Goal: Information Seeking & Learning: Learn about a topic

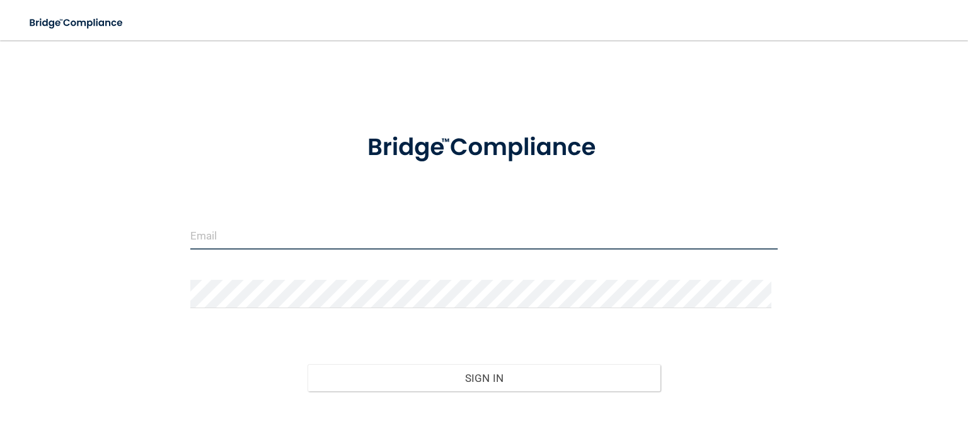
click at [250, 241] on input "email" at bounding box center [484, 235] width 588 height 28
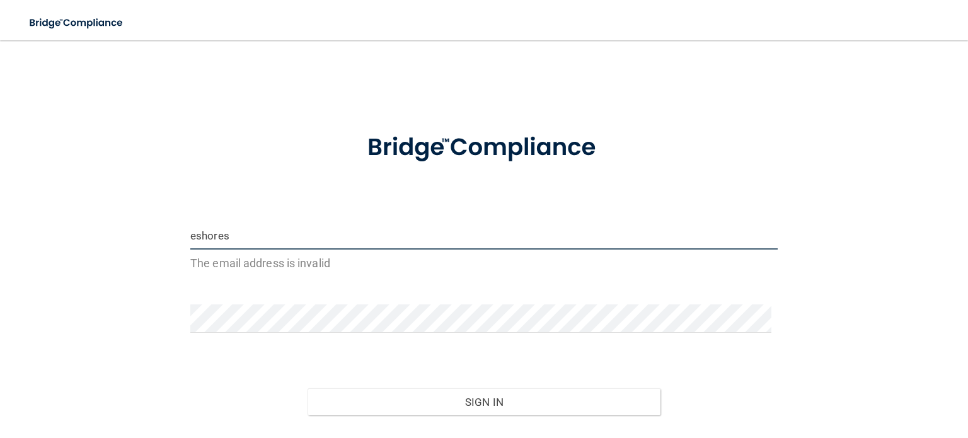
type input "[EMAIL_ADDRESS][DOMAIN_NAME]"
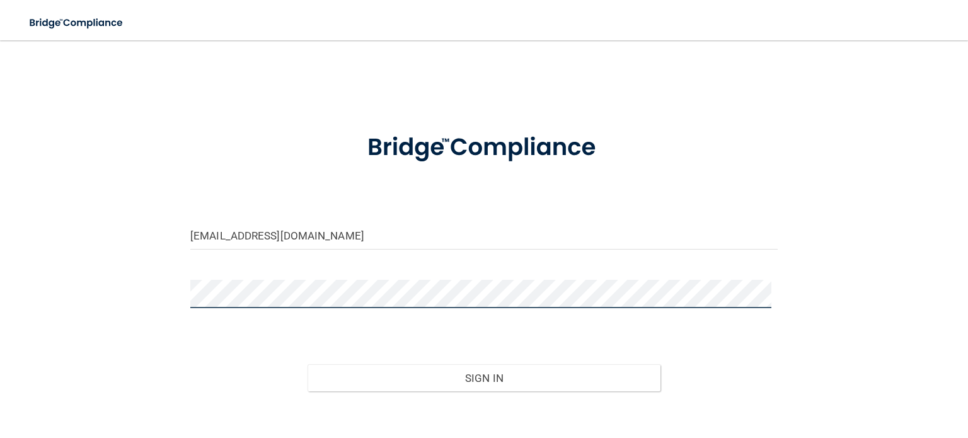
click at [308, 364] on button "Sign In" at bounding box center [484, 378] width 352 height 28
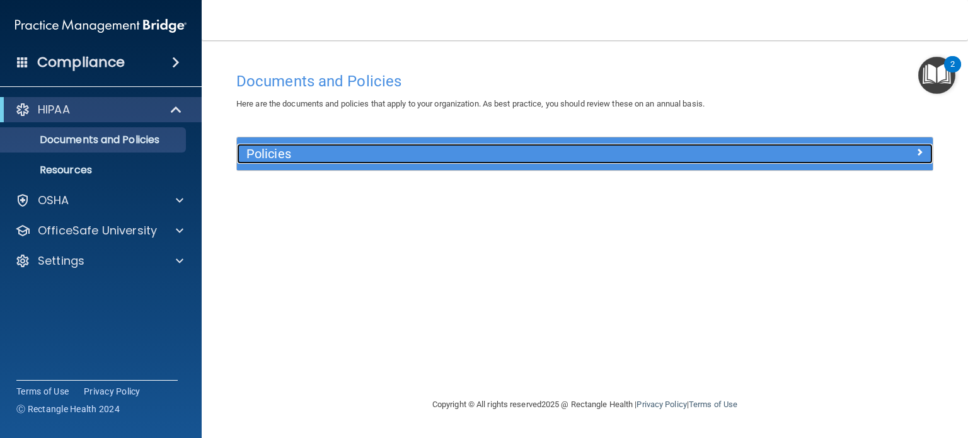
drag, startPoint x: 384, startPoint y: 156, endPoint x: 329, endPoint y: 153, distance: 54.9
click at [329, 153] on h5 "Policies" at bounding box center [498, 154] width 503 height 14
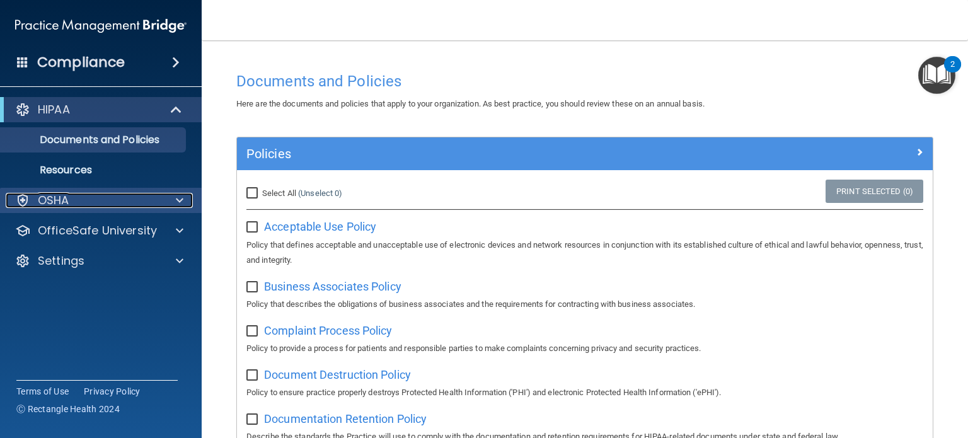
click at [192, 197] on div at bounding box center [178, 200] width 32 height 15
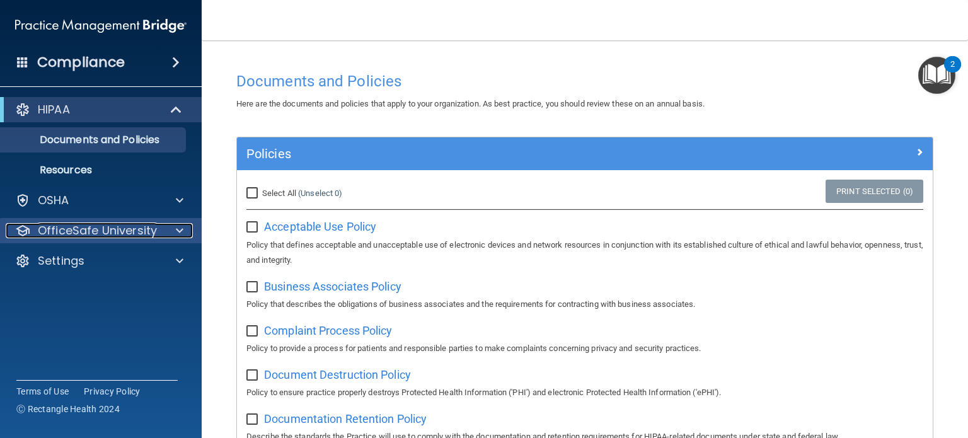
click at [175, 230] on div at bounding box center [178, 230] width 32 height 15
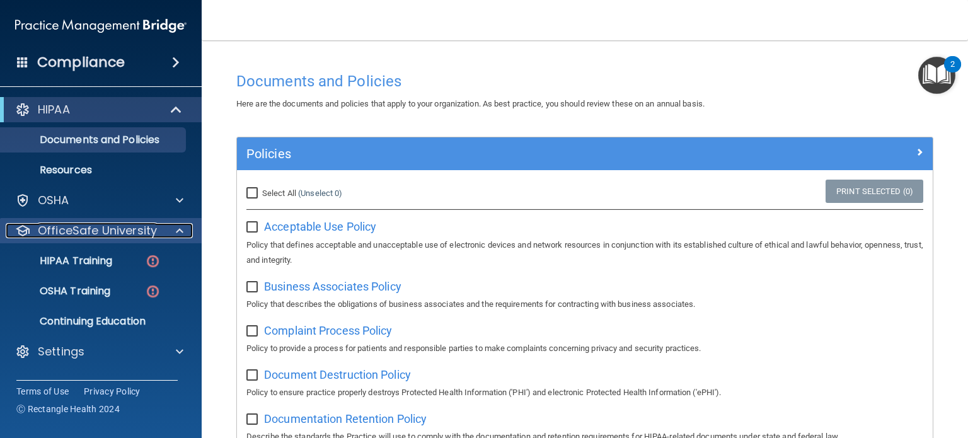
click at [175, 230] on div at bounding box center [178, 230] width 32 height 15
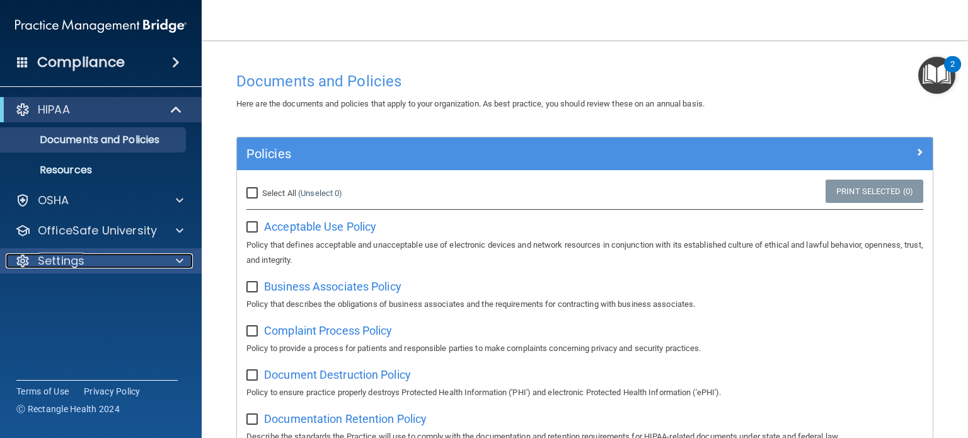
click at [171, 259] on div at bounding box center [178, 260] width 32 height 15
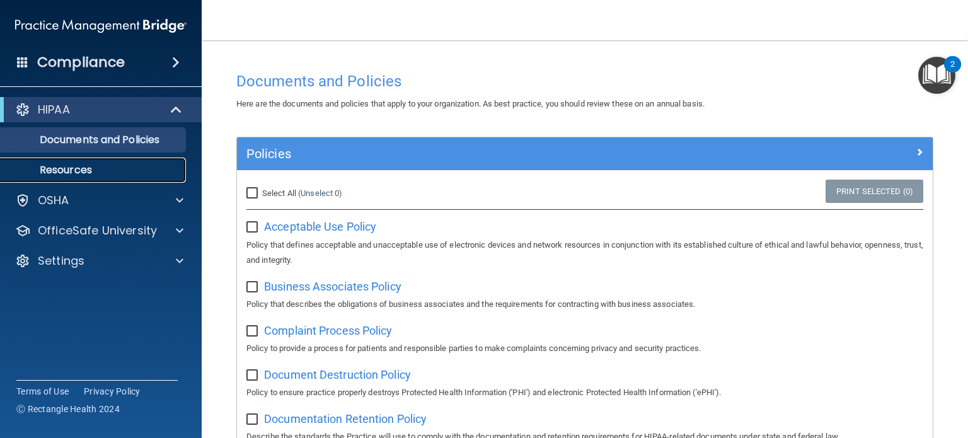
click at [112, 168] on p "Resources" at bounding box center [94, 170] width 172 height 13
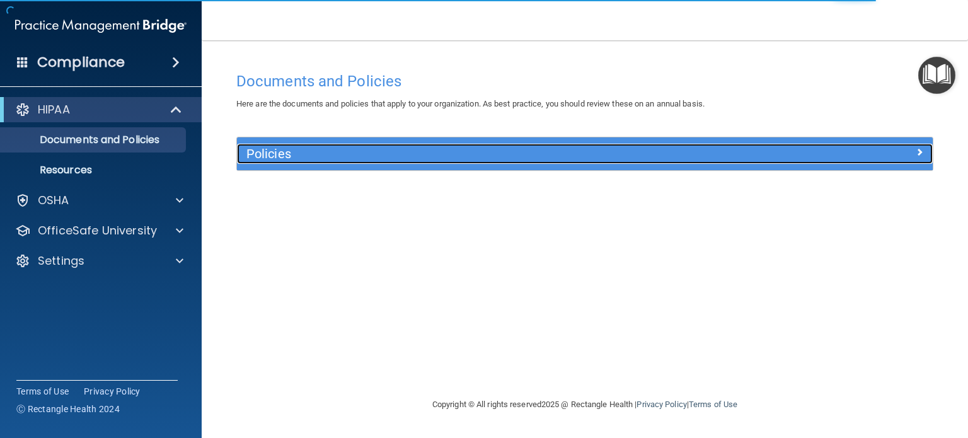
click at [303, 155] on h5 "Policies" at bounding box center [498, 154] width 503 height 14
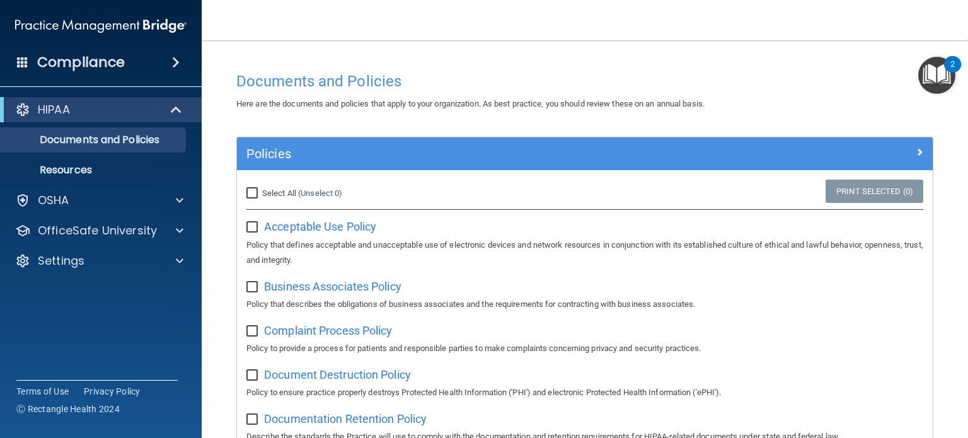
click at [931, 69] on img "Open Resource Center, 2 new notifications" at bounding box center [937, 75] width 37 height 37
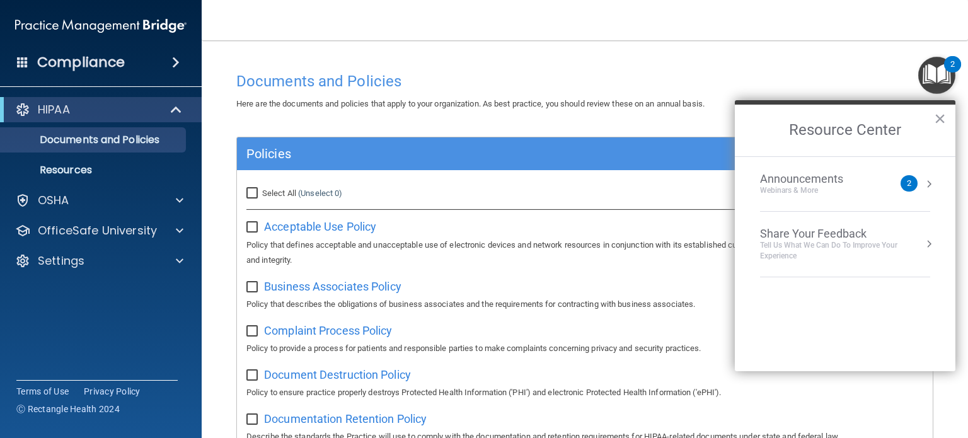
click at [931, 69] on img "Open Resource Center, 2 new notifications" at bounding box center [937, 75] width 37 height 37
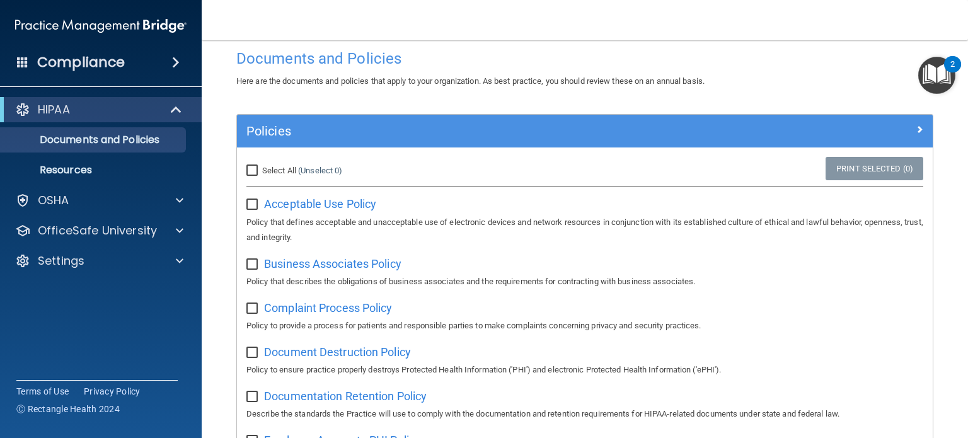
scroll to position [24, 0]
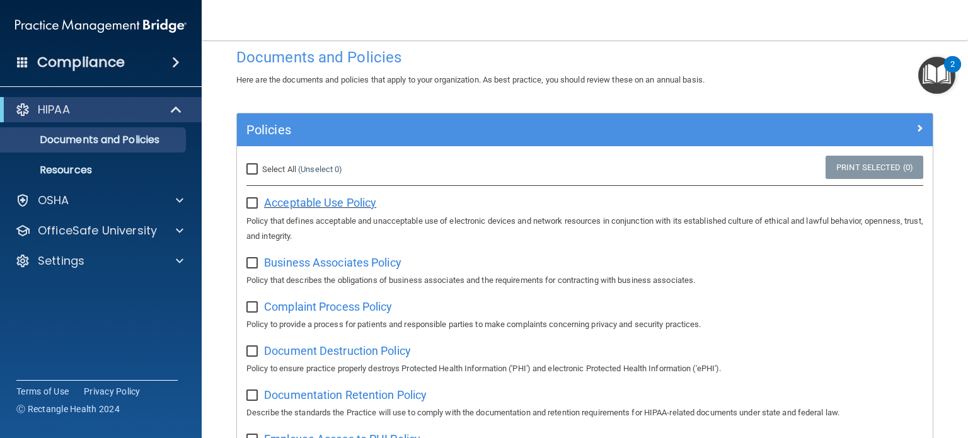
drag, startPoint x: 305, startPoint y: 199, endPoint x: 284, endPoint y: 199, distance: 20.8
click at [284, 199] on span "Acceptable Use Policy" at bounding box center [320, 202] width 112 height 13
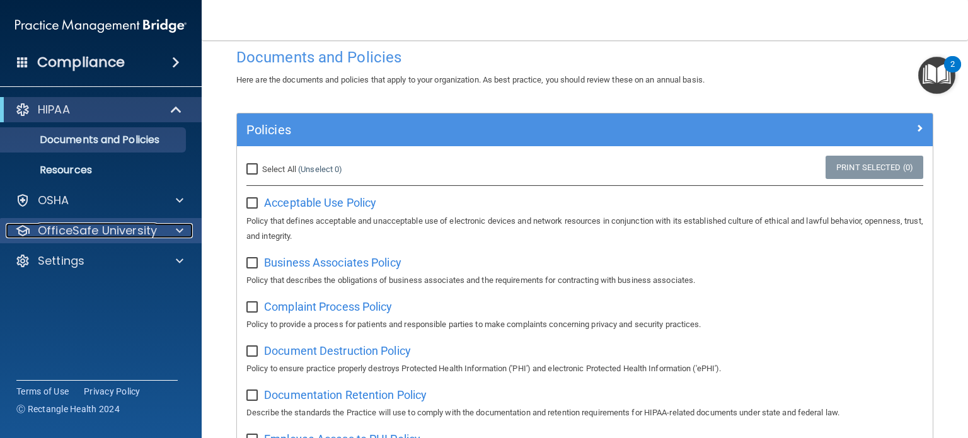
click at [179, 230] on span at bounding box center [180, 230] width 8 height 15
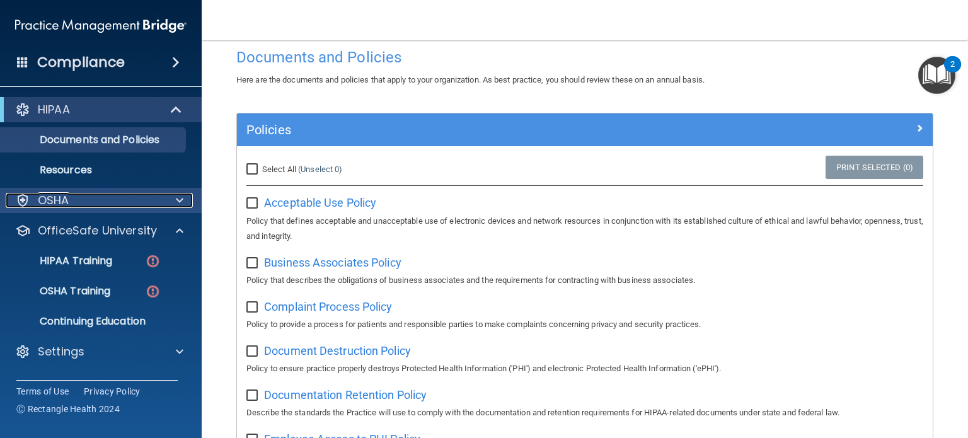
click at [183, 201] on div at bounding box center [178, 200] width 32 height 15
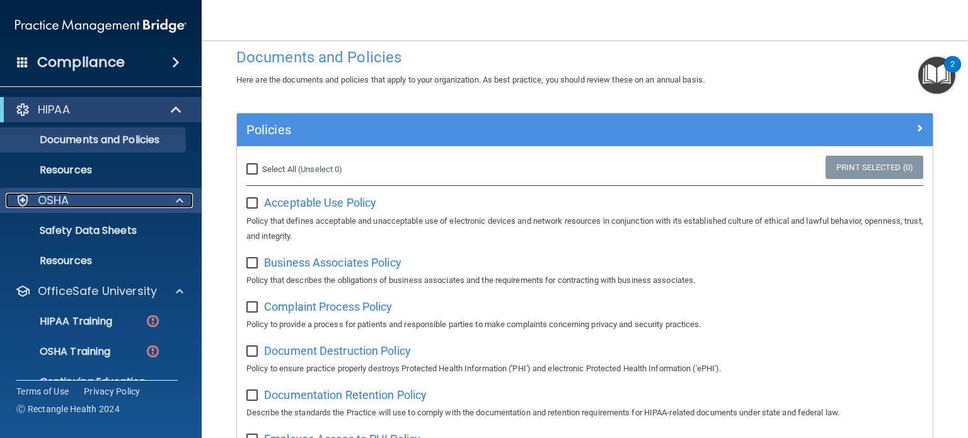
click at [183, 201] on div at bounding box center [178, 200] width 32 height 15
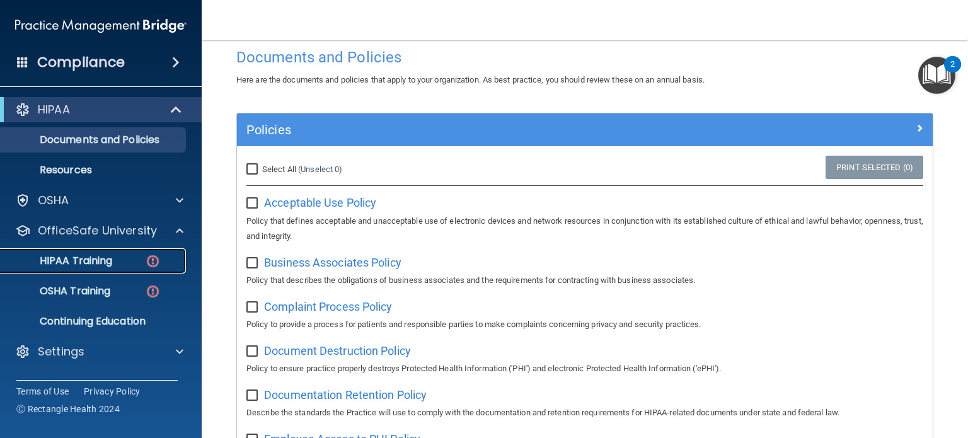
click at [90, 255] on p "HIPAA Training" at bounding box center [60, 261] width 104 height 13
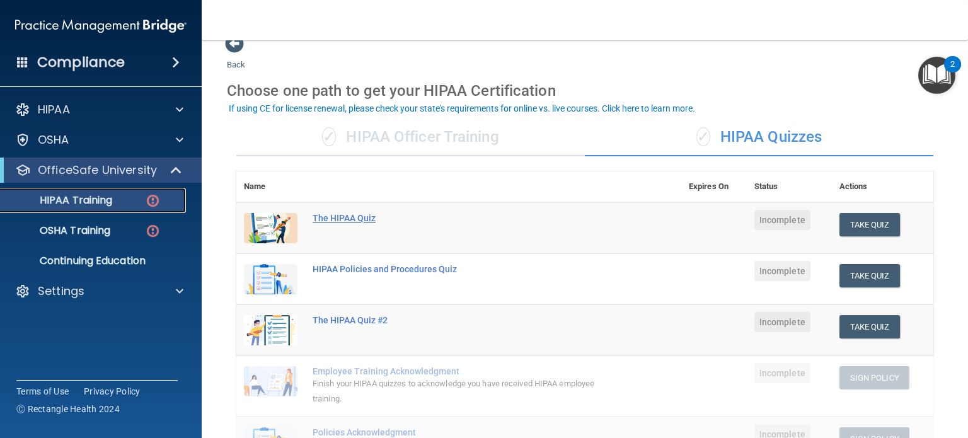
scroll to position [19, 0]
click at [439, 141] on div "✓ HIPAA Officer Training" at bounding box center [410, 138] width 349 height 38
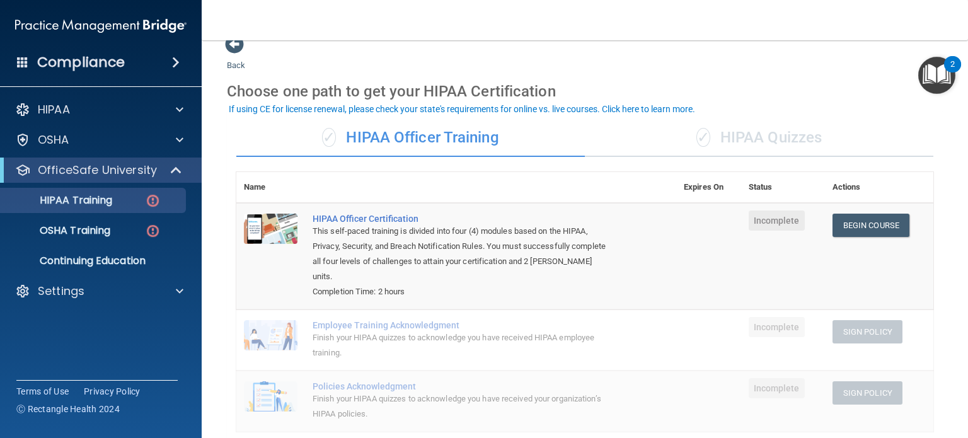
click at [738, 128] on div "✓ HIPAA Quizzes" at bounding box center [759, 138] width 349 height 38
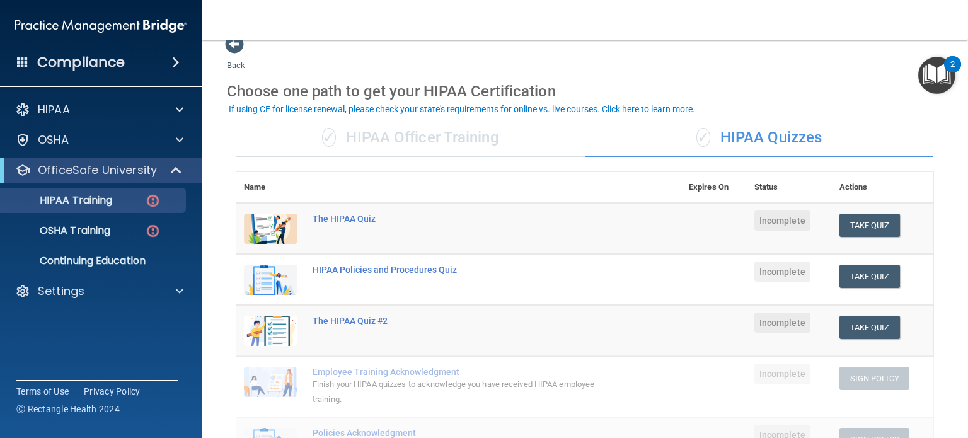
scroll to position [0, 0]
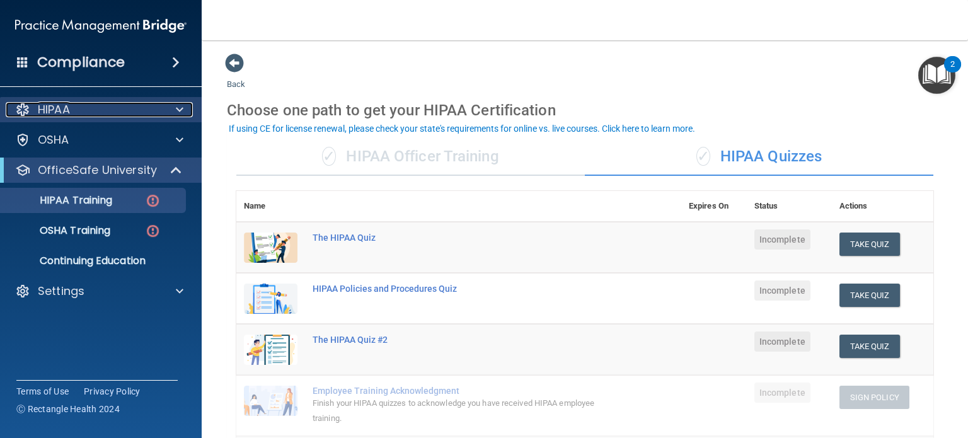
click at [185, 105] on div at bounding box center [178, 109] width 32 height 15
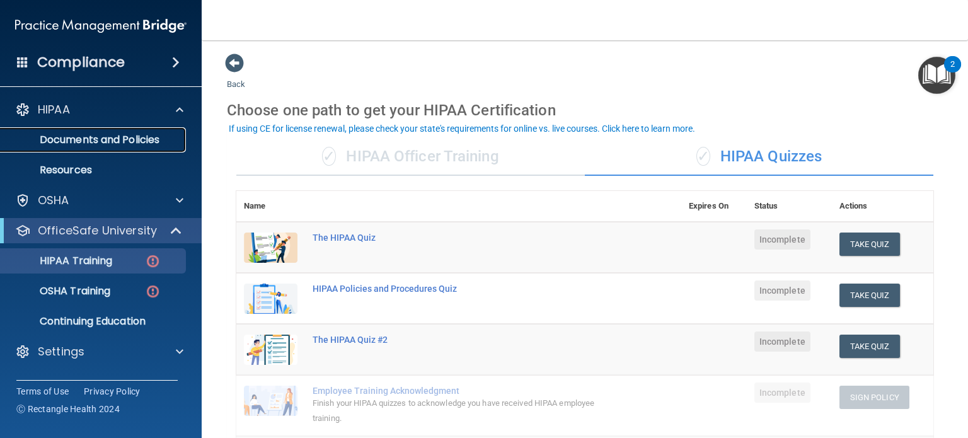
drag, startPoint x: 134, startPoint y: 141, endPoint x: 83, endPoint y: 132, distance: 51.8
click at [83, 132] on link "Documents and Policies" at bounding box center [86, 139] width 199 height 25
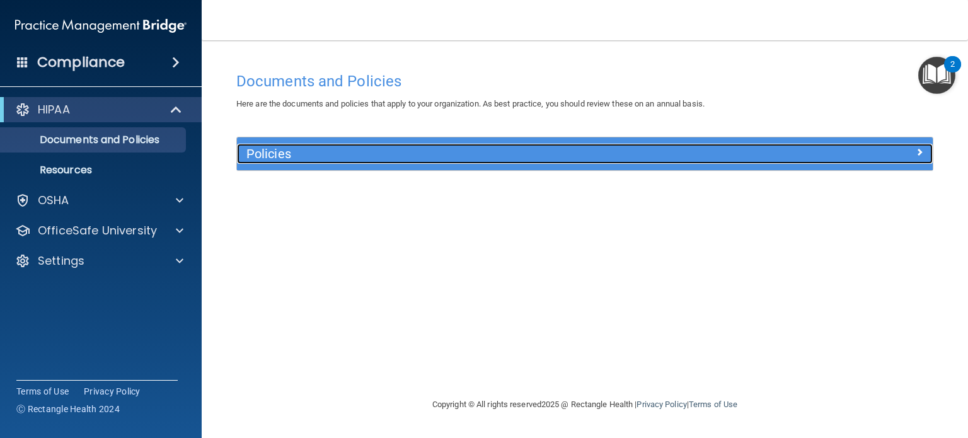
drag, startPoint x: 573, startPoint y: 148, endPoint x: 477, endPoint y: 153, distance: 95.9
click at [477, 153] on h5 "Policies" at bounding box center [498, 154] width 503 height 14
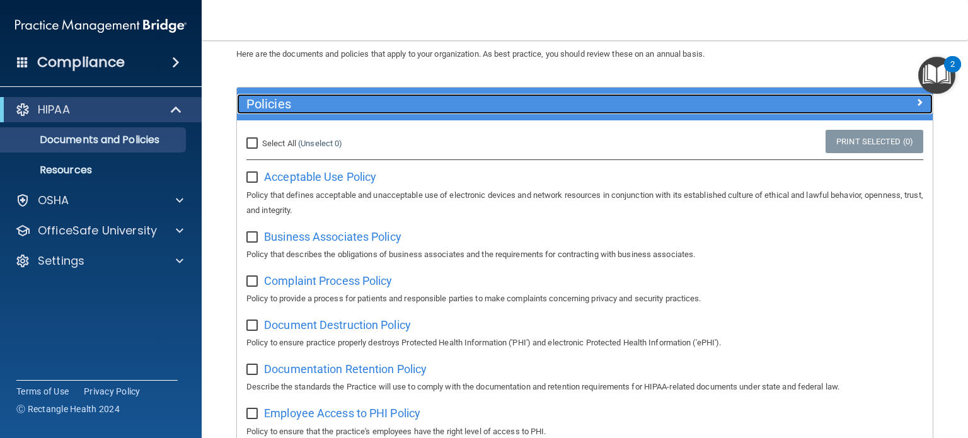
scroll to position [50, 0]
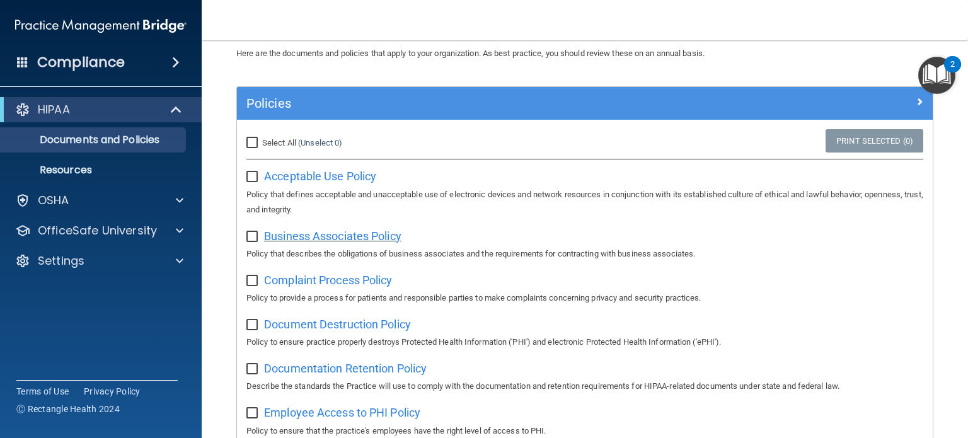
click at [311, 235] on span "Business Associates Policy" at bounding box center [332, 236] width 137 height 13
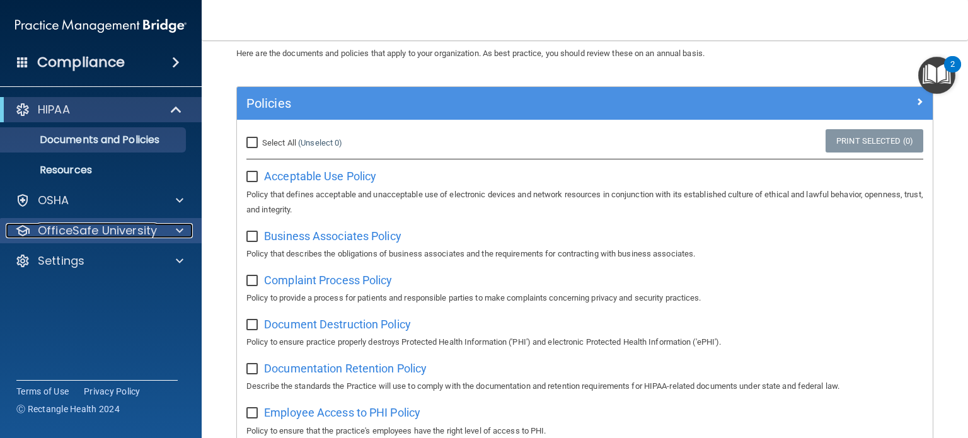
drag, startPoint x: 116, startPoint y: 228, endPoint x: 88, endPoint y: 235, distance: 29.4
click at [88, 235] on p "OfficeSafe University" at bounding box center [97, 230] width 119 height 15
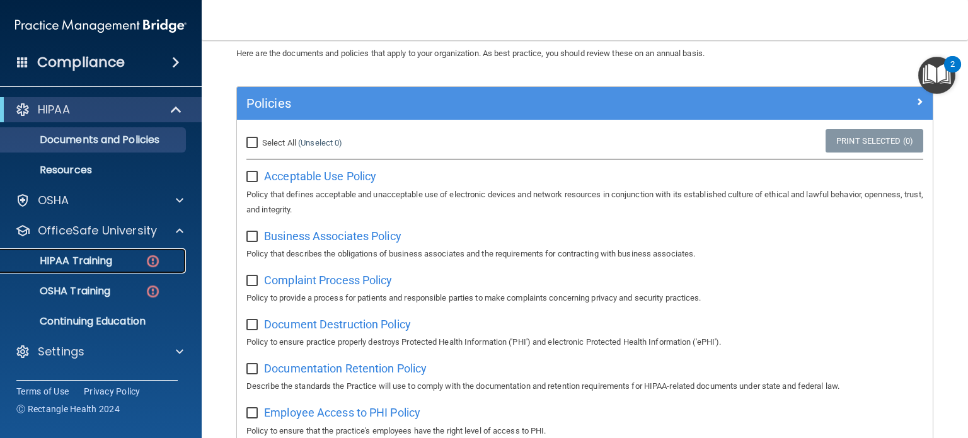
click at [78, 262] on p "HIPAA Training" at bounding box center [60, 261] width 104 height 13
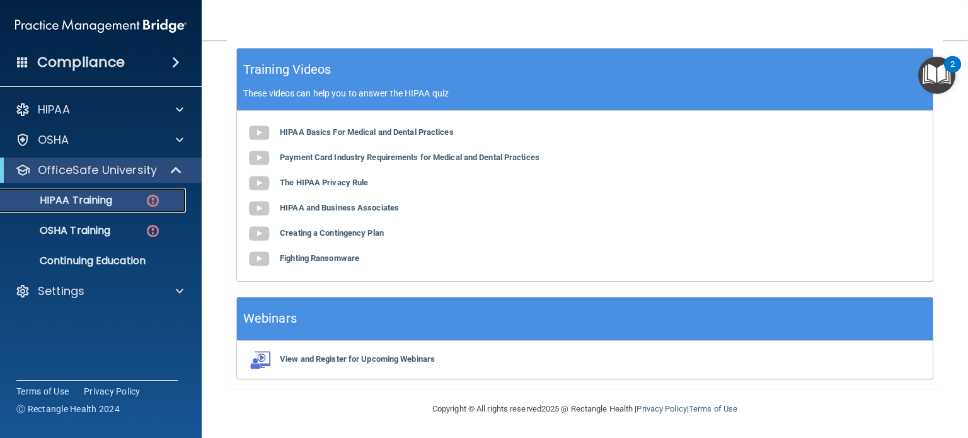
scroll to position [463, 0]
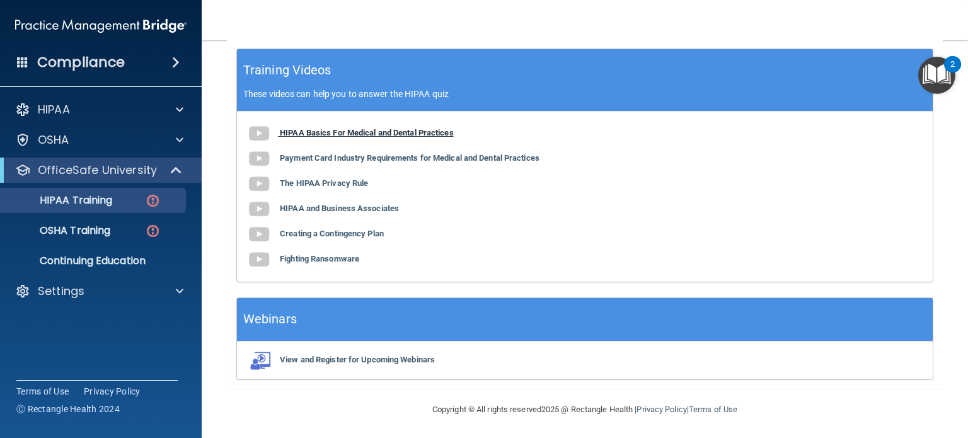
drag, startPoint x: 301, startPoint y: 131, endPoint x: 294, endPoint y: 131, distance: 7.6
click at [294, 131] on b "HIPAA Basics For Medical and Dental Practices" at bounding box center [367, 132] width 174 height 9
click at [313, 159] on b "Payment Card Industry Requirements for Medical and Dental Practices" at bounding box center [410, 157] width 260 height 9
click at [310, 183] on b "The HIPAA Privacy Rule" at bounding box center [324, 182] width 88 height 9
click at [320, 183] on b "The HIPAA Privacy Rule" at bounding box center [324, 182] width 88 height 9
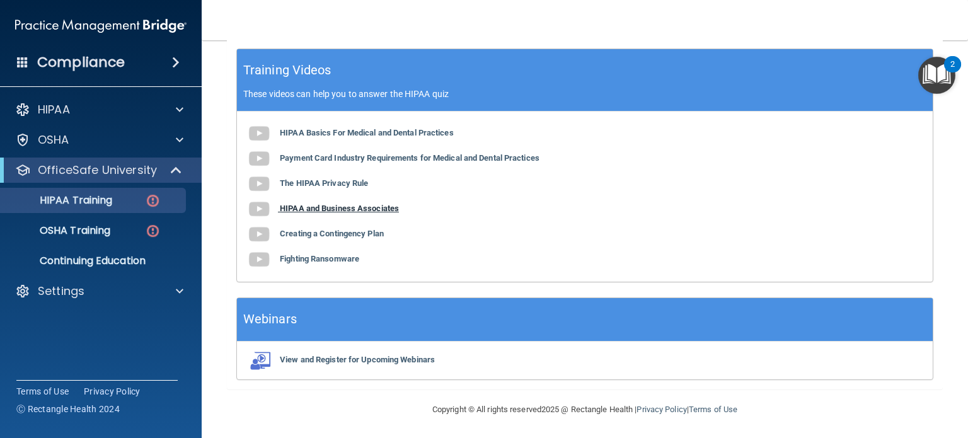
click at [313, 207] on b "HIPAA and Business Associates" at bounding box center [339, 208] width 119 height 9
click at [316, 236] on b "Creating a Contingency Plan" at bounding box center [332, 233] width 104 height 9
click at [324, 255] on b "Fighting Ransomware" at bounding box center [319, 258] width 79 height 9
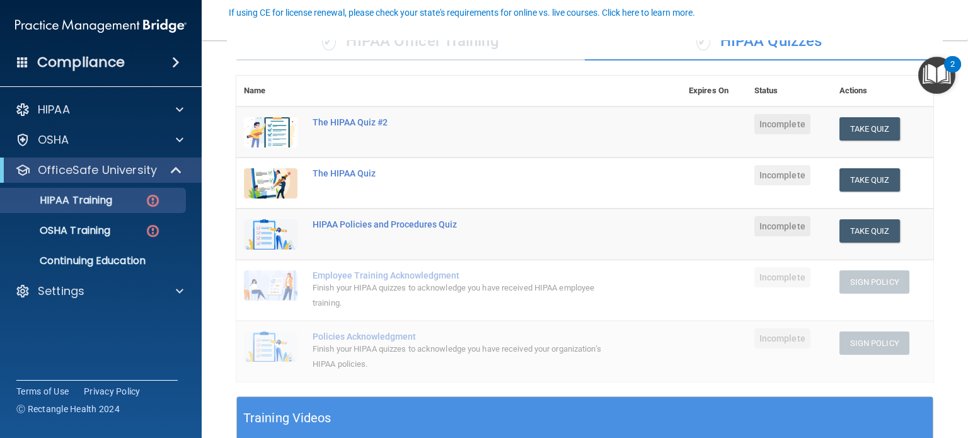
scroll to position [116, 0]
click at [849, 178] on button "Take Quiz" at bounding box center [870, 179] width 61 height 23
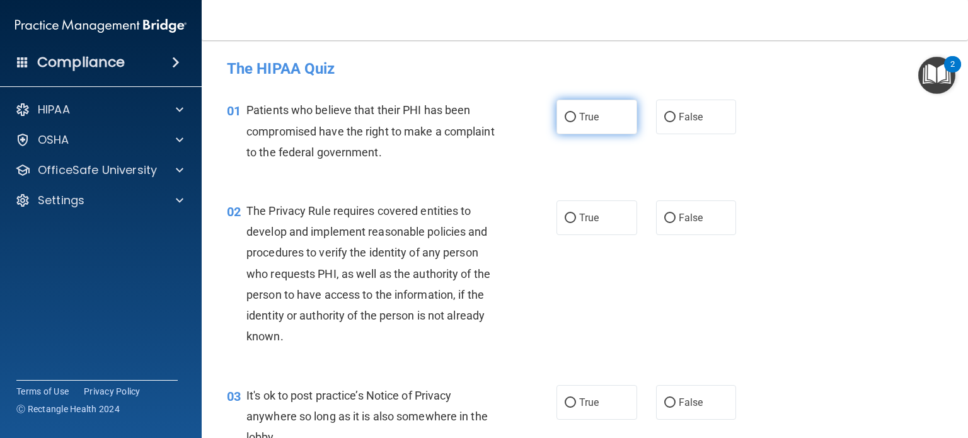
click at [580, 122] on span "True" at bounding box center [589, 117] width 20 height 12
click at [576, 122] on input "True" at bounding box center [570, 117] width 11 height 9
radio input "true"
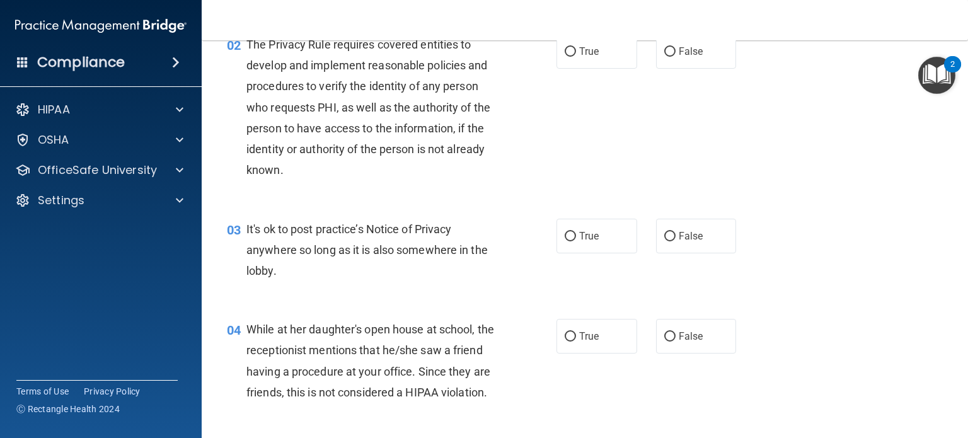
scroll to position [136, 0]
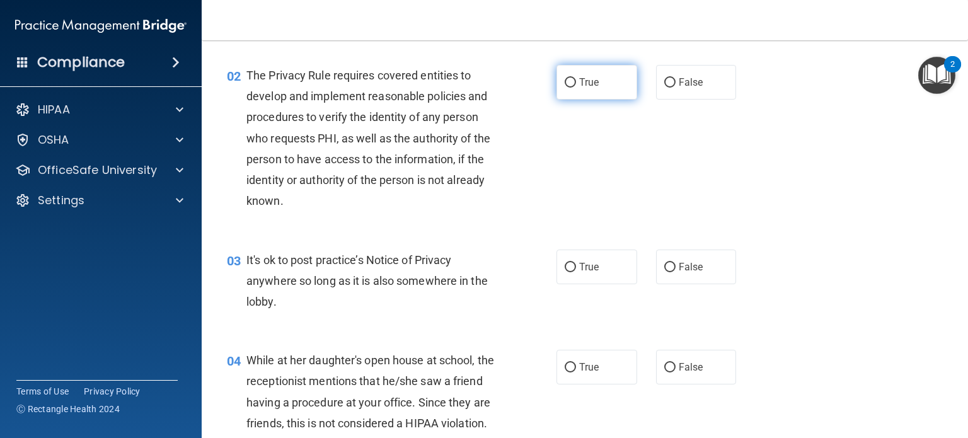
click at [565, 81] on input "True" at bounding box center [570, 82] width 11 height 9
radio input "true"
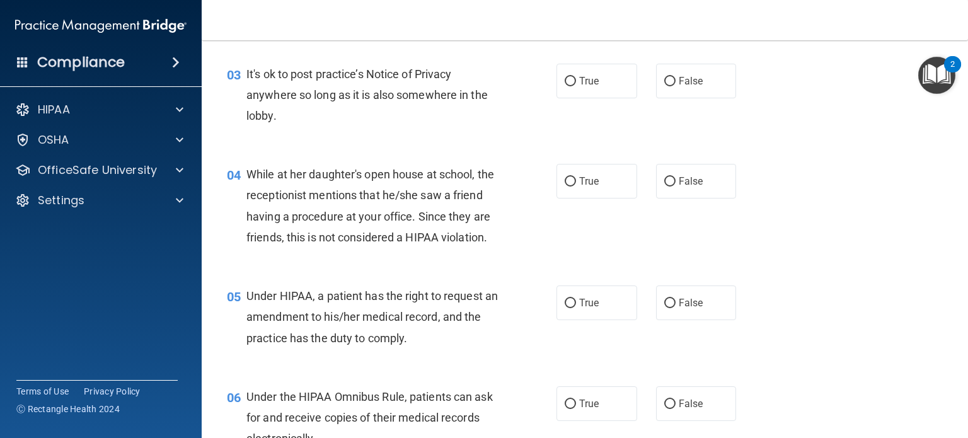
scroll to position [322, 0]
click at [666, 81] on input "False" at bounding box center [670, 80] width 11 height 9
radio input "true"
click at [656, 191] on label "False" at bounding box center [696, 180] width 81 height 35
click at [665, 186] on input "False" at bounding box center [670, 181] width 11 height 9
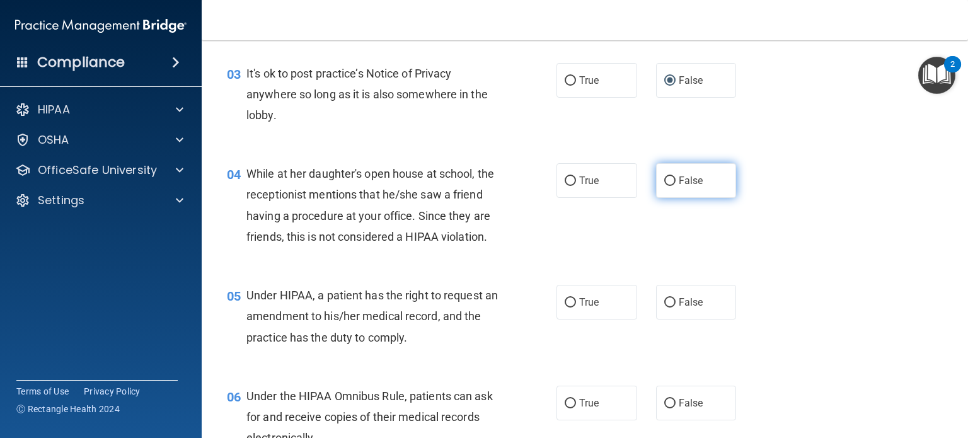
radio input "true"
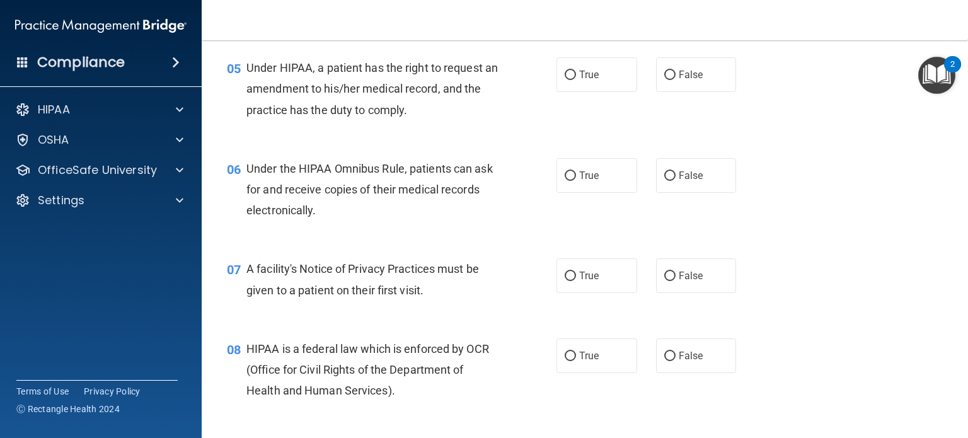
scroll to position [554, 0]
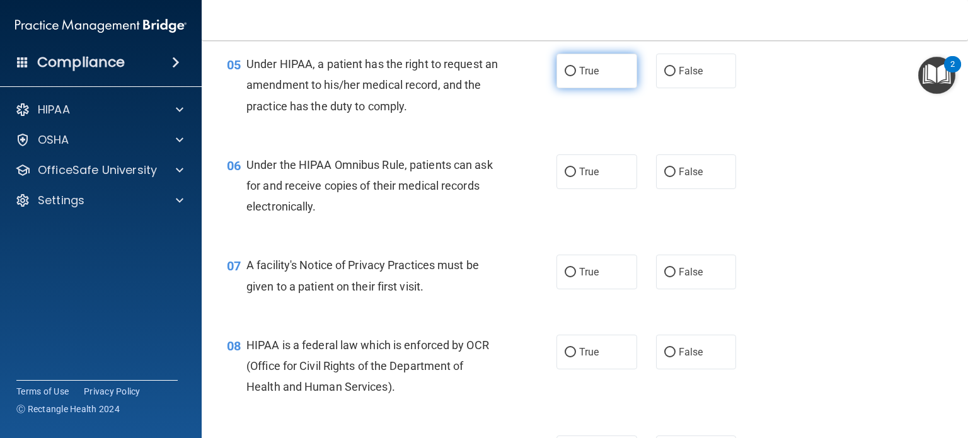
click at [570, 76] on input "True" at bounding box center [570, 71] width 11 height 9
radio input "true"
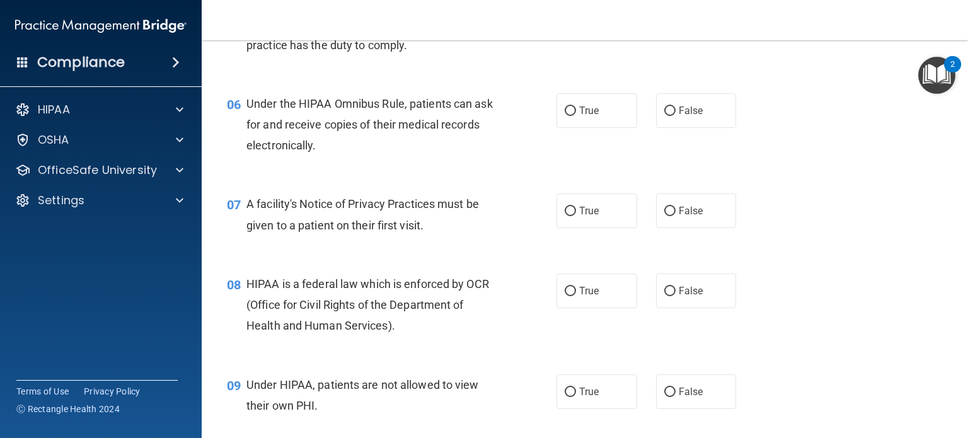
scroll to position [614, 0]
click at [572, 129] on label "True" at bounding box center [597, 111] width 81 height 35
click at [572, 117] on input "True" at bounding box center [570, 111] width 11 height 9
radio input "true"
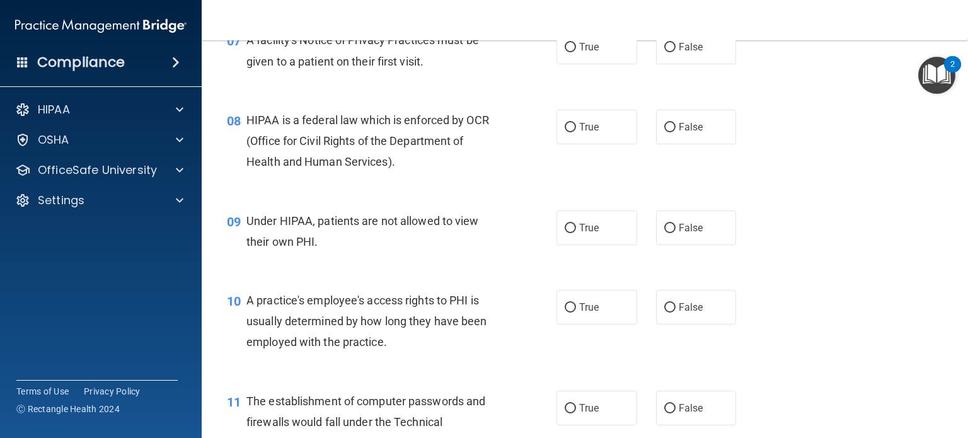
scroll to position [779, 0]
click at [569, 52] on input "True" at bounding box center [570, 46] width 11 height 9
radio input "true"
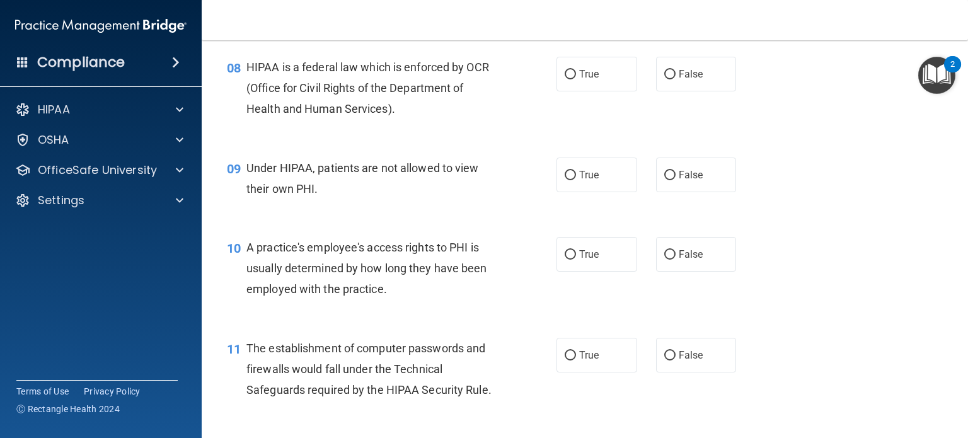
scroll to position [832, 0]
click at [596, 91] on label "True" at bounding box center [597, 73] width 81 height 35
click at [576, 79] on input "True" at bounding box center [570, 73] width 11 height 9
radio input "true"
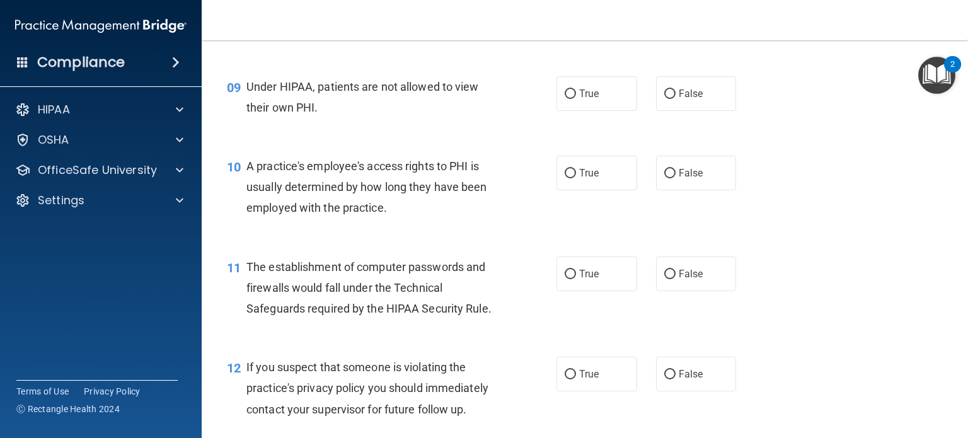
scroll to position [914, 0]
click at [663, 103] on label "False" at bounding box center [696, 92] width 81 height 35
click at [665, 98] on input "False" at bounding box center [670, 92] width 11 height 9
radio input "true"
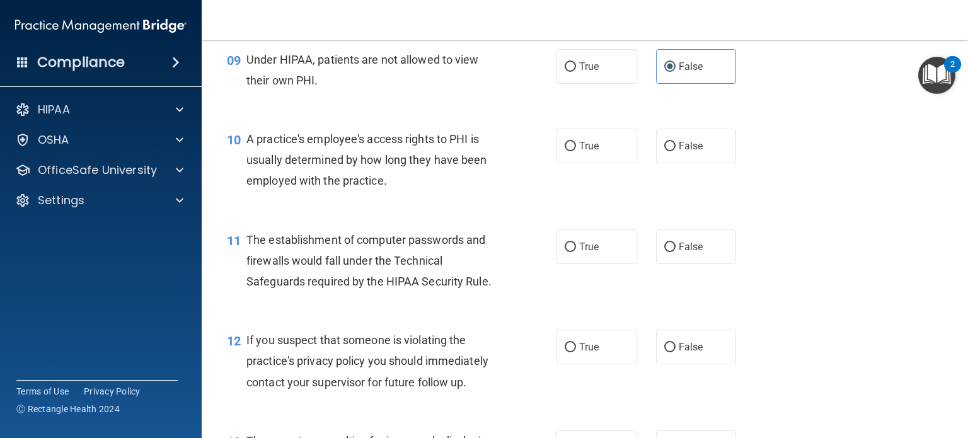
scroll to position [941, 0]
click at [665, 151] on input "False" at bounding box center [670, 145] width 11 height 9
radio input "true"
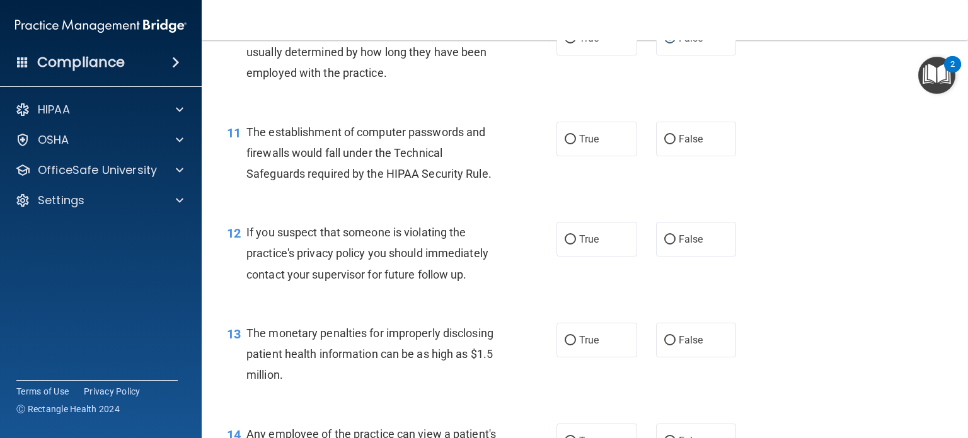
scroll to position [1049, 0]
click at [579, 144] on span "True" at bounding box center [589, 138] width 20 height 12
click at [576, 144] on input "True" at bounding box center [570, 138] width 11 height 9
radio input "true"
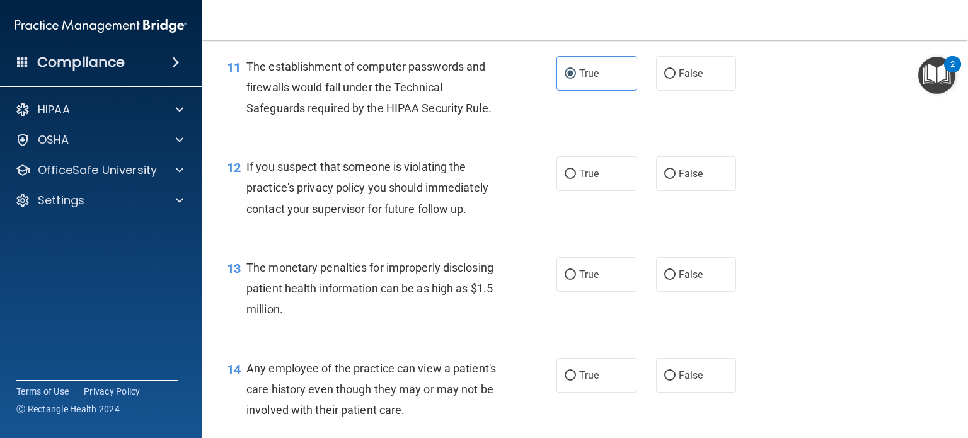
scroll to position [1120, 0]
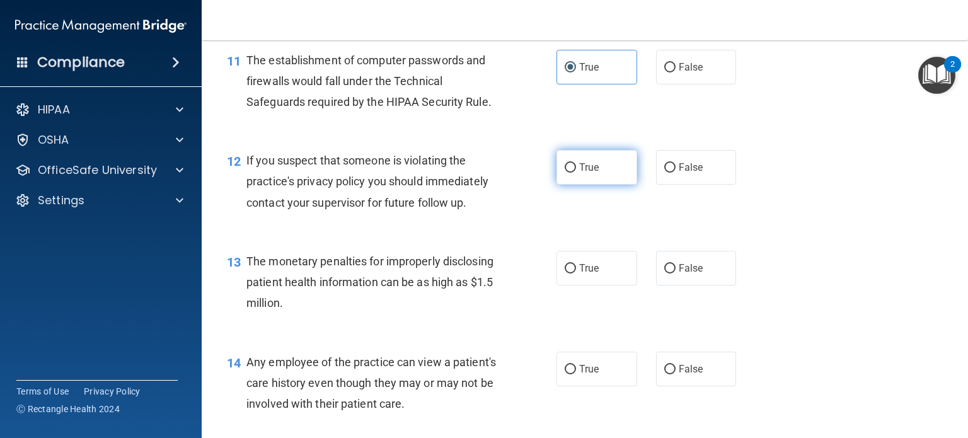
click at [557, 185] on label "True" at bounding box center [597, 167] width 81 height 35
click at [565, 173] on input "True" at bounding box center [570, 167] width 11 height 9
radio input "true"
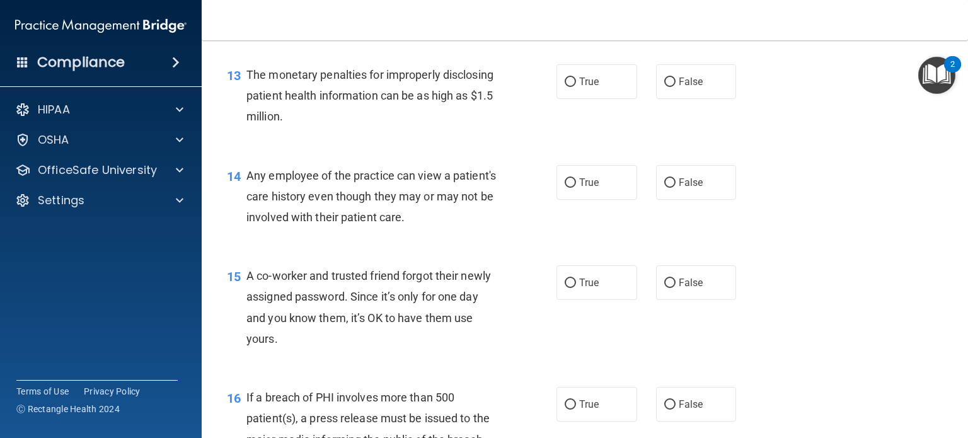
scroll to position [1308, 0]
click at [565, 86] on input "True" at bounding box center [570, 80] width 11 height 9
radio input "true"
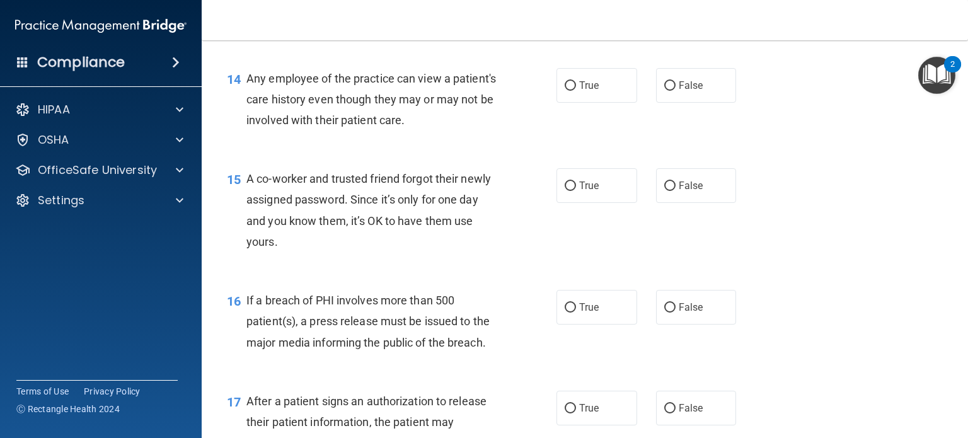
scroll to position [1409, 0]
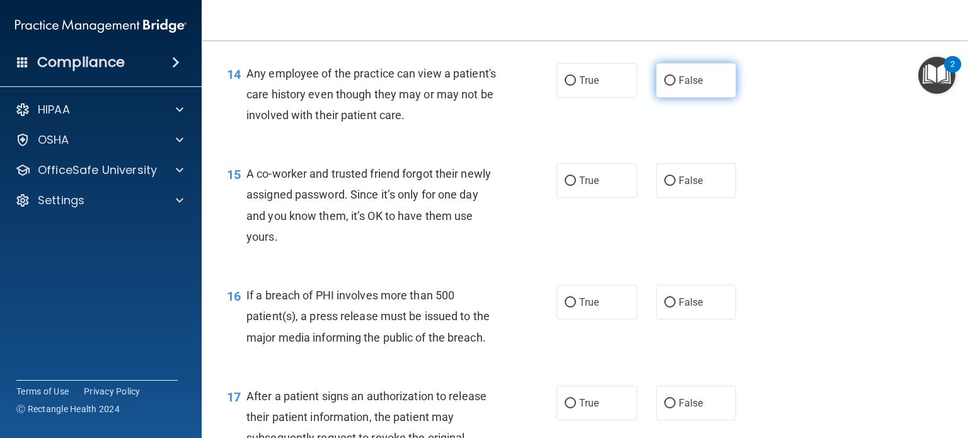
click at [679, 86] on span "False" at bounding box center [691, 80] width 25 height 12
click at [673, 86] on input "False" at bounding box center [670, 80] width 11 height 9
radio input "true"
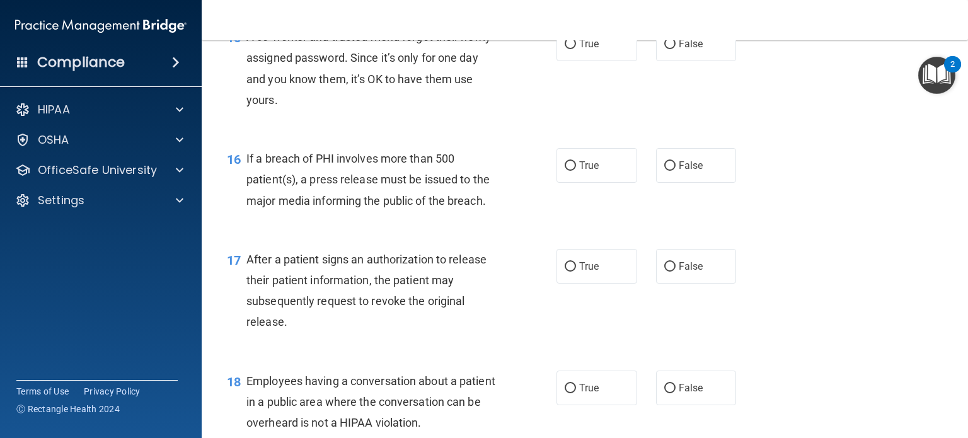
scroll to position [1546, 0]
click at [668, 49] on input "False" at bounding box center [670, 43] width 11 height 9
radio input "true"
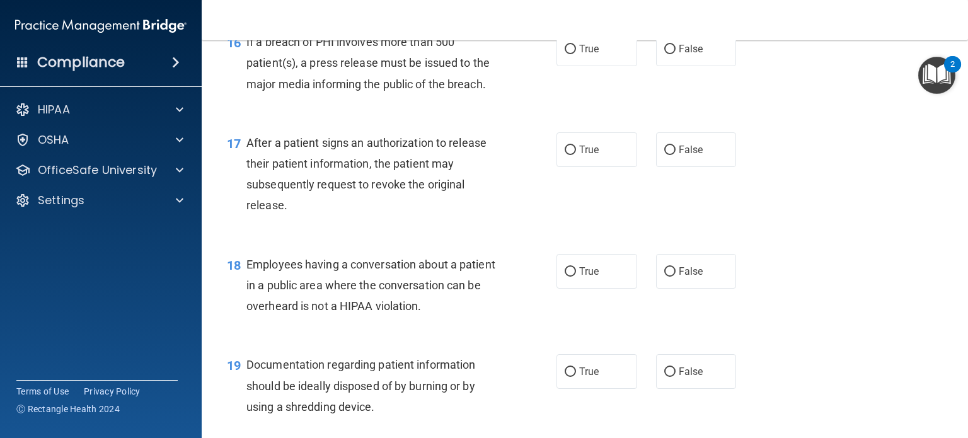
scroll to position [1661, 0]
click at [444, 117] on div "16 If a breach of PHI involves more than 500 patient(s), a press release must b…" at bounding box center [585, 66] width 735 height 101
click at [565, 55] on input "True" at bounding box center [570, 49] width 11 height 9
radio input "true"
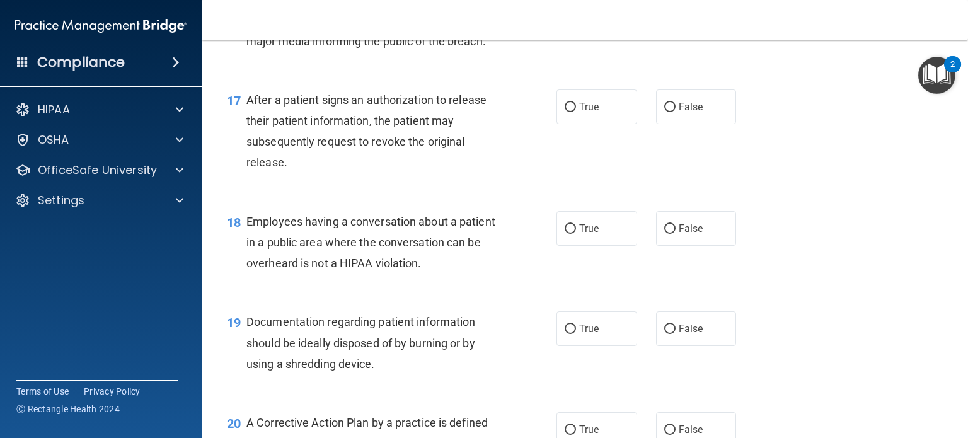
scroll to position [1707, 0]
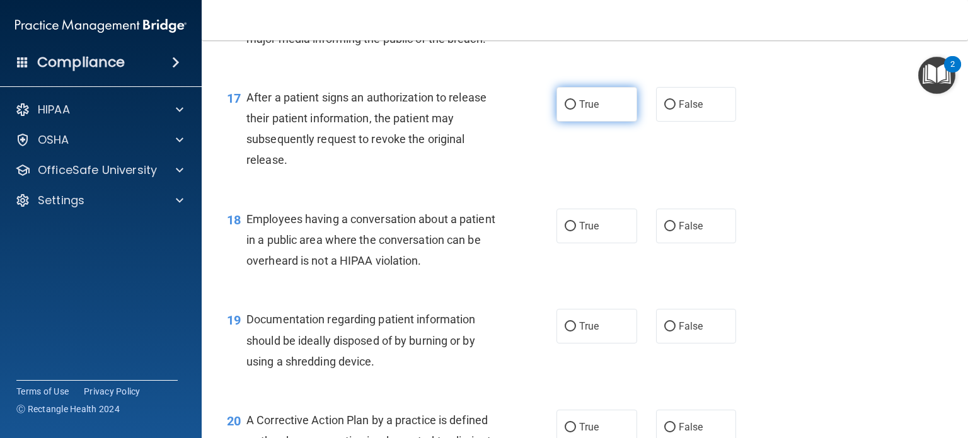
click at [565, 110] on input "True" at bounding box center [570, 104] width 11 height 9
radio input "true"
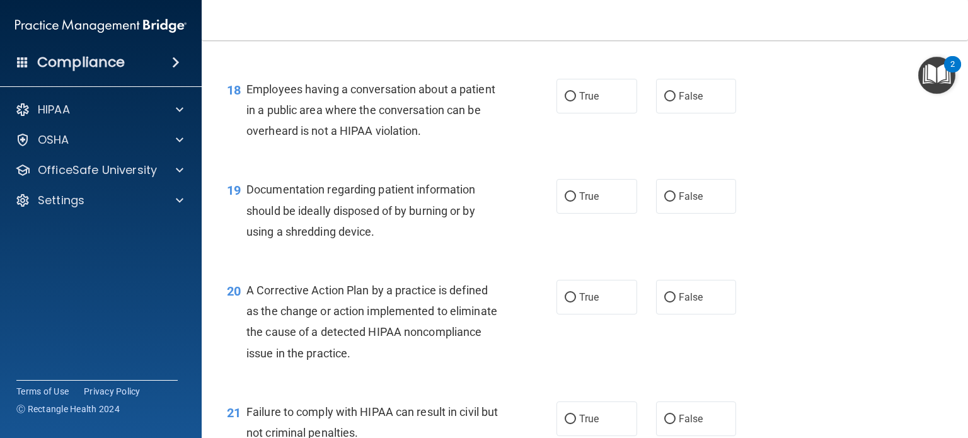
scroll to position [1839, 0]
click at [665, 100] on input "False" at bounding box center [670, 95] width 11 height 9
radio input "true"
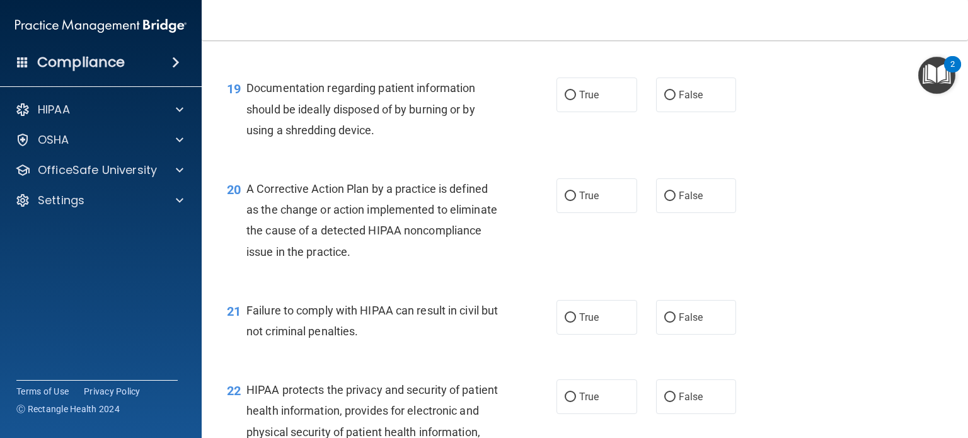
scroll to position [1939, 0]
click at [569, 100] on input "True" at bounding box center [570, 94] width 11 height 9
radio input "true"
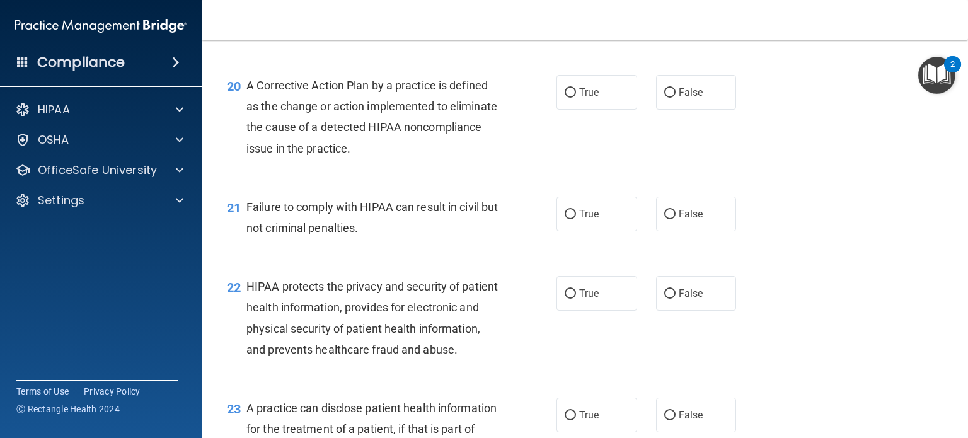
scroll to position [2043, 0]
click at [565, 97] on input "True" at bounding box center [570, 92] width 11 height 9
radio input "true"
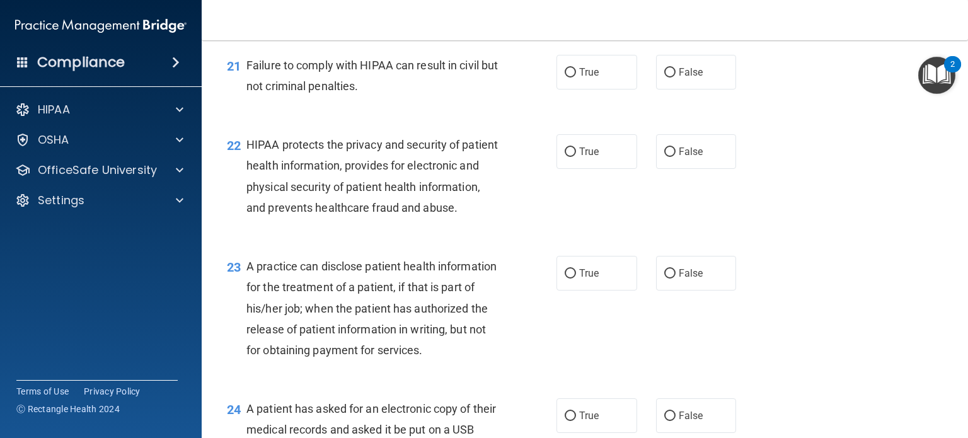
scroll to position [2185, 0]
click at [665, 76] on input "False" at bounding box center [670, 71] width 11 height 9
radio input "true"
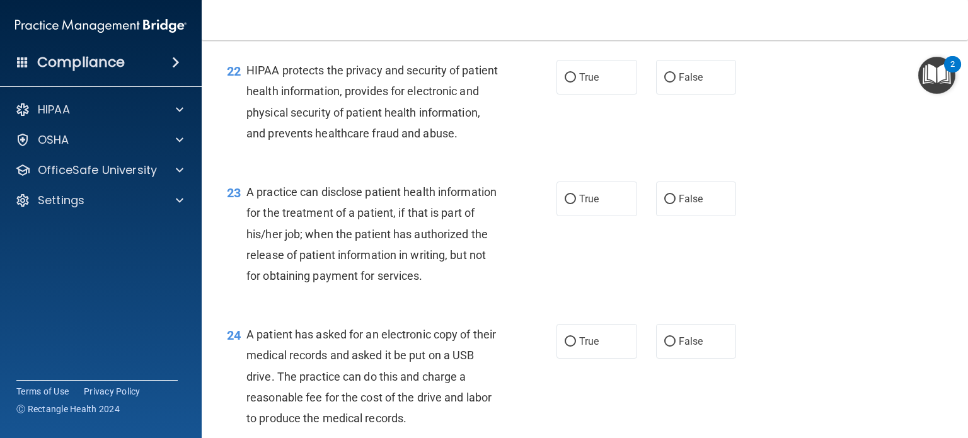
scroll to position [2259, 0]
click at [567, 82] on input "True" at bounding box center [570, 77] width 11 height 9
radio input "true"
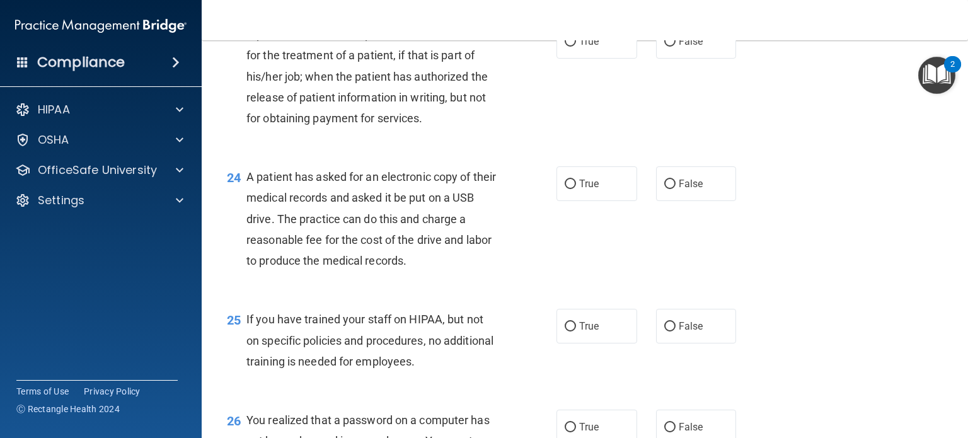
scroll to position [2417, 0]
click at [557, 57] on label "True" at bounding box center [597, 40] width 81 height 35
click at [565, 45] on input "True" at bounding box center [570, 40] width 11 height 9
radio input "true"
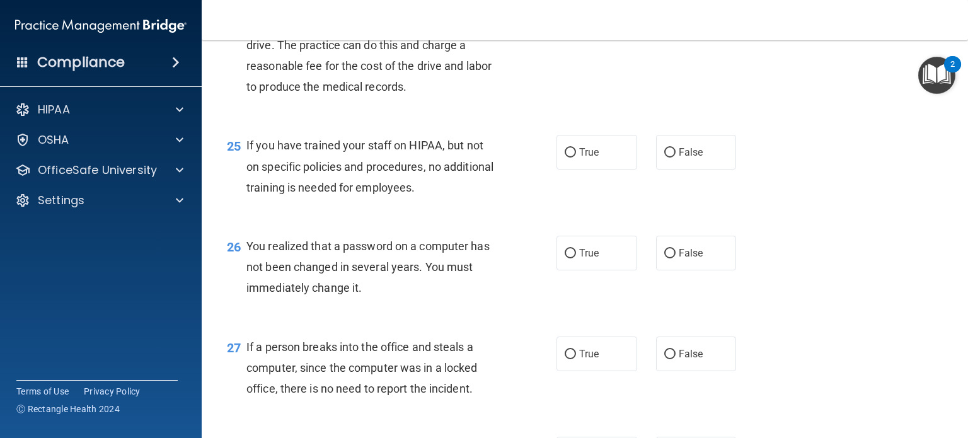
scroll to position [2591, 0]
click at [665, 156] on input "False" at bounding box center [670, 151] width 11 height 9
radio input "true"
click at [565, 14] on input "True" at bounding box center [570, 8] width 11 height 9
radio input "true"
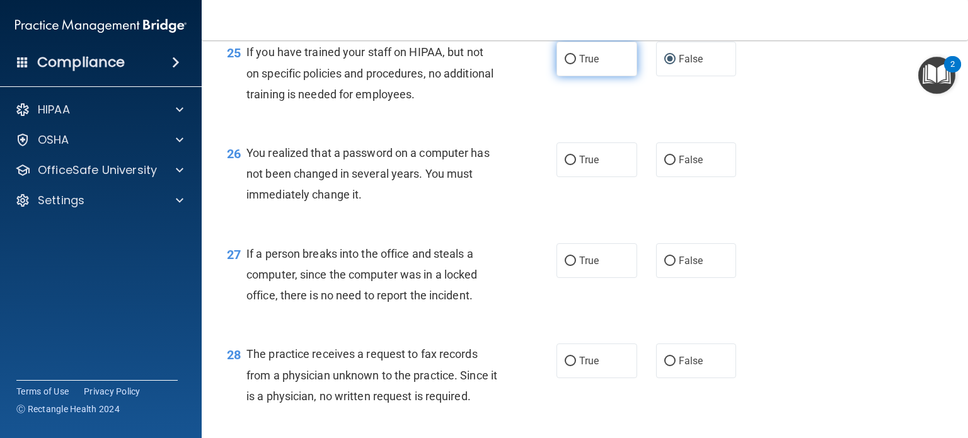
scroll to position [2693, 0]
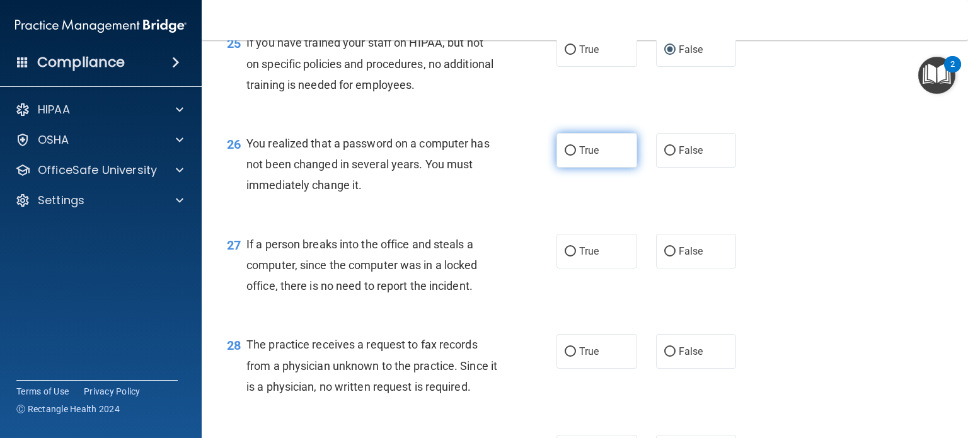
click at [557, 168] on label "True" at bounding box center [597, 150] width 81 height 35
click at [565, 156] on input "True" at bounding box center [570, 150] width 11 height 9
radio input "true"
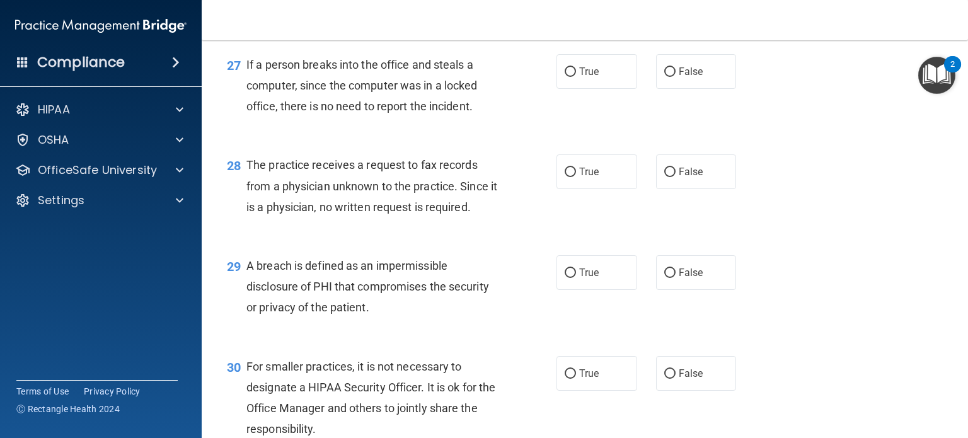
scroll to position [2872, 0]
click at [661, 90] on label "False" at bounding box center [696, 72] width 81 height 35
click at [665, 78] on input "False" at bounding box center [670, 72] width 11 height 9
radio input "true"
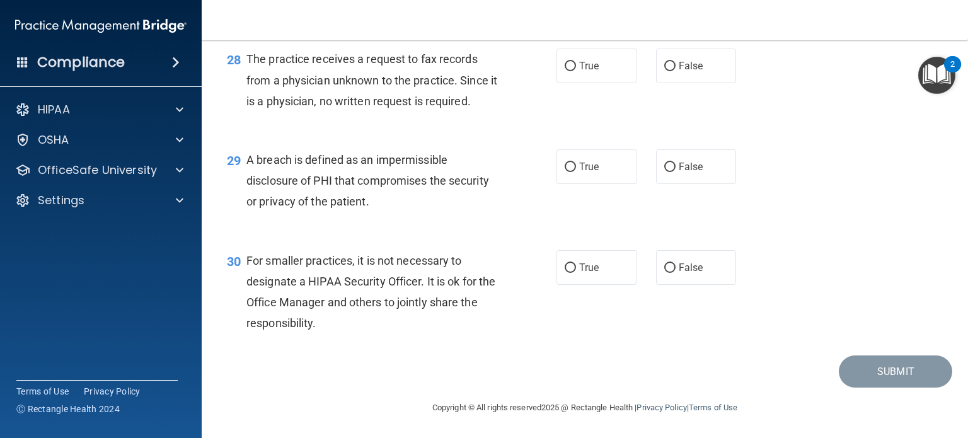
scroll to position [2992, 0]
click at [665, 71] on input "False" at bounding box center [670, 66] width 11 height 9
radio input "true"
click at [579, 173] on span "True" at bounding box center [589, 167] width 20 height 12
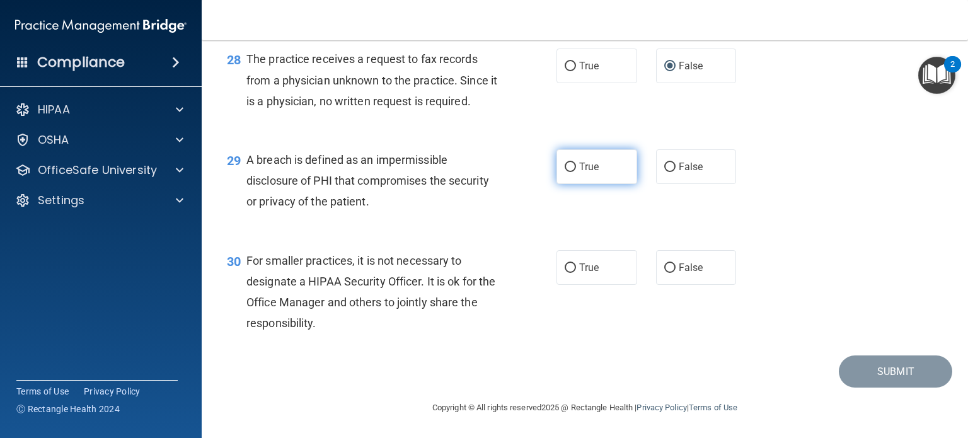
click at [576, 172] on input "True" at bounding box center [570, 167] width 11 height 9
radio input "true"
click at [668, 266] on input "False" at bounding box center [670, 268] width 11 height 9
radio input "true"
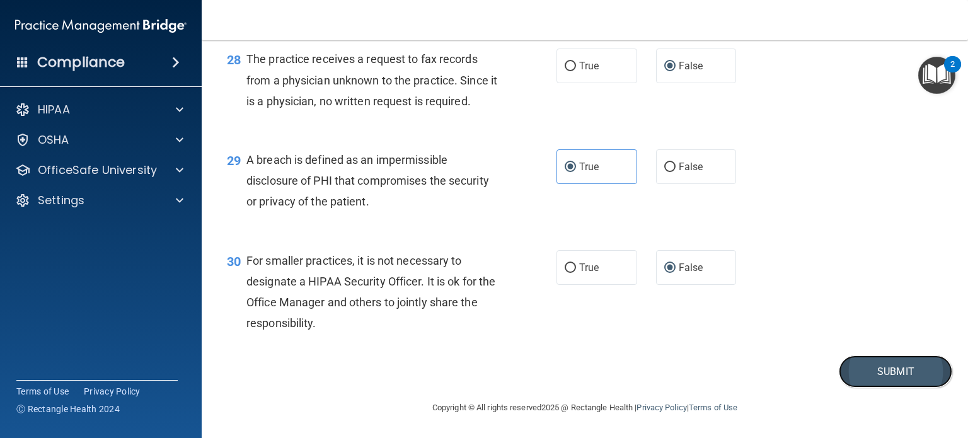
click at [875, 359] on button "Submit" at bounding box center [895, 372] width 113 height 32
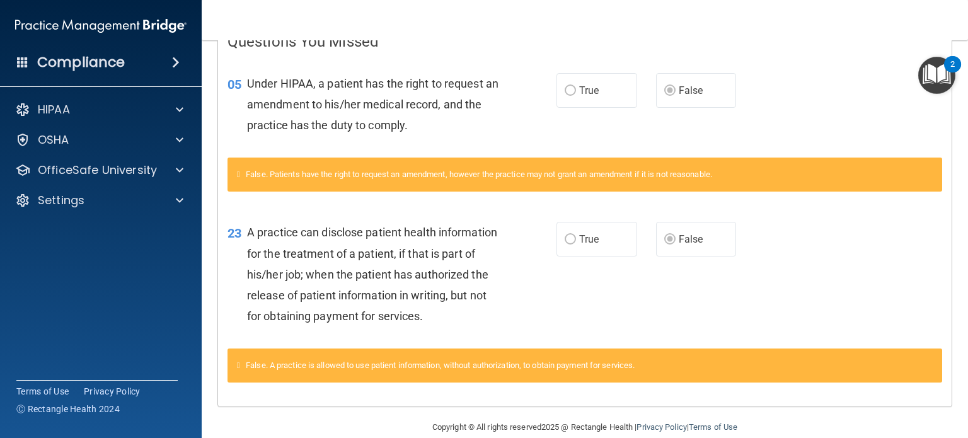
scroll to position [282, 0]
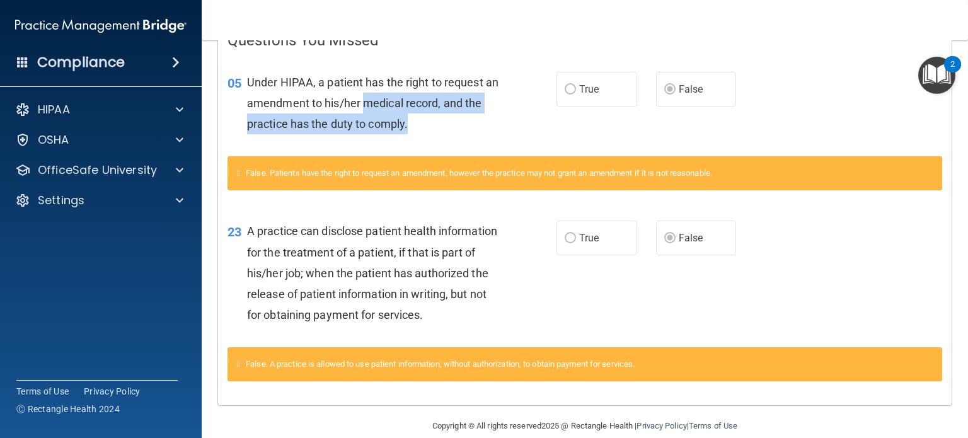
drag, startPoint x: 383, startPoint y: 96, endPoint x: 432, endPoint y: 120, distance: 55.0
click at [432, 120] on div "Under HIPAA, a patient has the right to request an amendment to his/her medical…" at bounding box center [377, 103] width 261 height 63
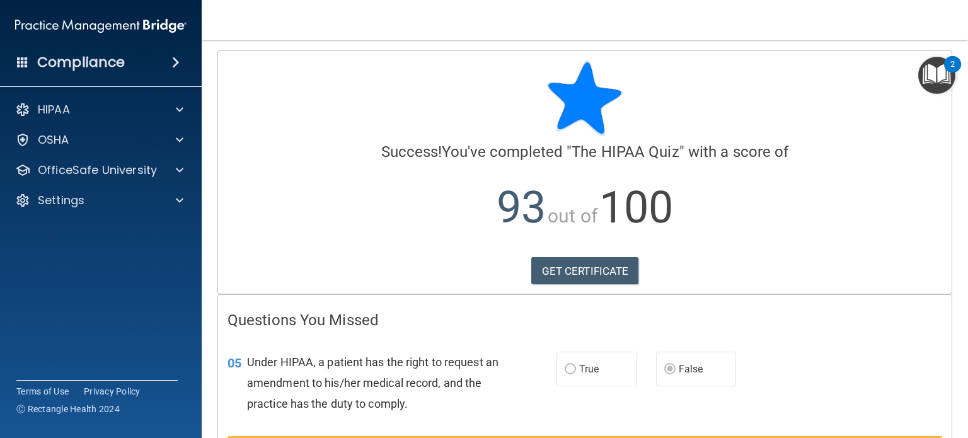
scroll to position [0, 0]
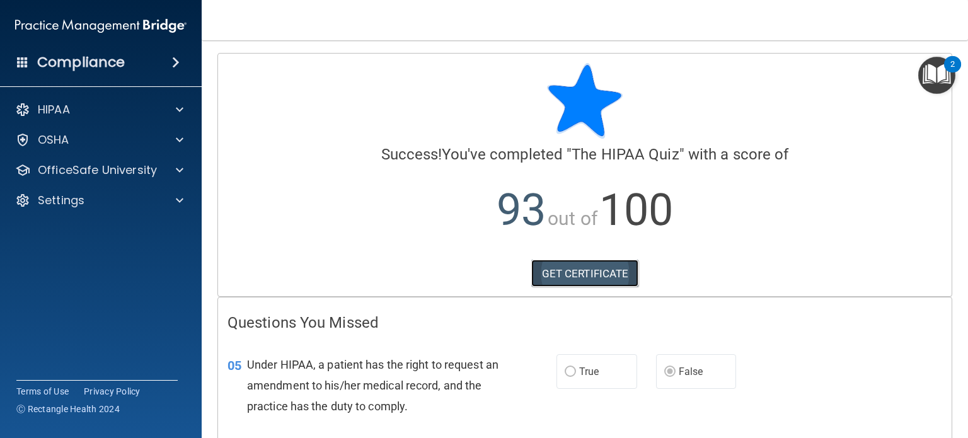
click at [557, 267] on link "GET CERTIFICATE" at bounding box center [586, 274] width 108 height 28
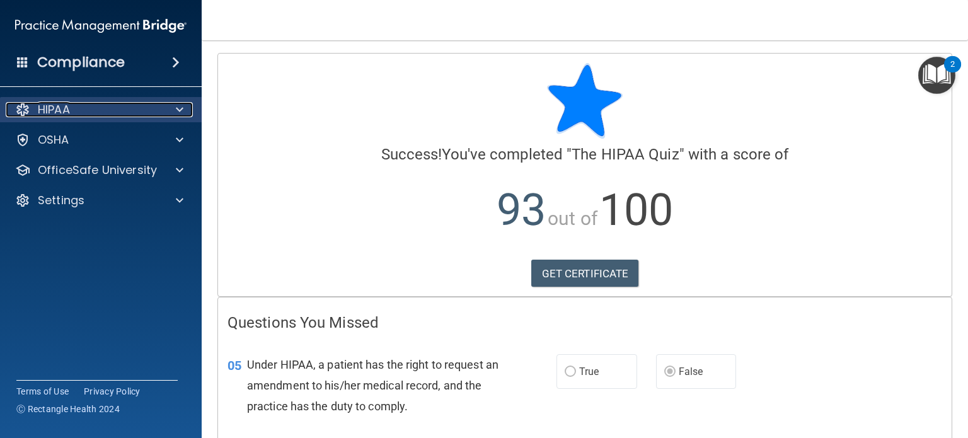
click at [123, 110] on div "HIPAA" at bounding box center [84, 109] width 156 height 15
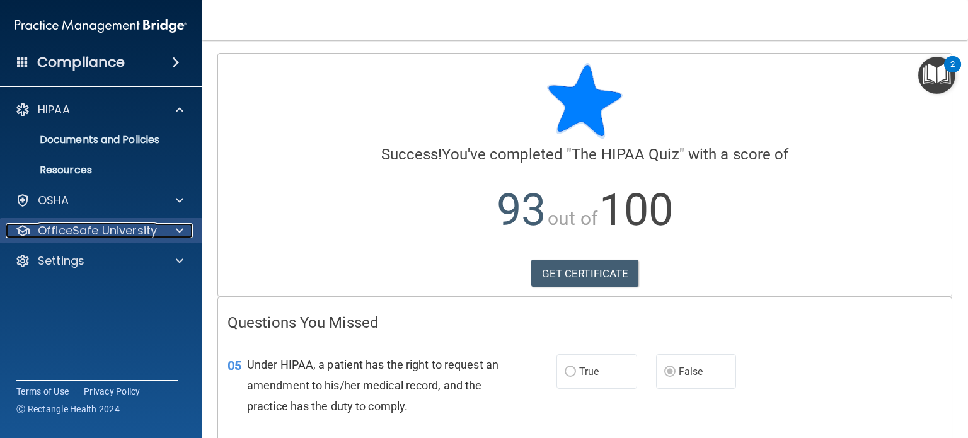
click at [151, 238] on p "OfficeSafe University" at bounding box center [97, 230] width 119 height 15
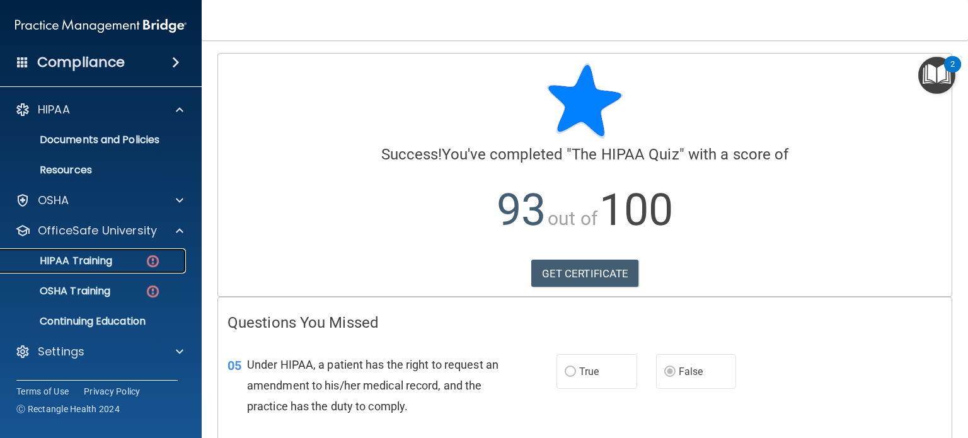
click at [125, 262] on div "HIPAA Training" at bounding box center [94, 261] width 172 height 13
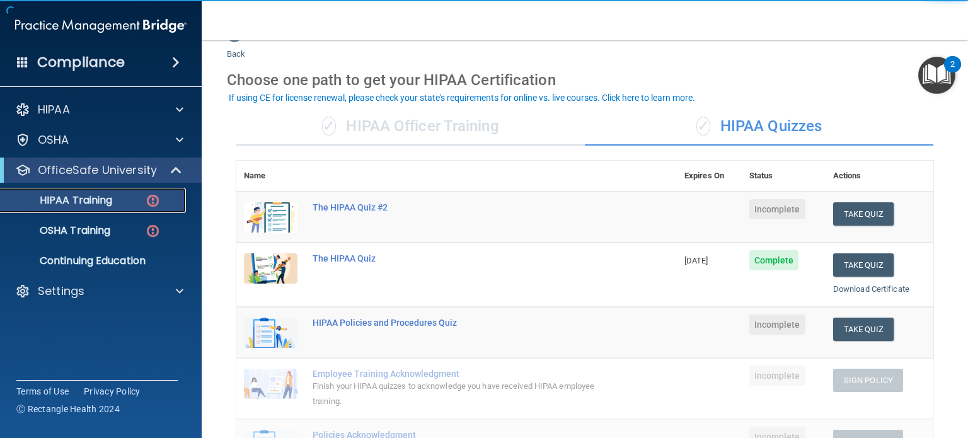
scroll to position [30, 0]
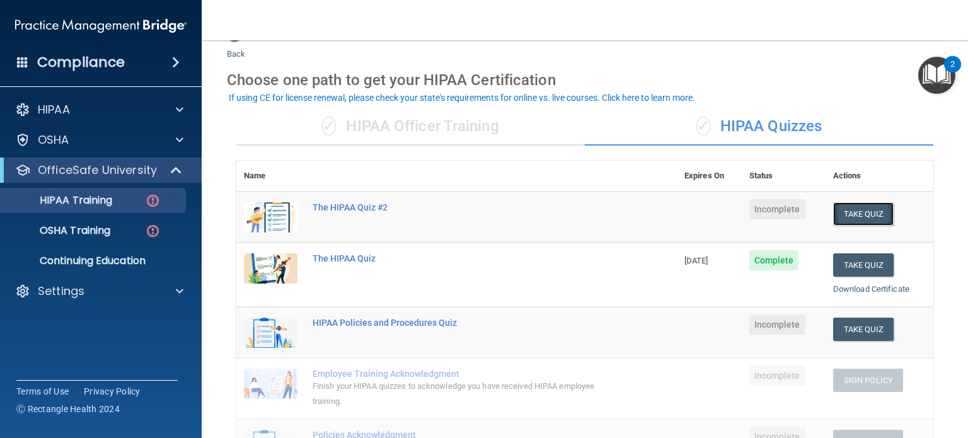
click at [842, 213] on button "Take Quiz" at bounding box center [864, 213] width 61 height 23
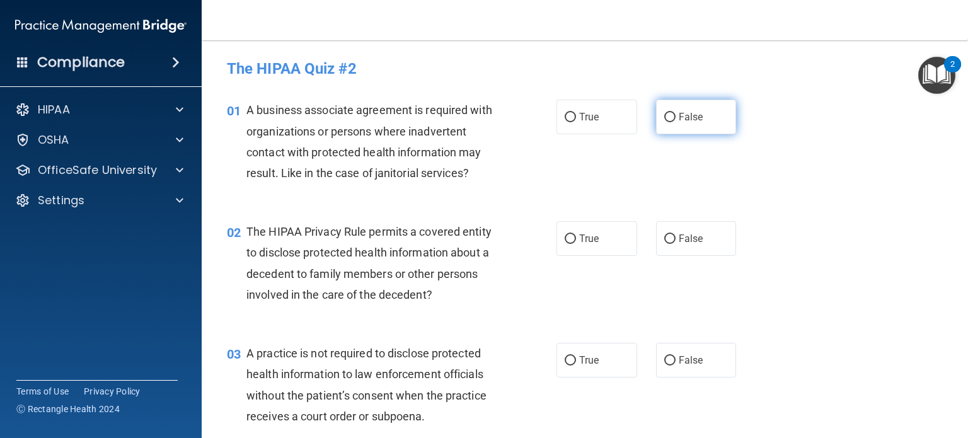
click at [665, 118] on input "False" at bounding box center [670, 117] width 11 height 9
radio input "true"
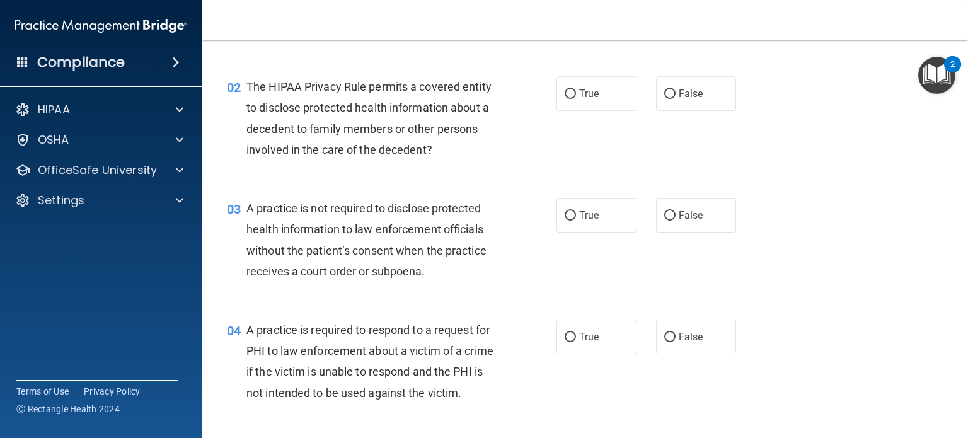
scroll to position [163, 0]
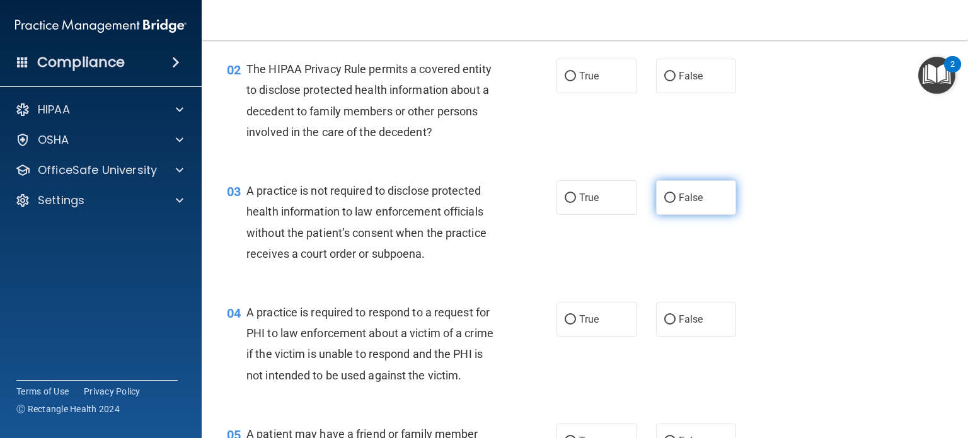
click at [665, 194] on input "False" at bounding box center [670, 198] width 11 height 9
radio input "true"
click at [565, 78] on input "True" at bounding box center [570, 76] width 11 height 9
radio input "true"
click at [565, 316] on input "True" at bounding box center [570, 319] width 11 height 9
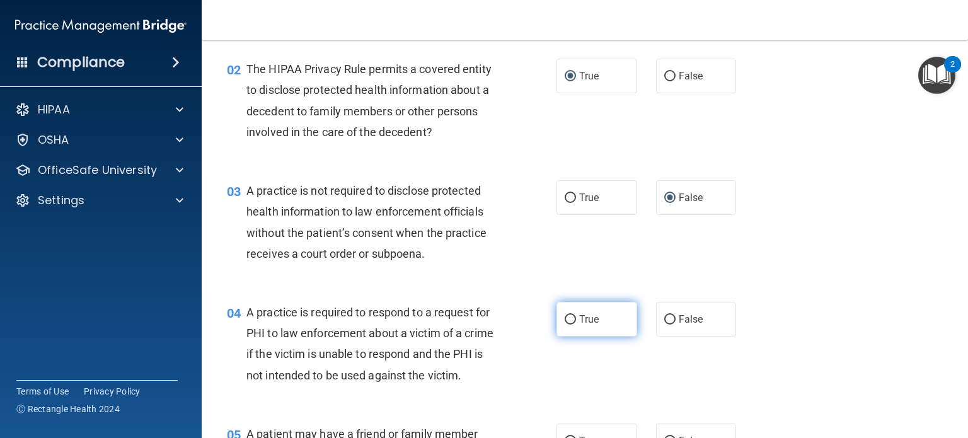
radio input "true"
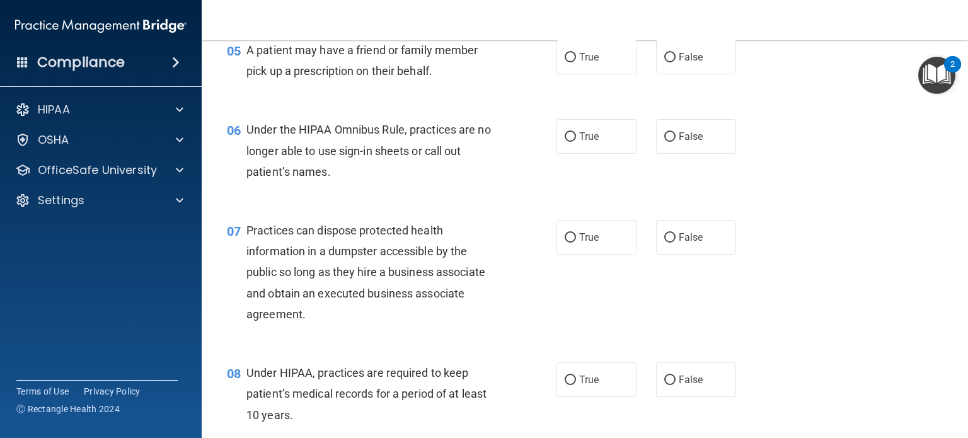
scroll to position [546, 0]
click at [565, 63] on input "True" at bounding box center [570, 58] width 11 height 9
radio input "true"
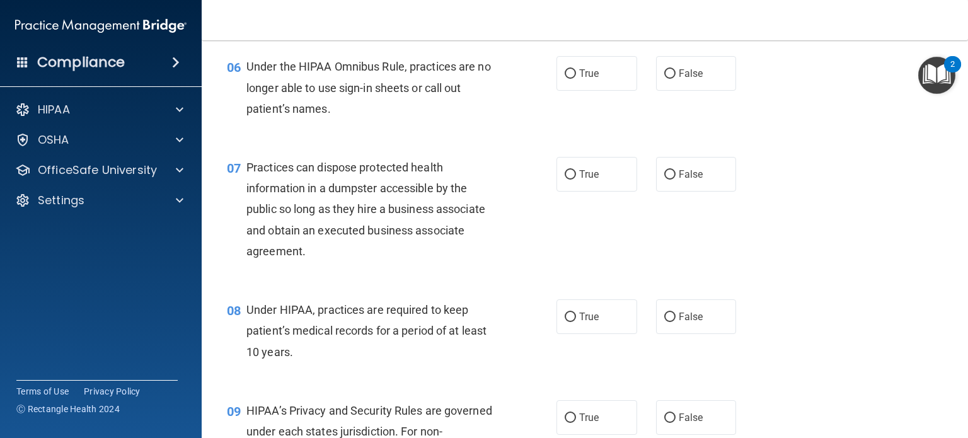
scroll to position [610, 0]
click at [665, 78] on input "False" at bounding box center [670, 73] width 11 height 9
radio input "true"
click at [665, 179] on input "False" at bounding box center [670, 174] width 11 height 9
radio input "true"
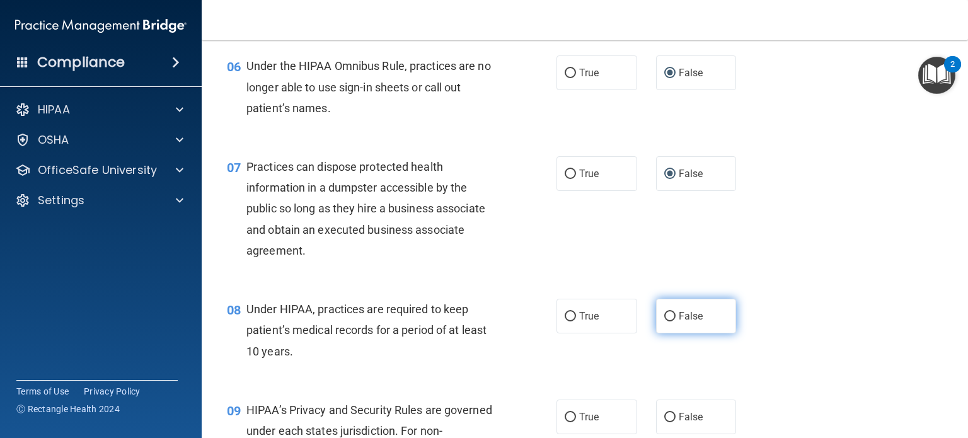
click at [665, 322] on input "False" at bounding box center [670, 316] width 11 height 9
radio input "true"
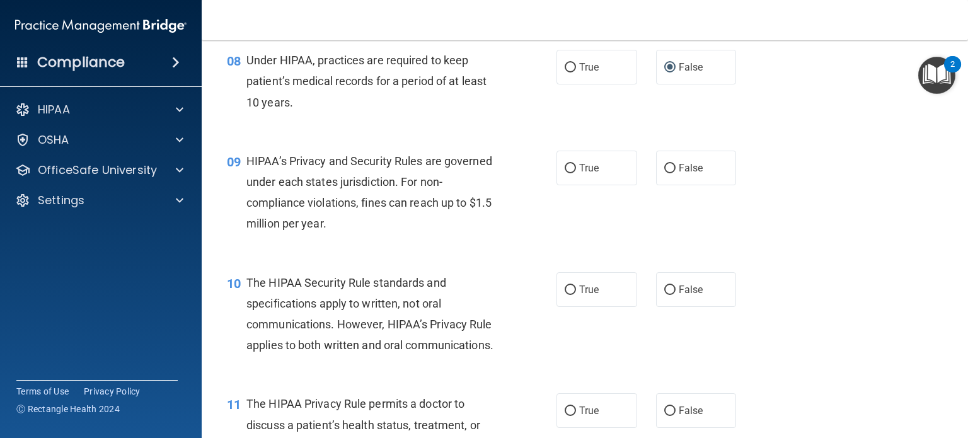
scroll to position [860, 0]
click at [570, 173] on input "True" at bounding box center [570, 167] width 11 height 9
radio input "true"
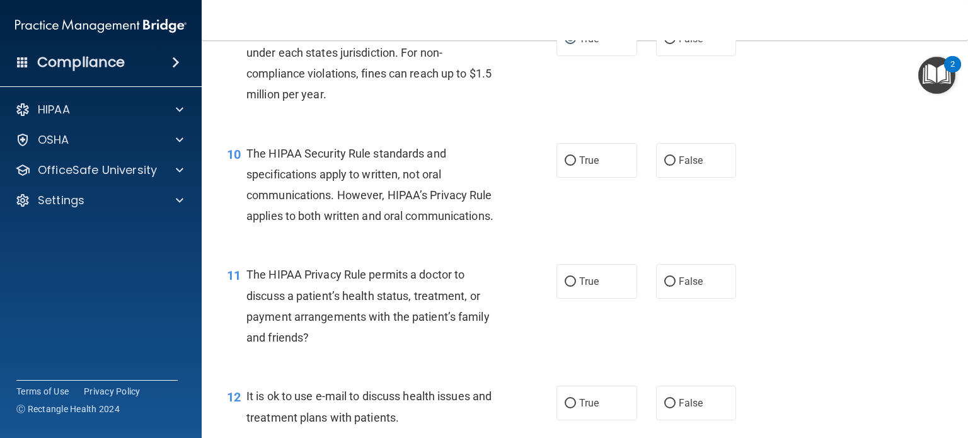
scroll to position [1016, 0]
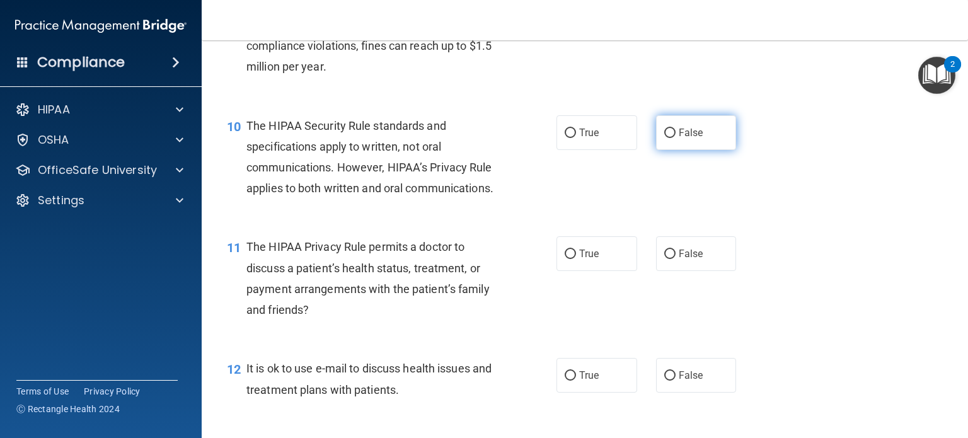
click at [665, 138] on input "False" at bounding box center [670, 133] width 11 height 9
radio input "true"
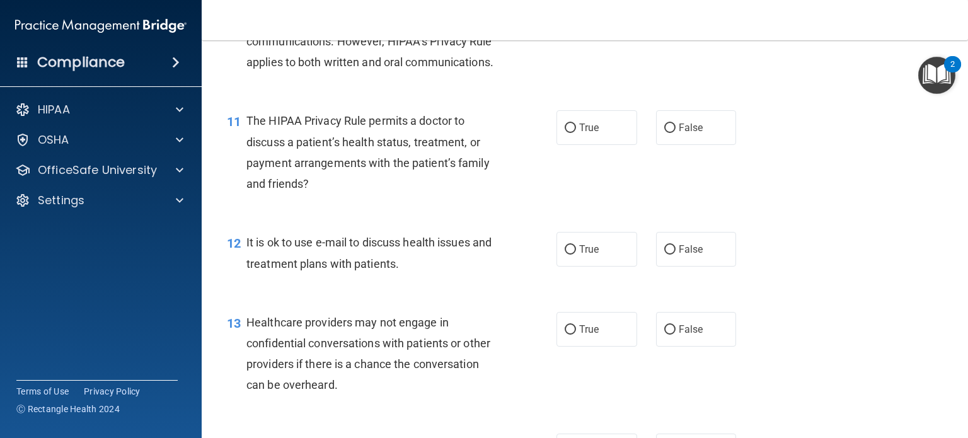
scroll to position [1142, 0]
click at [665, 133] on input "False" at bounding box center [670, 128] width 11 height 9
radio input "true"
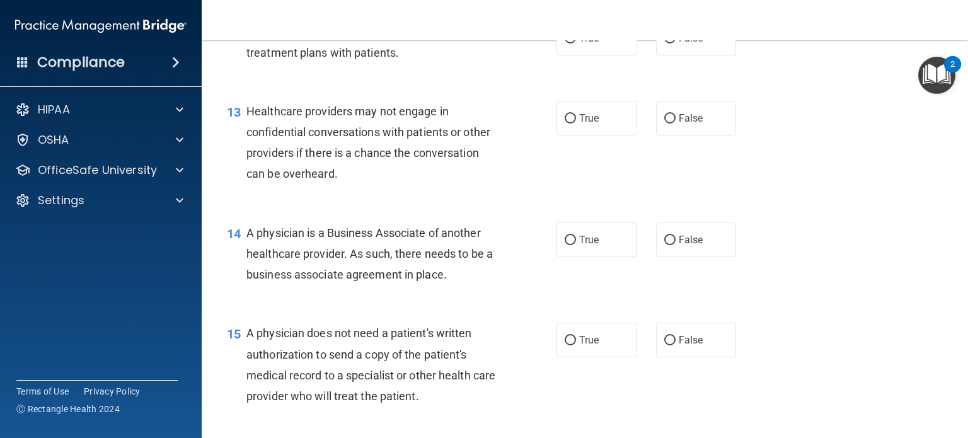
scroll to position [1353, 0]
click at [665, 44] on input "False" at bounding box center [670, 39] width 11 height 9
radio input "true"
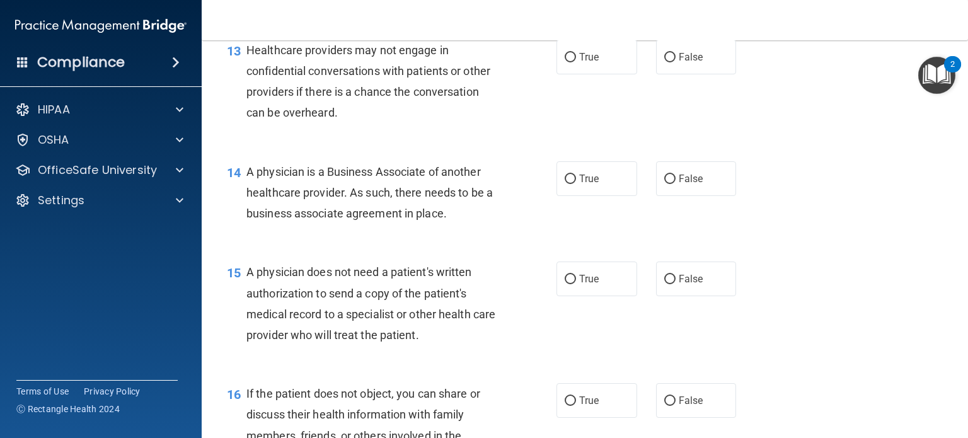
scroll to position [1416, 0]
click at [566, 61] on input "True" at bounding box center [570, 56] width 11 height 9
radio input "true"
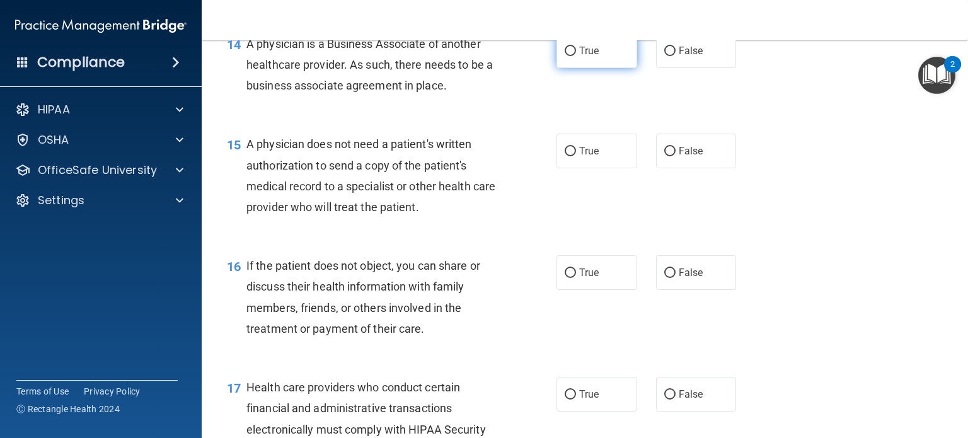
click at [565, 56] on input "True" at bounding box center [570, 51] width 11 height 9
radio input "true"
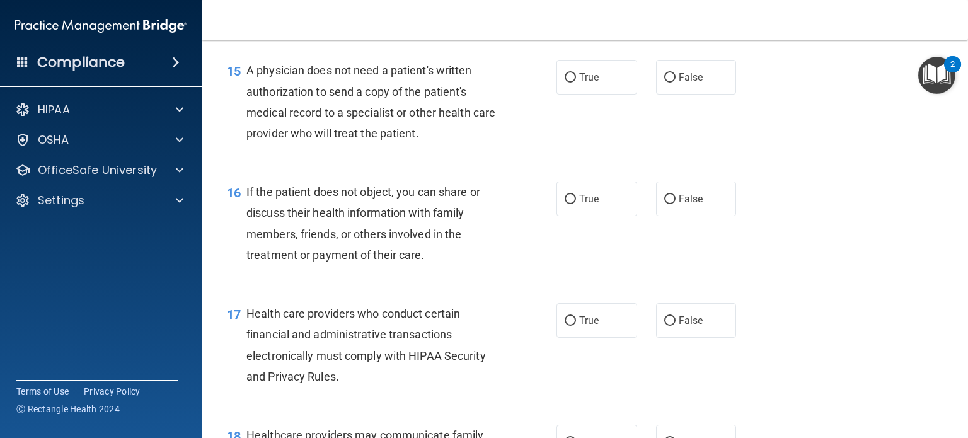
scroll to position [1624, 0]
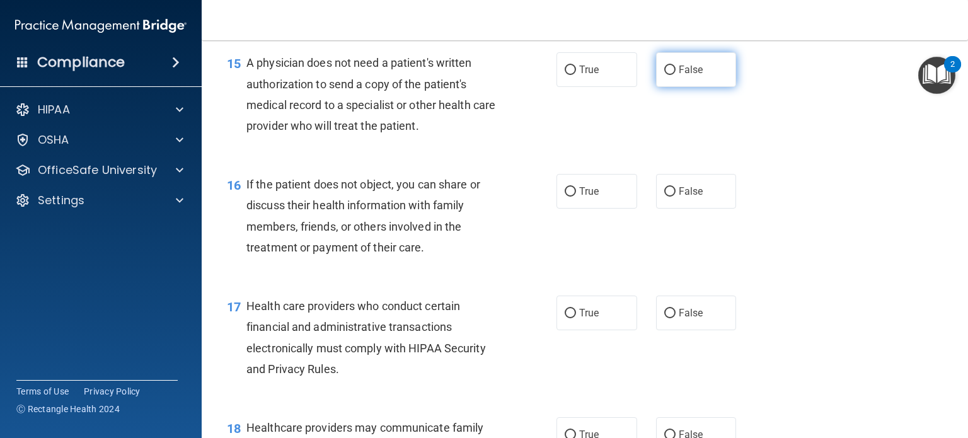
click at [665, 75] on input "False" at bounding box center [670, 70] width 11 height 9
radio input "true"
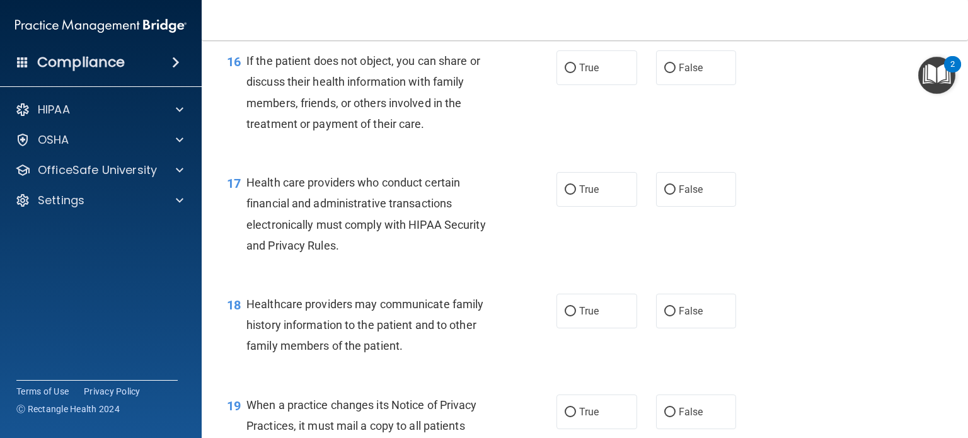
scroll to position [1750, 0]
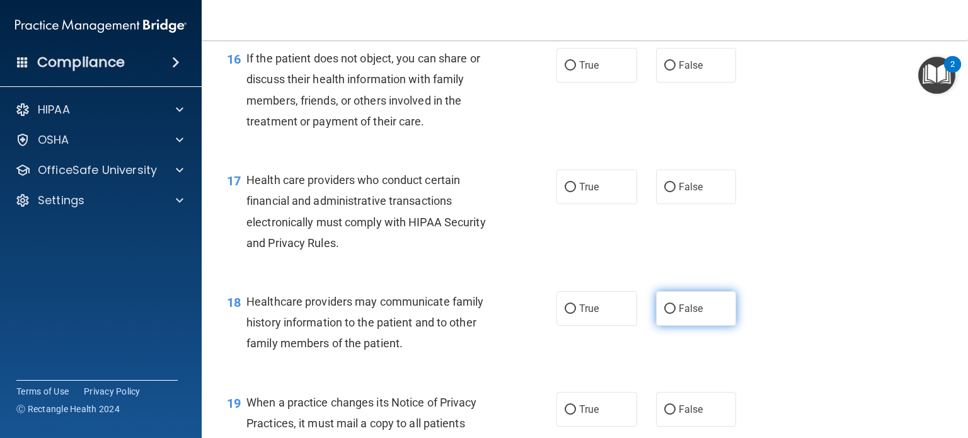
click at [668, 314] on input "False" at bounding box center [670, 309] width 11 height 9
radio input "true"
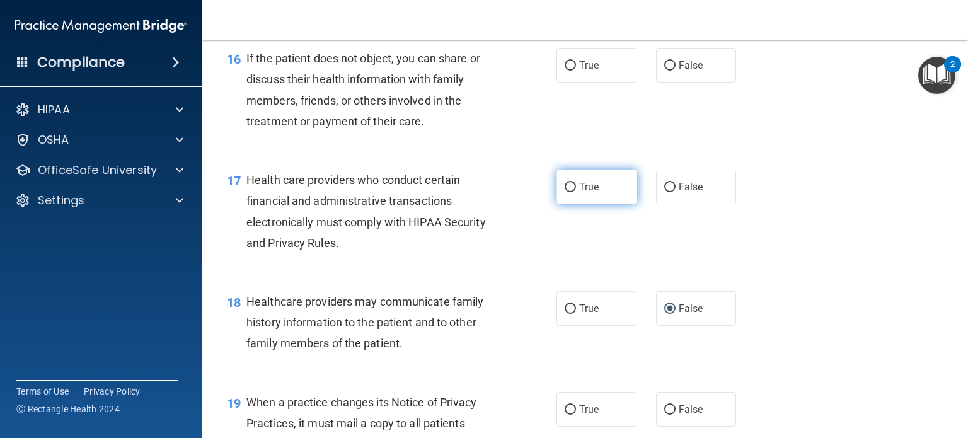
click at [572, 204] on label "True" at bounding box center [597, 187] width 81 height 35
click at [572, 192] on input "True" at bounding box center [570, 187] width 11 height 9
radio input "true"
click at [668, 71] on input "False" at bounding box center [670, 65] width 11 height 9
radio input "true"
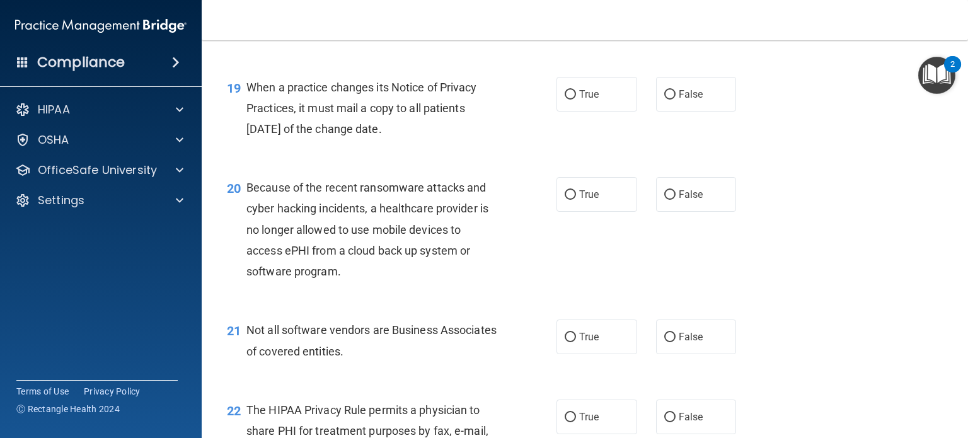
scroll to position [2067, 0]
click at [579, 99] on span "True" at bounding box center [589, 93] width 20 height 12
click at [575, 98] on input "True" at bounding box center [570, 93] width 11 height 9
radio input "true"
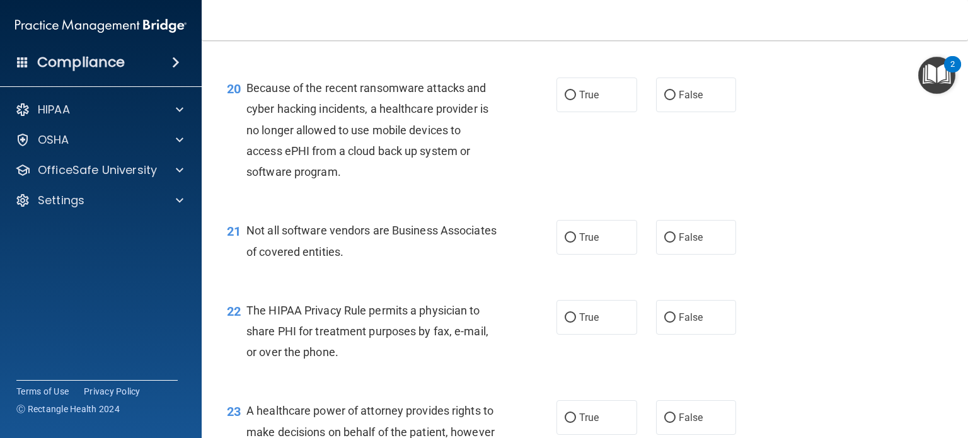
scroll to position [2166, 0]
click at [559, 111] on label "True" at bounding box center [597, 93] width 81 height 35
click at [565, 99] on input "True" at bounding box center [570, 94] width 11 height 9
radio input "true"
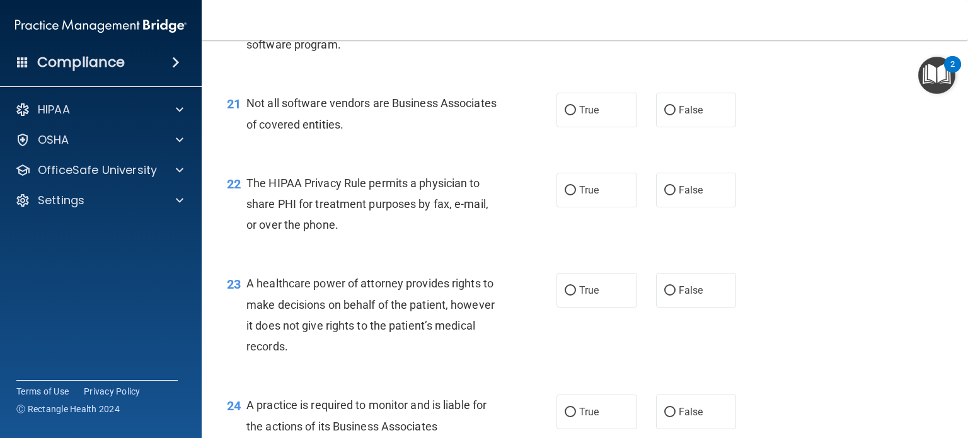
scroll to position [2293, 0]
click at [565, 115] on input "True" at bounding box center [570, 110] width 11 height 9
radio input "true"
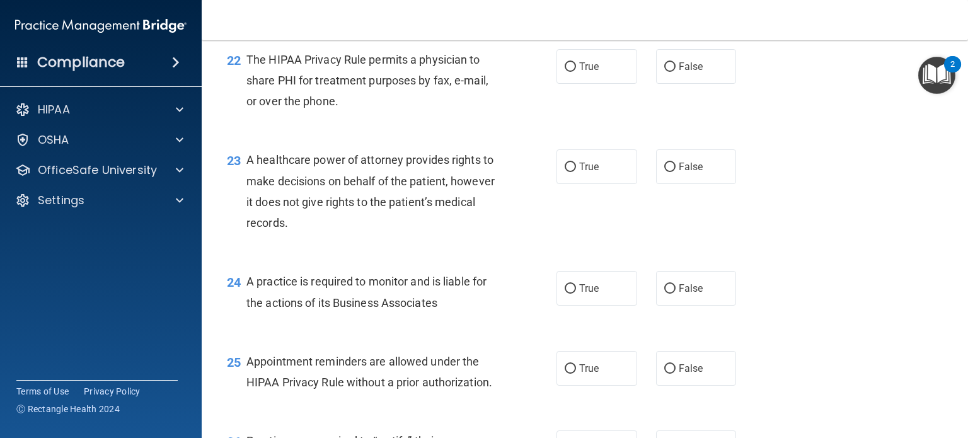
scroll to position [2416, 0]
click at [570, 72] on input "True" at bounding box center [570, 66] width 11 height 9
radio input "true"
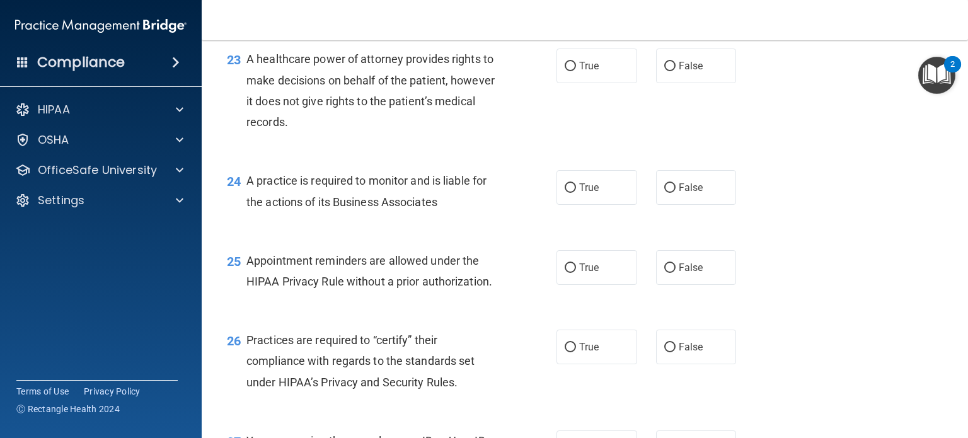
scroll to position [2517, 0]
click at [566, 71] on input "True" at bounding box center [570, 66] width 11 height 9
radio input "true"
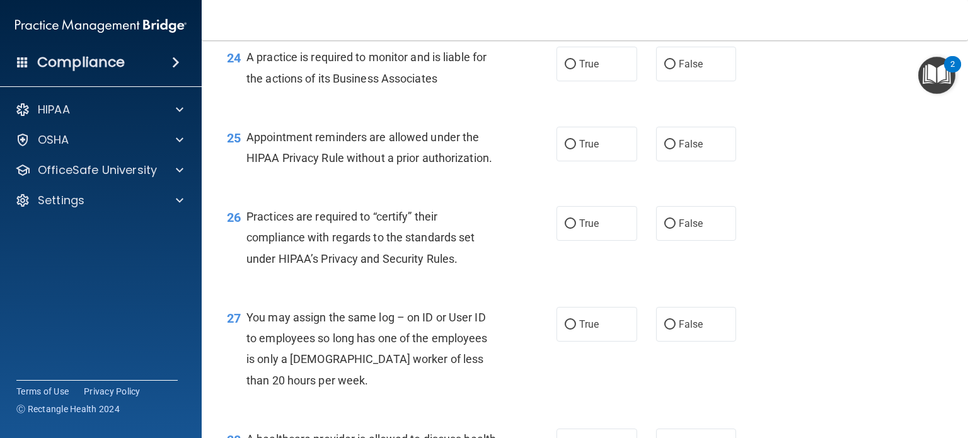
scroll to position [2642, 0]
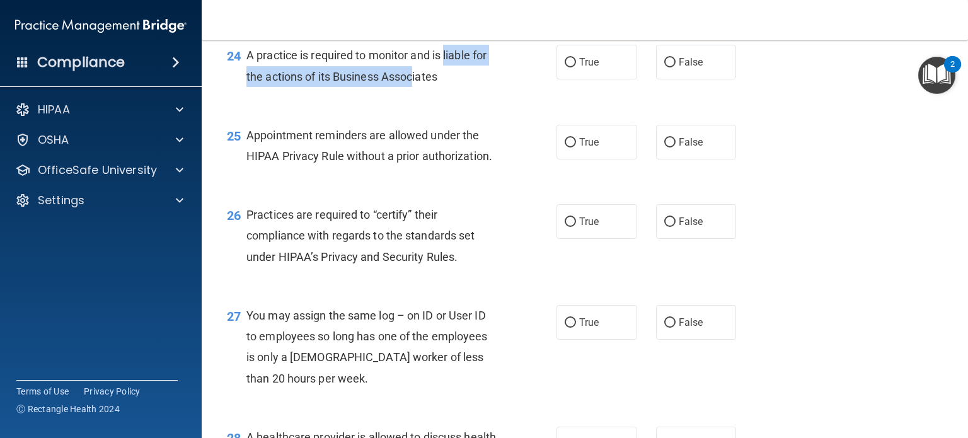
drag, startPoint x: 415, startPoint y: 110, endPoint x: 448, endPoint y: 106, distance: 33.1
click at [448, 86] on div "A practice is required to monitor and is liable for the actions of its Business…" at bounding box center [378, 66] width 262 height 42
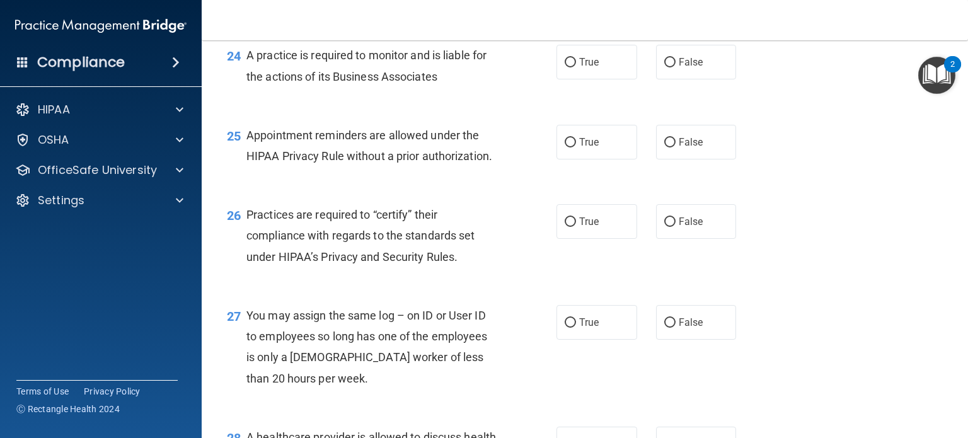
click at [385, 108] on div "24 A practice is required to monitor and is liable for the actions of its Busin…" at bounding box center [585, 68] width 735 height 79
click at [566, 67] on input "True" at bounding box center [570, 62] width 11 height 9
radio input "true"
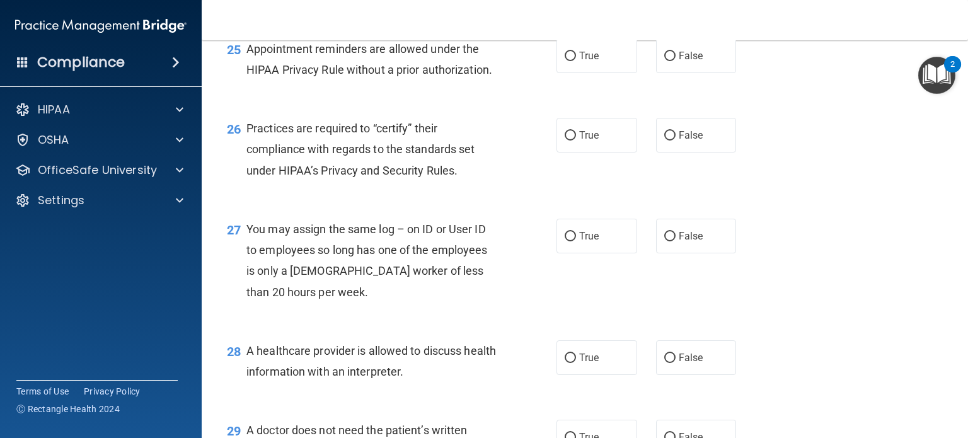
scroll to position [2730, 0]
click at [656, 72] on label "False" at bounding box center [696, 54] width 81 height 35
click at [665, 60] on input "False" at bounding box center [670, 54] width 11 height 9
radio input "true"
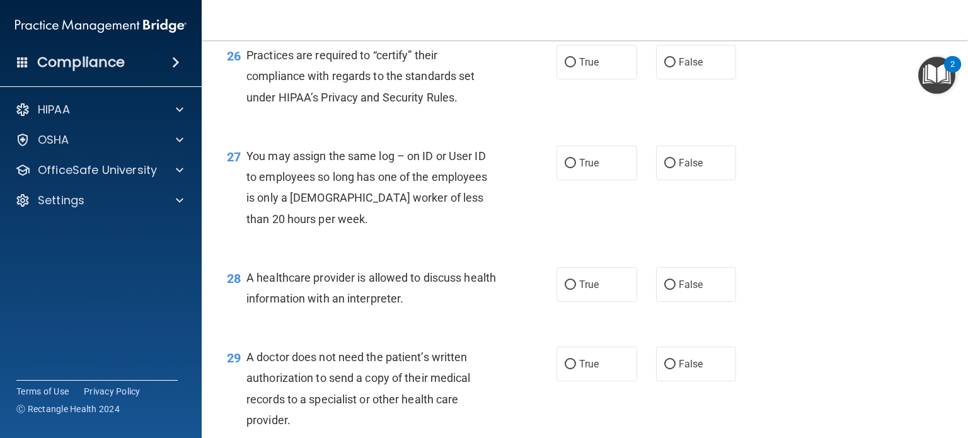
scroll to position [2802, 0]
click at [575, 79] on label "True" at bounding box center [597, 62] width 81 height 35
click at [575, 67] on input "True" at bounding box center [570, 62] width 11 height 9
radio input "true"
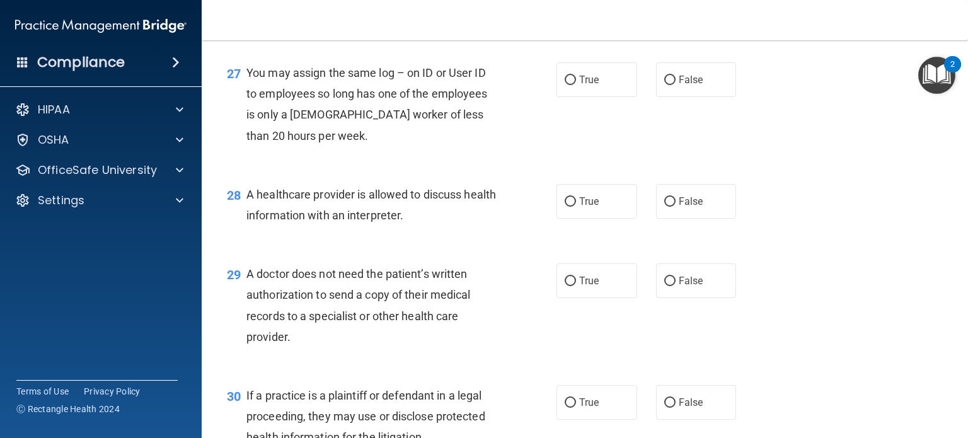
scroll to position [2887, 0]
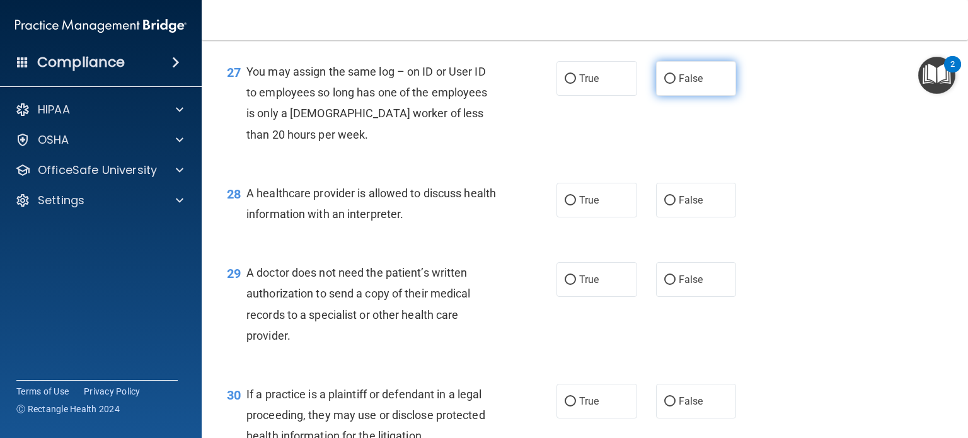
click at [665, 84] on input "False" at bounding box center [670, 78] width 11 height 9
radio input "true"
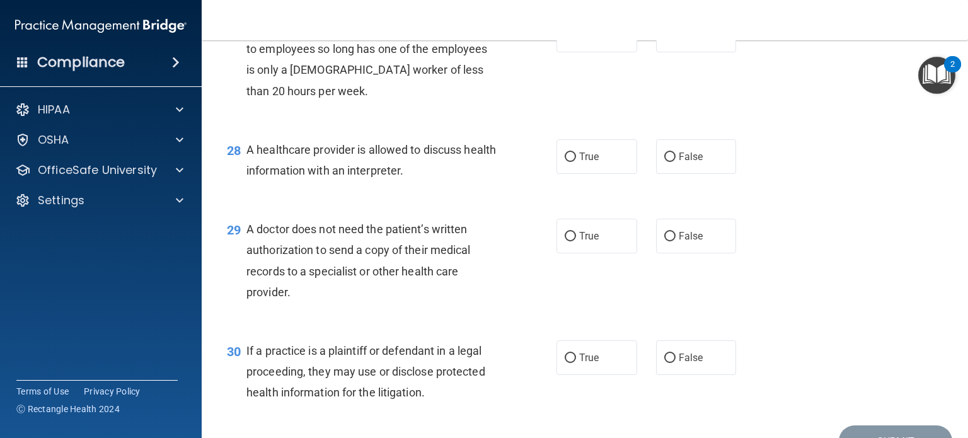
scroll to position [2932, 0]
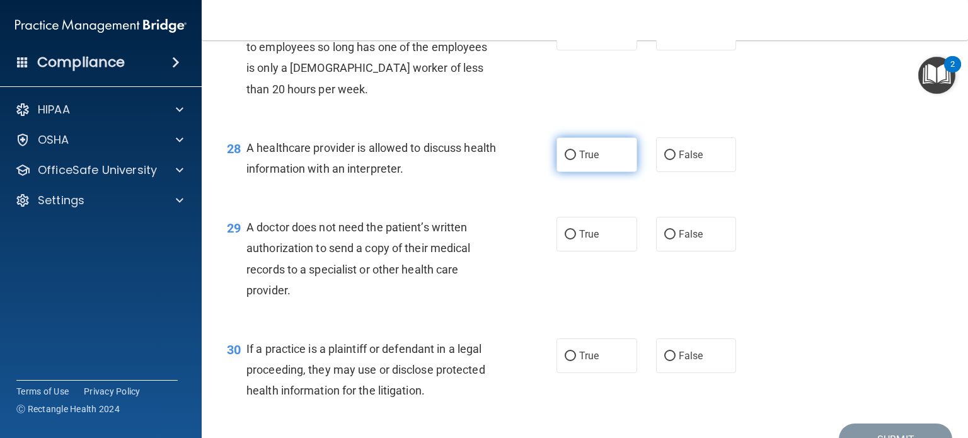
click at [566, 160] on input "True" at bounding box center [570, 155] width 11 height 9
radio input "true"
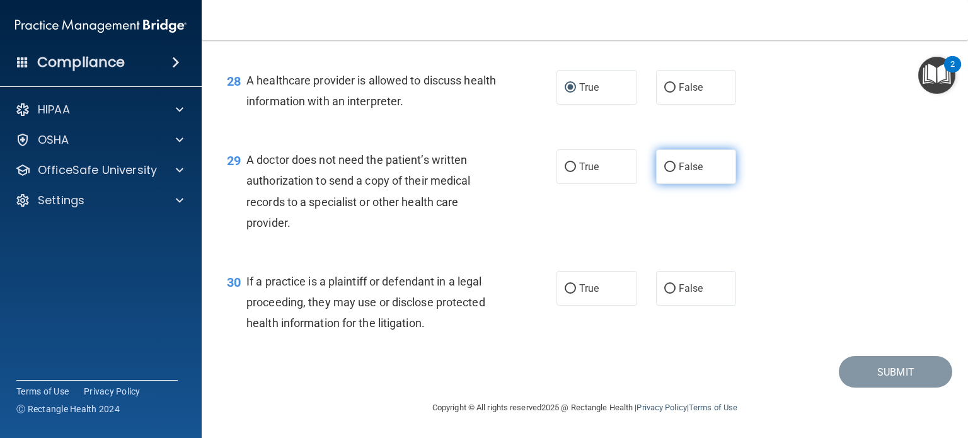
click at [665, 168] on input "False" at bounding box center [670, 167] width 11 height 9
radio input "true"
click at [928, 79] on img "Open Resource Center, 2 new notifications" at bounding box center [937, 75] width 37 height 37
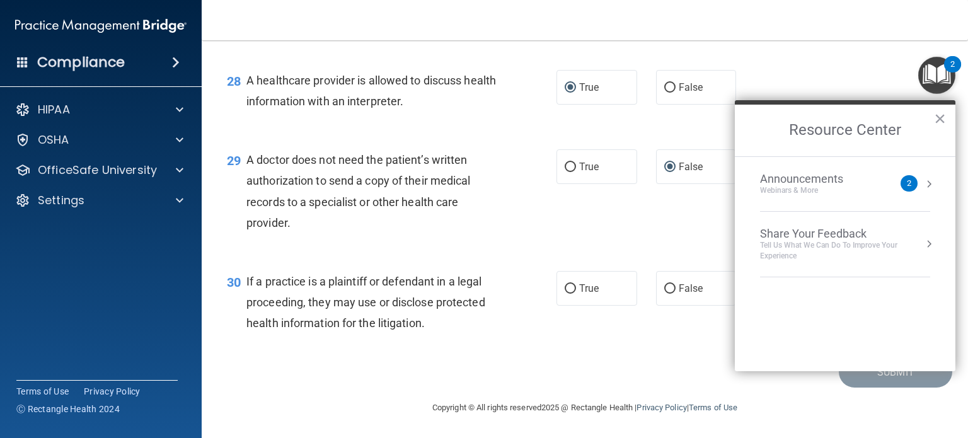
click at [928, 79] on img "Open Resource Center, 2 new notifications" at bounding box center [937, 75] width 37 height 37
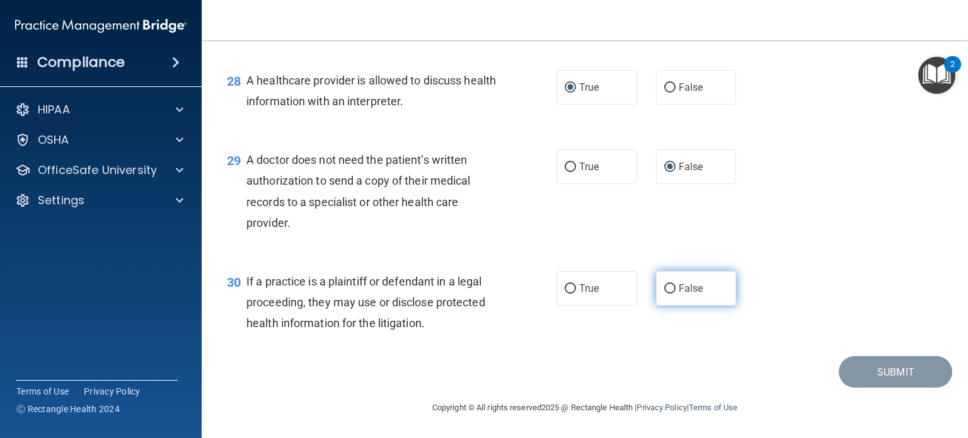
click at [665, 289] on input "False" at bounding box center [670, 288] width 11 height 9
radio input "true"
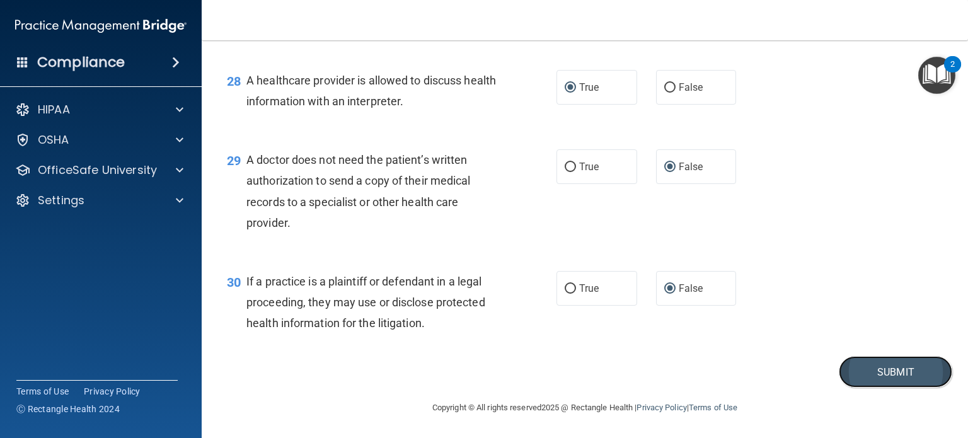
click at [900, 378] on button "Submit" at bounding box center [895, 372] width 113 height 32
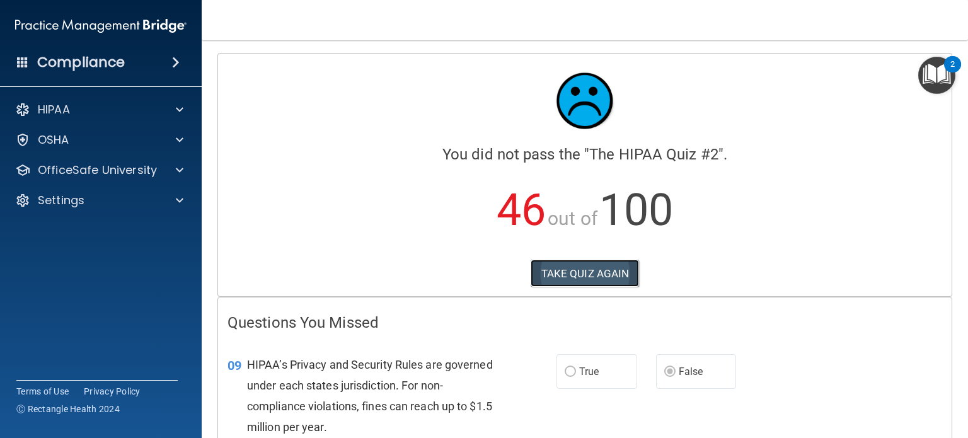
click at [564, 276] on button "TAKE QUIZ AGAIN" at bounding box center [585, 274] width 109 height 28
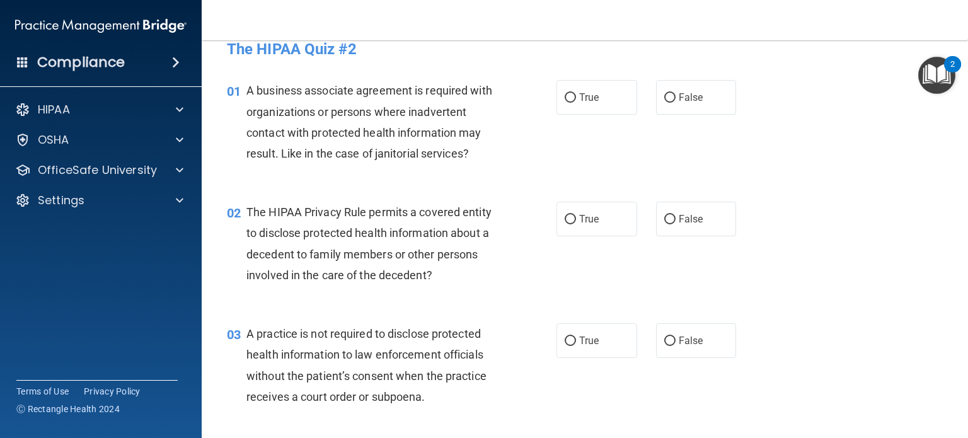
scroll to position [20, 0]
click at [569, 95] on input "True" at bounding box center [570, 97] width 11 height 9
radio input "true"
click at [565, 221] on input "True" at bounding box center [570, 218] width 11 height 9
radio input "true"
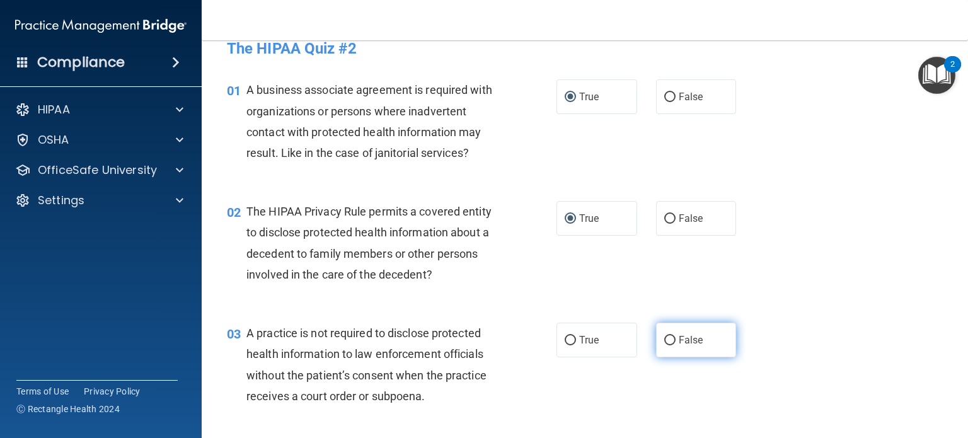
click at [665, 342] on input "False" at bounding box center [670, 340] width 11 height 9
radio input "true"
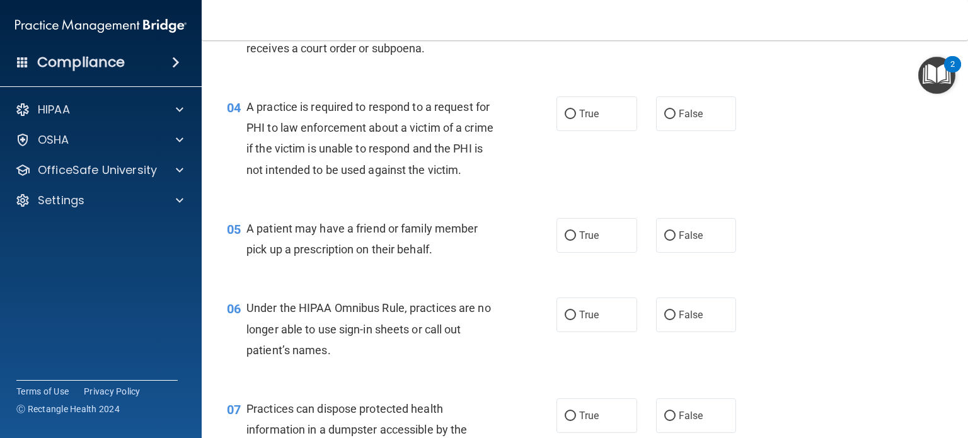
scroll to position [377, 0]
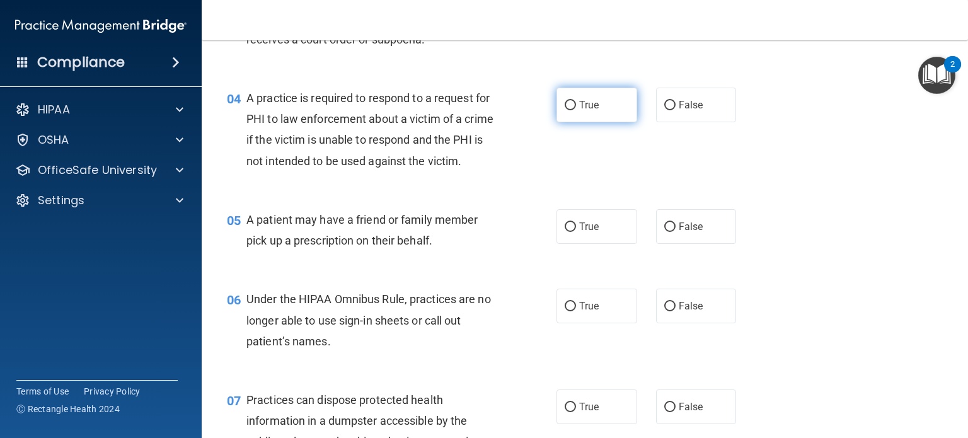
click at [567, 107] on input "True" at bounding box center [570, 105] width 11 height 9
radio input "true"
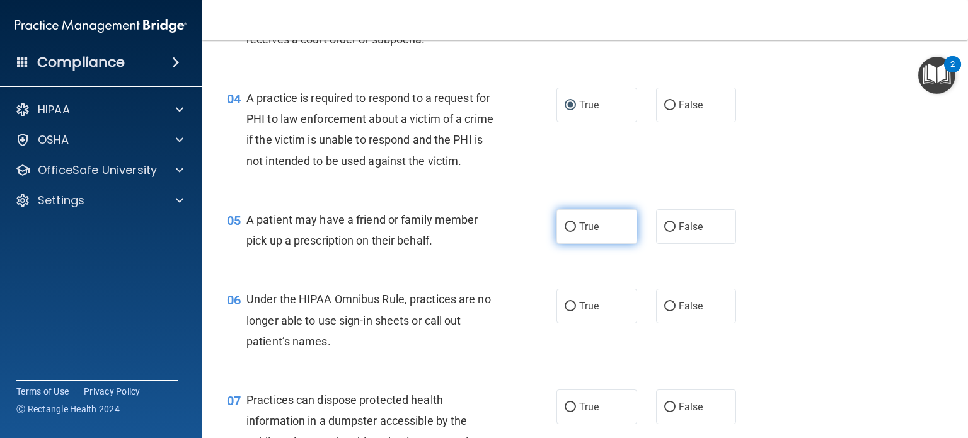
click at [565, 232] on input "True" at bounding box center [570, 227] width 11 height 9
radio input "true"
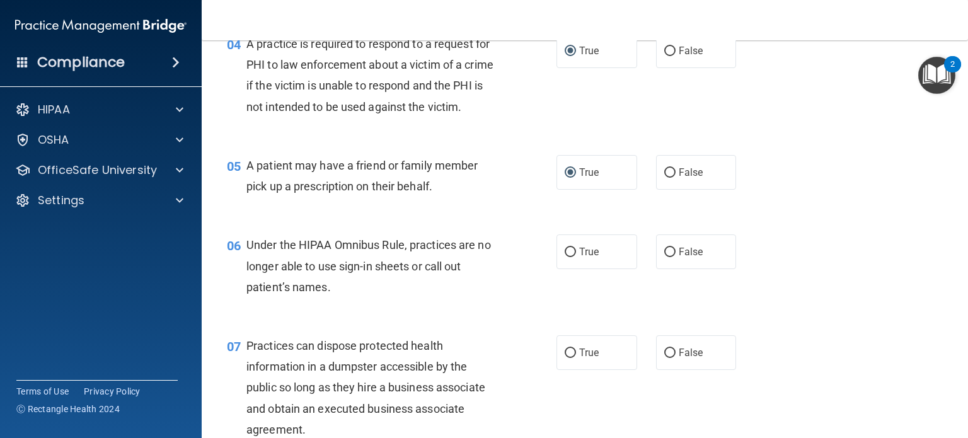
scroll to position [433, 0]
click at [665, 256] on input "False" at bounding box center [670, 251] width 11 height 9
radio input "true"
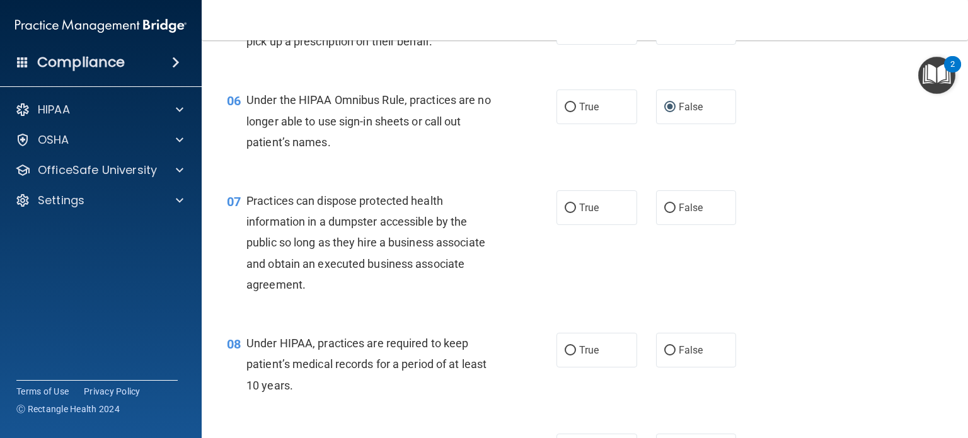
scroll to position [580, 0]
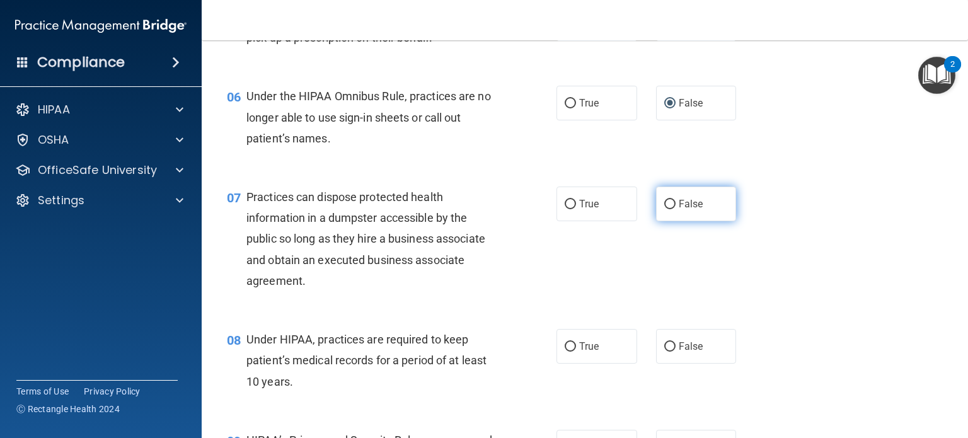
click at [666, 209] on input "False" at bounding box center [670, 204] width 11 height 9
radio input "true"
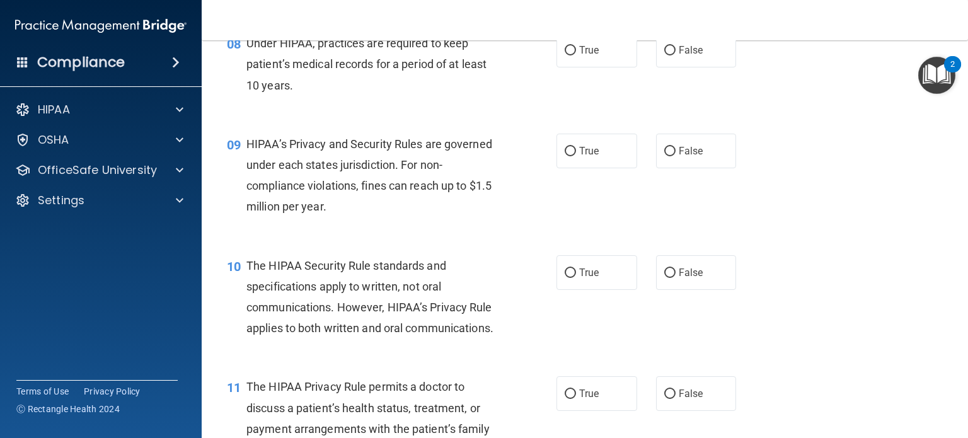
scroll to position [873, 0]
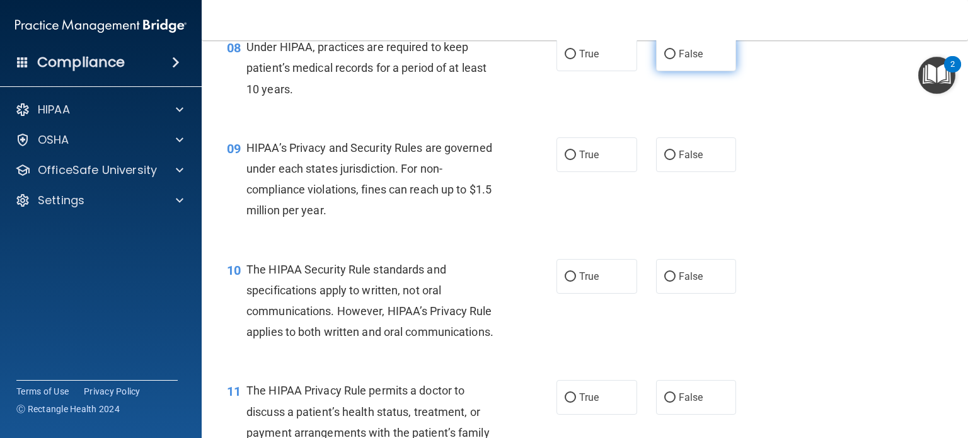
click at [665, 59] on input "False" at bounding box center [670, 54] width 11 height 9
radio input "true"
click at [665, 160] on input "False" at bounding box center [670, 155] width 11 height 9
radio input "true"
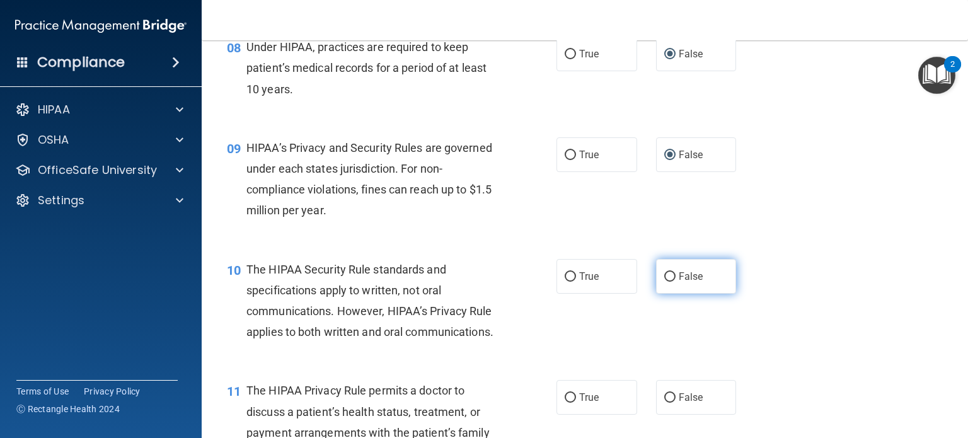
click at [665, 282] on input "False" at bounding box center [670, 276] width 11 height 9
radio input "true"
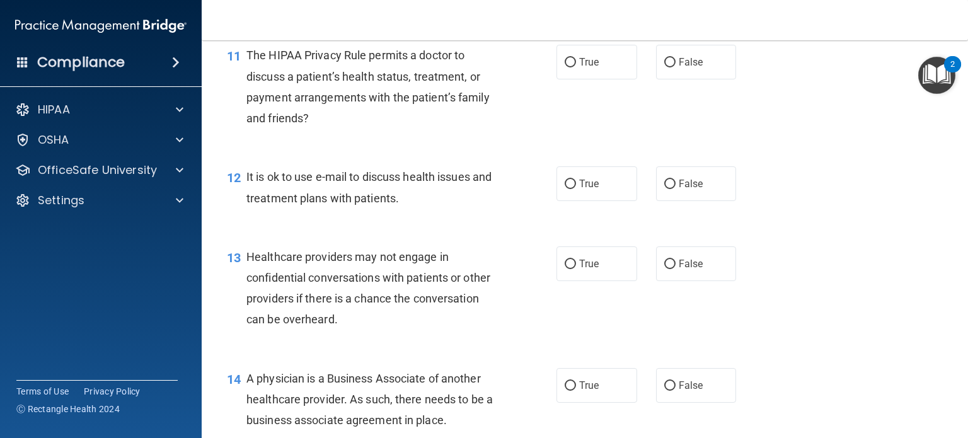
scroll to position [1208, 0]
click at [679, 68] on span "False" at bounding box center [691, 62] width 25 height 12
click at [673, 67] on input "False" at bounding box center [670, 62] width 11 height 9
radio input "true"
click at [665, 189] on input "False" at bounding box center [670, 184] width 11 height 9
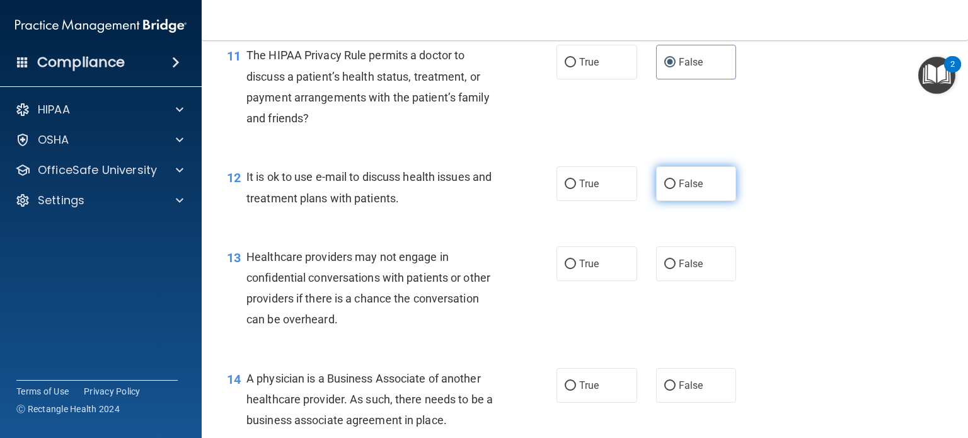
radio input "true"
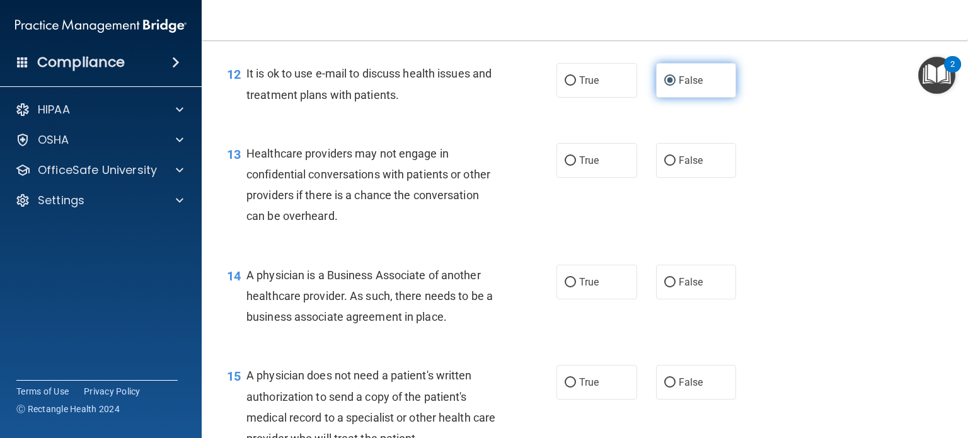
scroll to position [1313, 0]
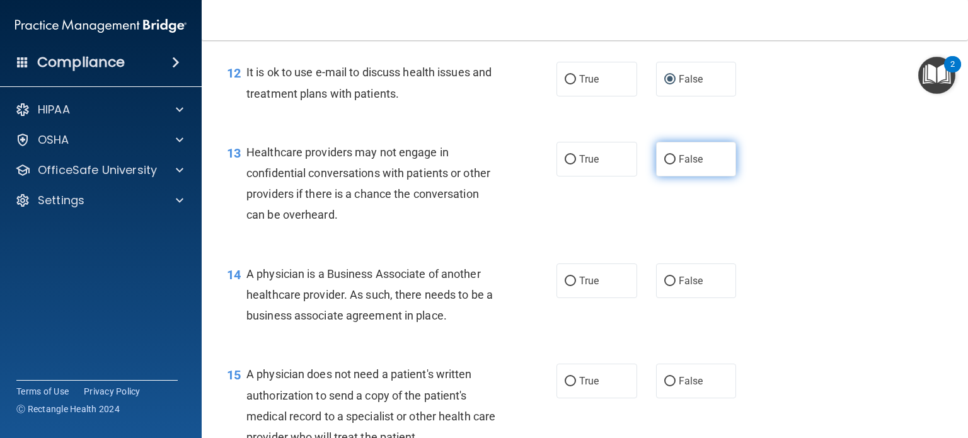
click at [665, 165] on input "False" at bounding box center [670, 159] width 11 height 9
radio input "true"
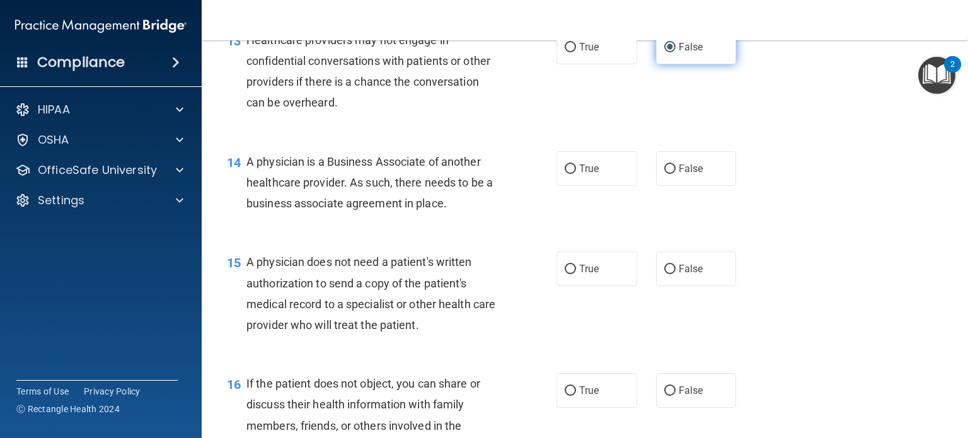
scroll to position [1427, 0]
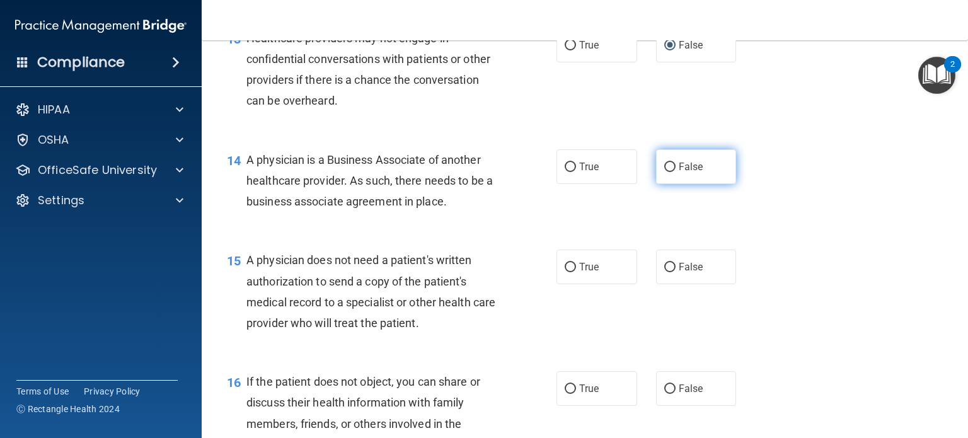
click at [666, 172] on input "False" at bounding box center [670, 167] width 11 height 9
radio input "true"
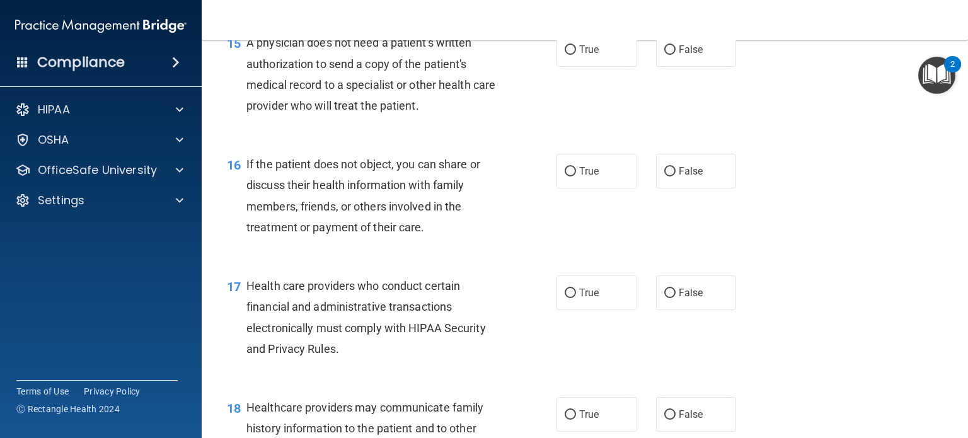
scroll to position [1646, 0]
click at [567, 54] on input "True" at bounding box center [570, 48] width 11 height 9
radio input "true"
click at [565, 175] on input "True" at bounding box center [570, 170] width 11 height 9
radio input "true"
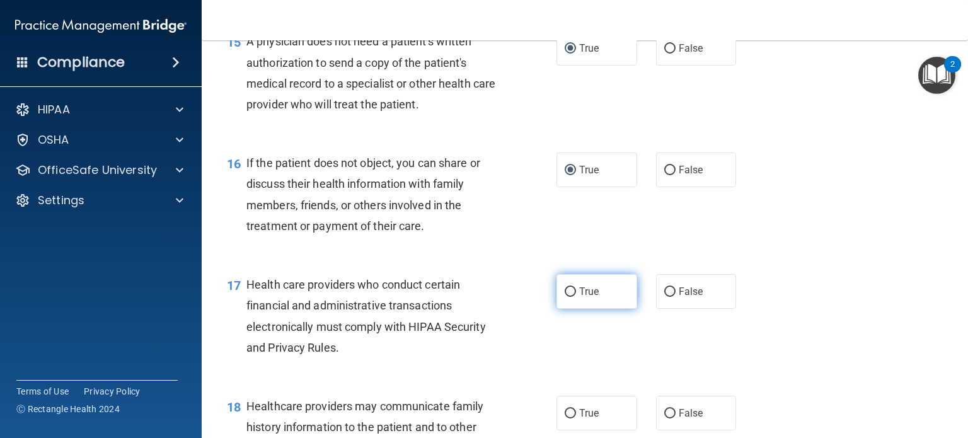
click at [565, 297] on input "True" at bounding box center [570, 292] width 11 height 9
radio input "true"
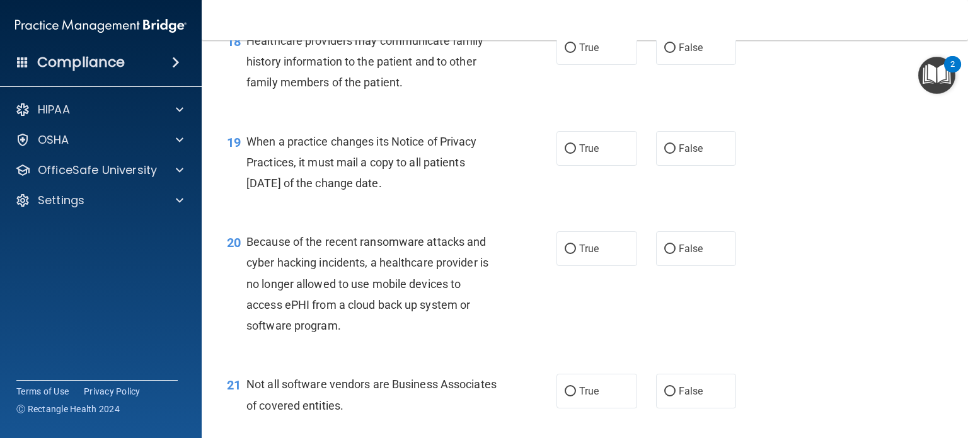
scroll to position [2012, 0]
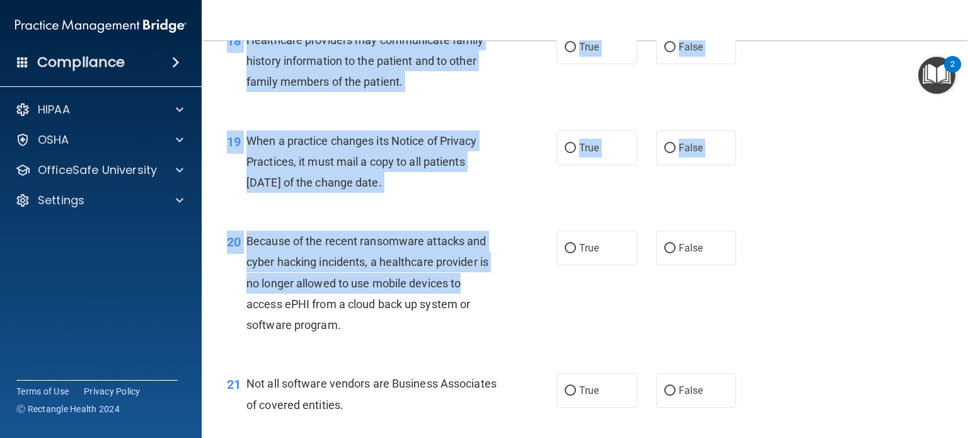
drag, startPoint x: 563, startPoint y: 325, endPoint x: 585, endPoint y: 41, distance: 285.2
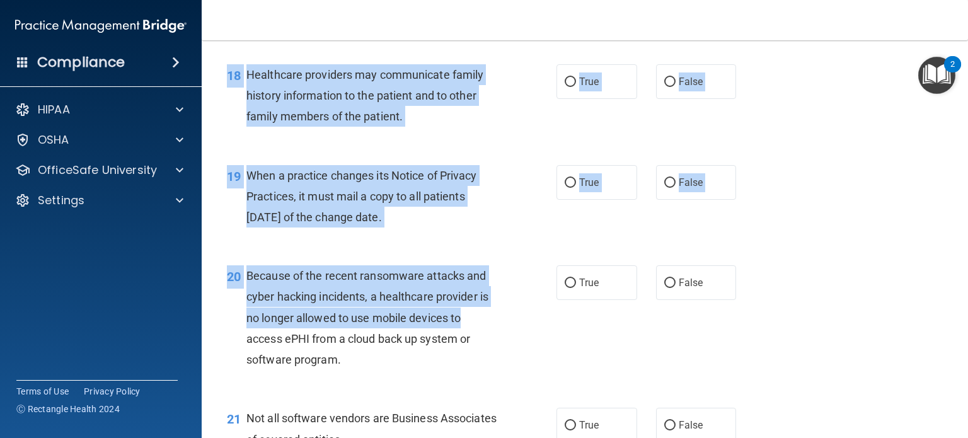
click at [509, 134] on div "18 Healthcare providers may communicate family history information to the patie…" at bounding box center [392, 98] width 368 height 69
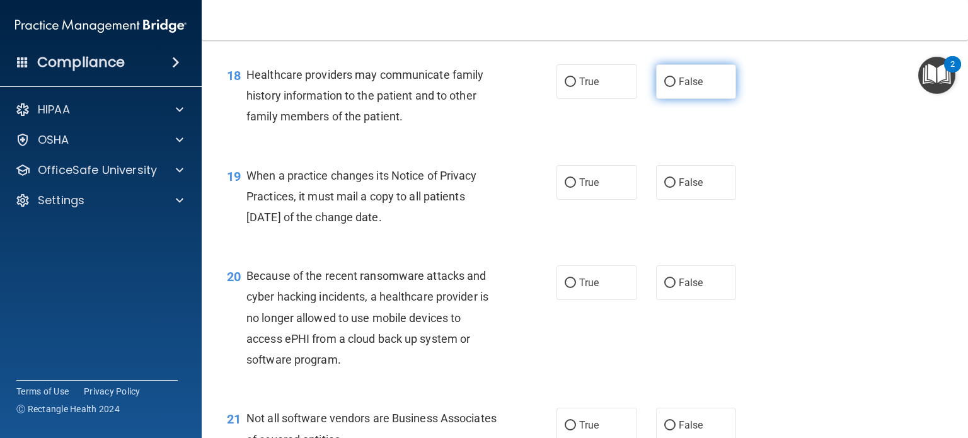
click at [665, 87] on input "False" at bounding box center [670, 82] width 11 height 9
radio input "true"
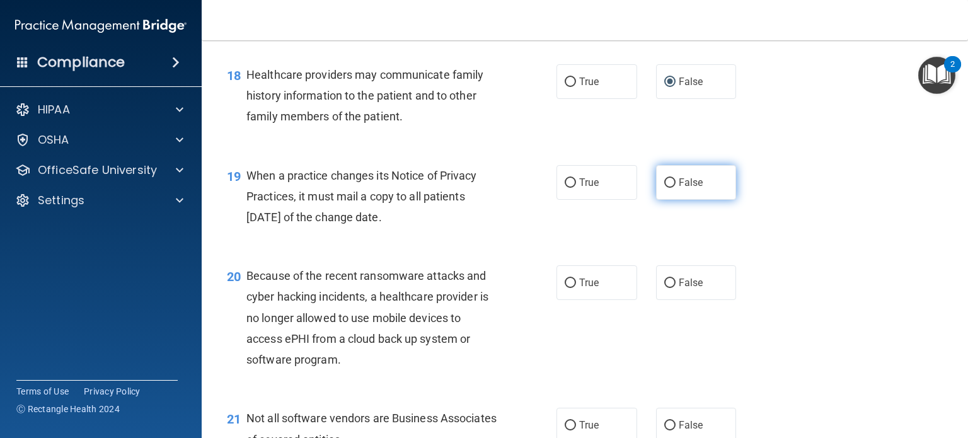
click at [665, 188] on input "False" at bounding box center [670, 182] width 11 height 9
radio input "true"
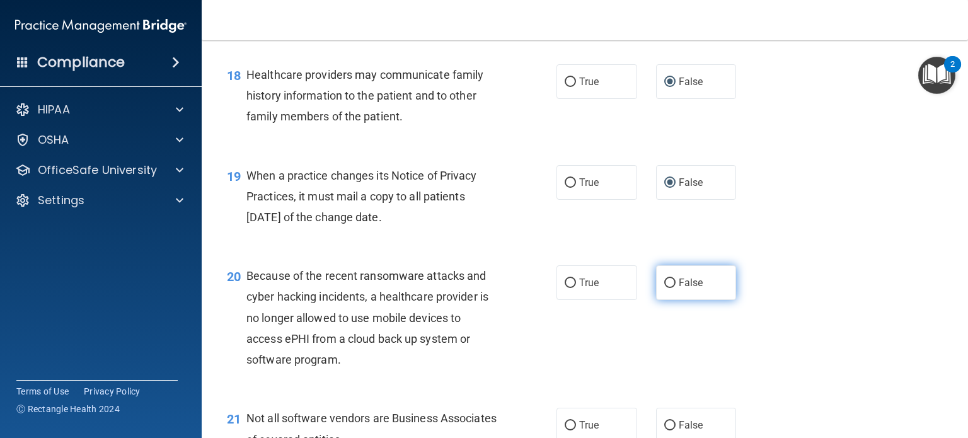
click at [665, 288] on input "False" at bounding box center [670, 283] width 11 height 9
radio input "true"
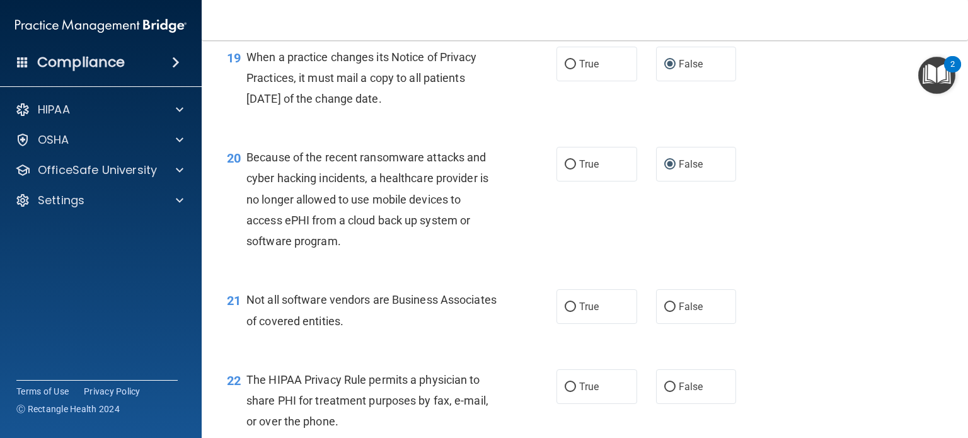
scroll to position [2099, 0]
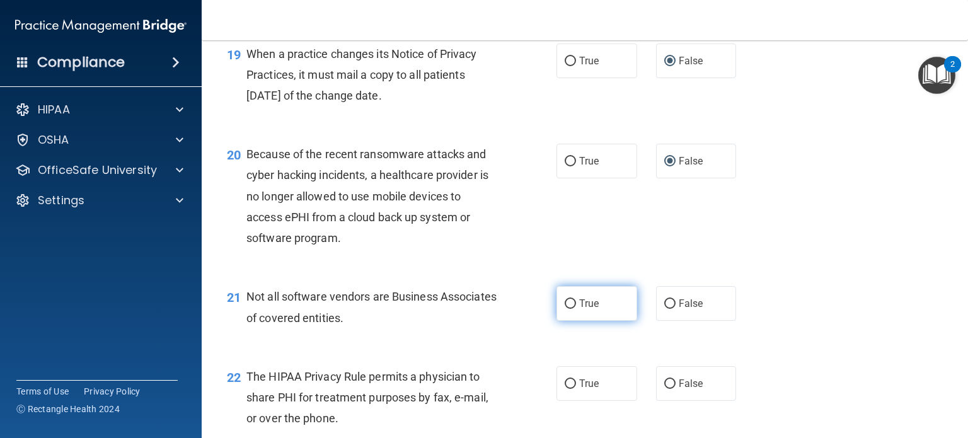
click at [570, 309] on input "True" at bounding box center [570, 303] width 11 height 9
radio input "true"
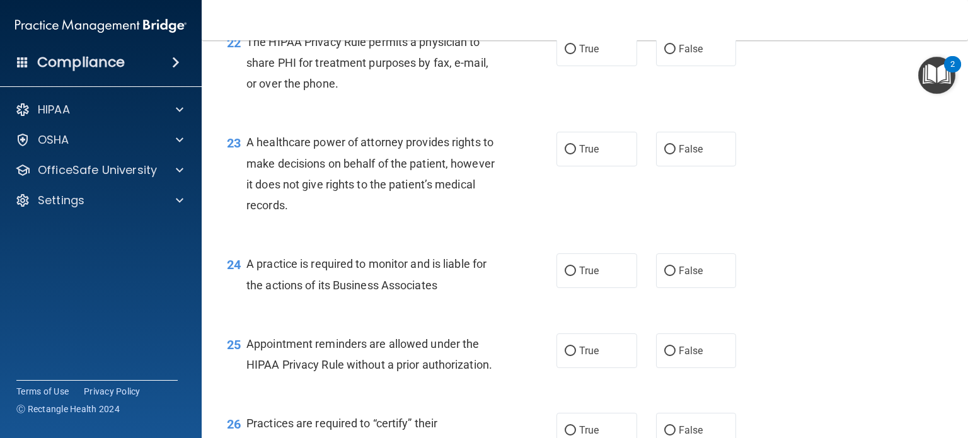
scroll to position [2434, 0]
click at [565, 54] on input "True" at bounding box center [570, 48] width 11 height 9
radio input "true"
click at [666, 154] on input "False" at bounding box center [670, 148] width 11 height 9
radio input "true"
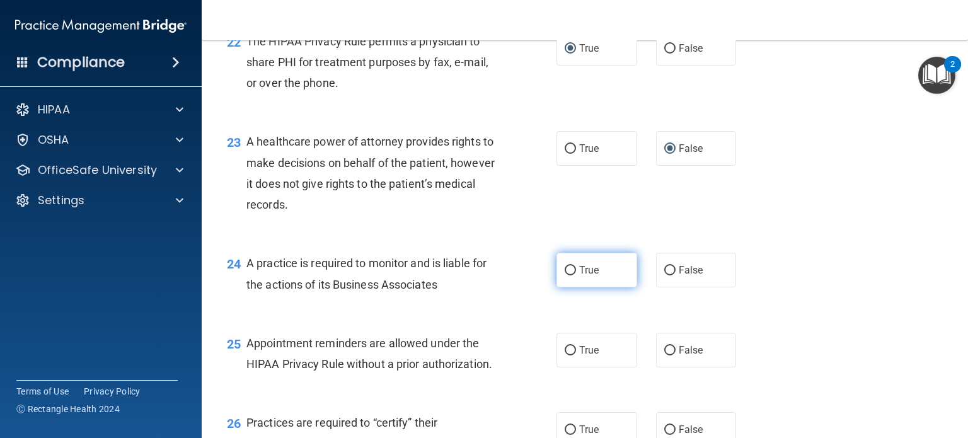
click at [569, 276] on input "True" at bounding box center [570, 270] width 11 height 9
radio input "true"
click at [565, 356] on input "True" at bounding box center [570, 350] width 11 height 9
radio input "true"
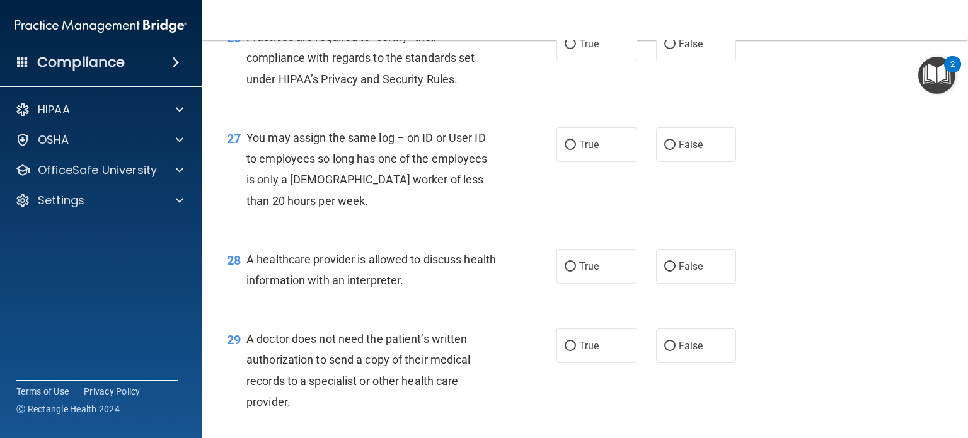
scroll to position [2820, 0]
click at [665, 49] on input "False" at bounding box center [670, 44] width 11 height 9
radio input "true"
click at [665, 150] on input "False" at bounding box center [670, 145] width 11 height 9
radio input "true"
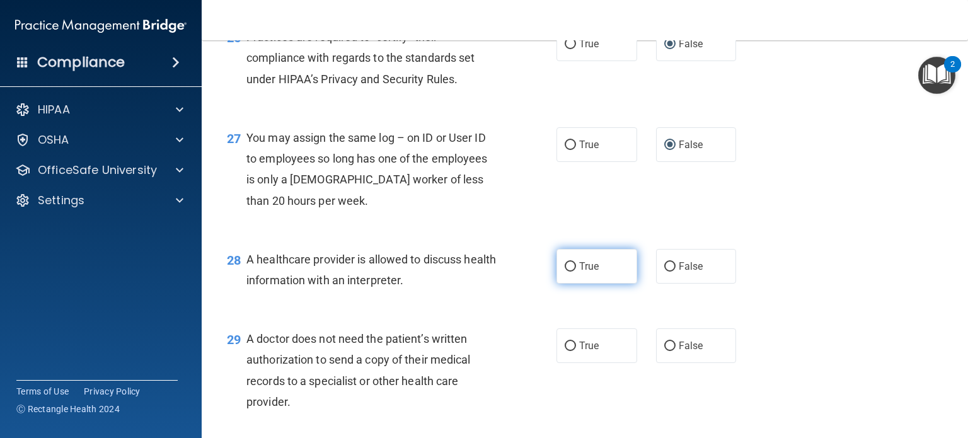
click at [565, 272] on input "True" at bounding box center [570, 266] width 11 height 9
radio input "true"
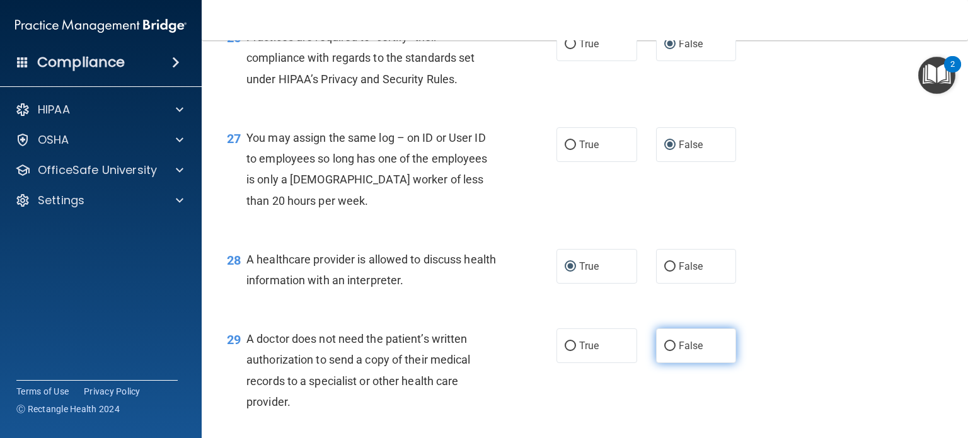
click at [665, 351] on input "False" at bounding box center [670, 346] width 11 height 9
radio input "true"
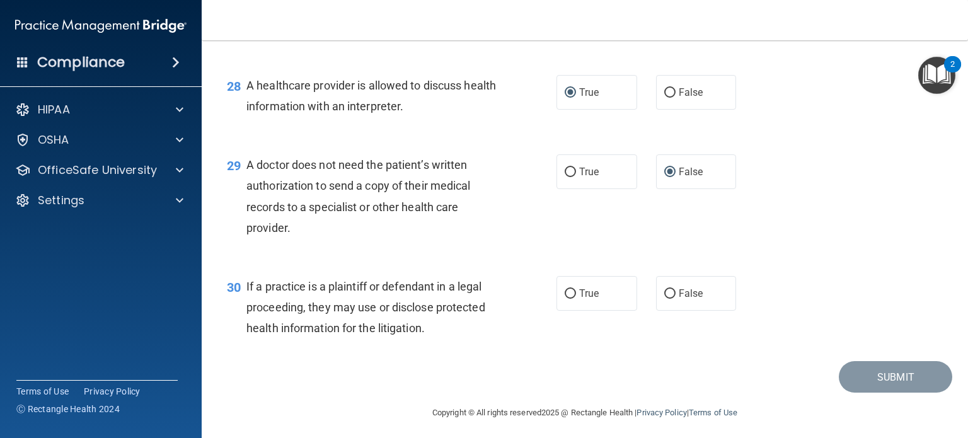
scroll to position [3042, 0]
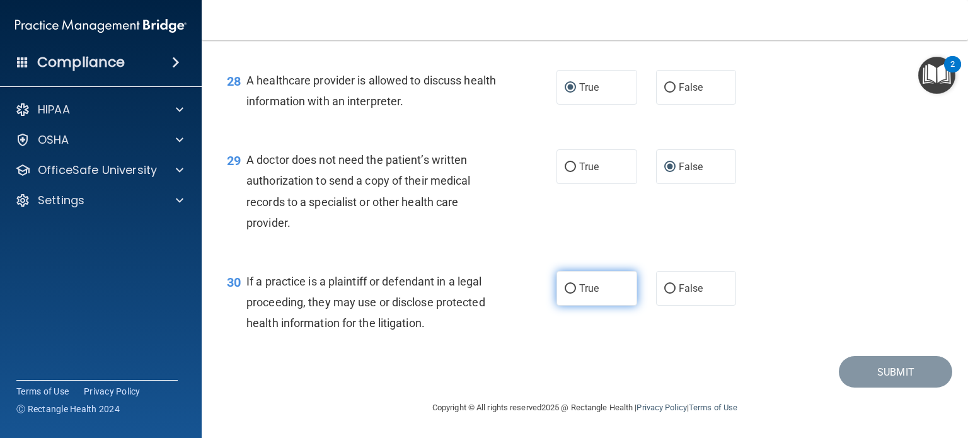
click at [566, 287] on input "True" at bounding box center [570, 288] width 11 height 9
radio input "true"
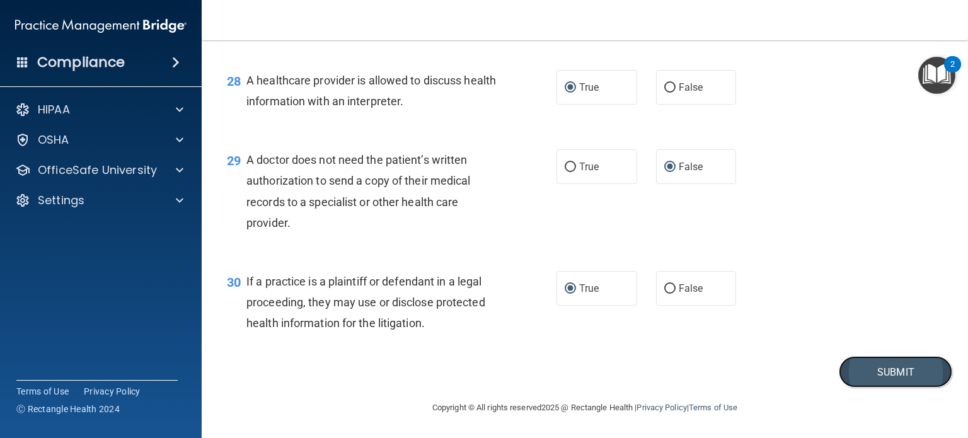
click at [878, 373] on button "Submit" at bounding box center [895, 372] width 113 height 32
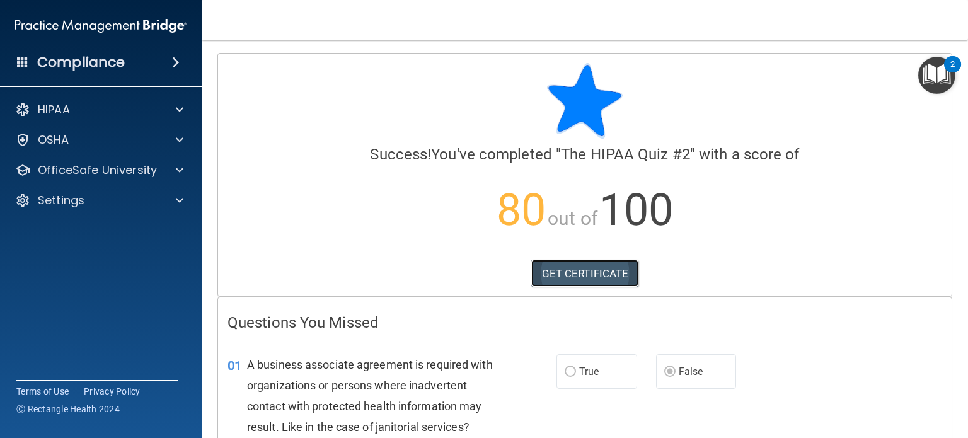
click at [591, 279] on link "GET CERTIFICATE" at bounding box center [586, 274] width 108 height 28
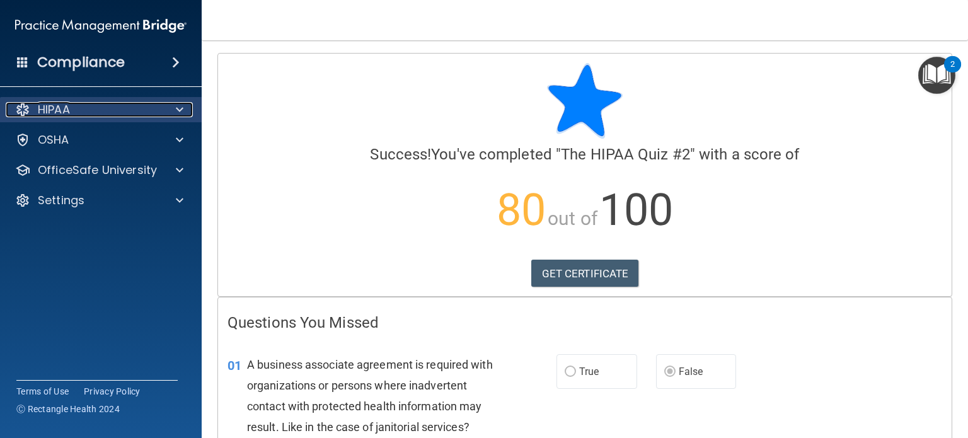
click at [129, 113] on div "HIPAA" at bounding box center [84, 109] width 156 height 15
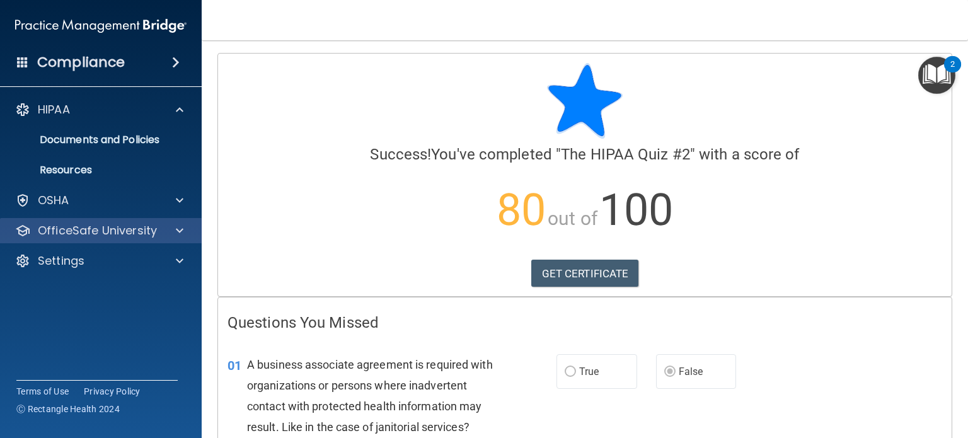
click at [142, 220] on div "OfficeSafe University" at bounding box center [101, 230] width 202 height 25
click at [162, 229] on div at bounding box center [178, 230] width 32 height 15
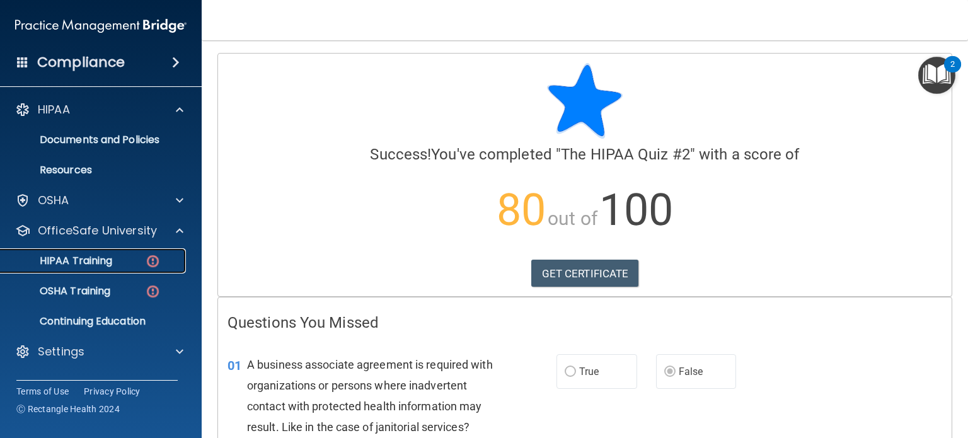
click at [134, 267] on div "HIPAA Training" at bounding box center [94, 261] width 172 height 13
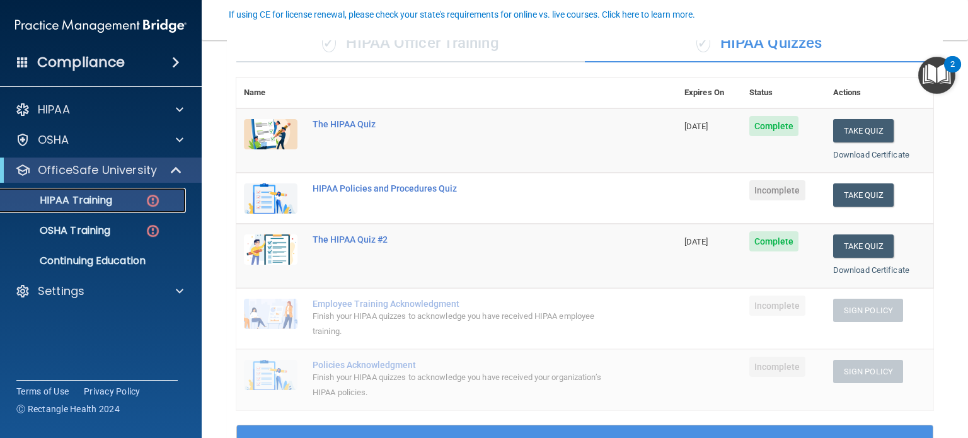
scroll to position [115, 0]
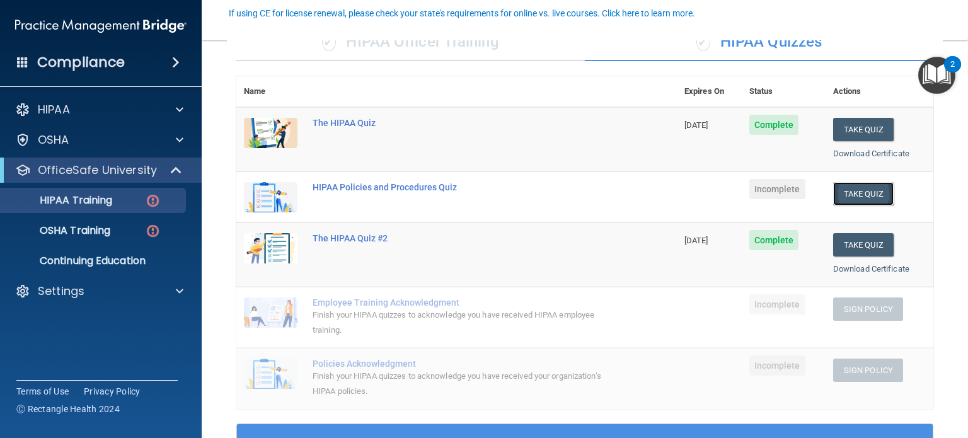
click at [837, 190] on button "Take Quiz" at bounding box center [864, 193] width 61 height 23
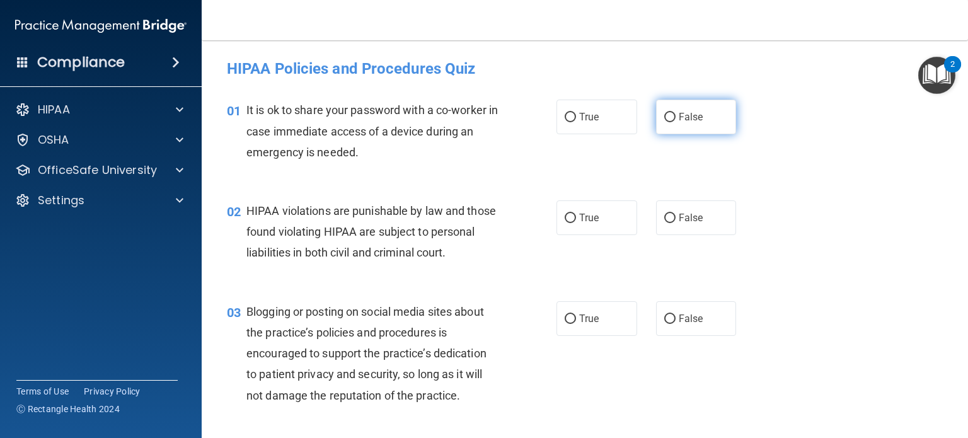
click at [666, 118] on input "False" at bounding box center [670, 117] width 11 height 9
radio input "true"
click at [565, 216] on input "True" at bounding box center [570, 218] width 11 height 9
radio input "true"
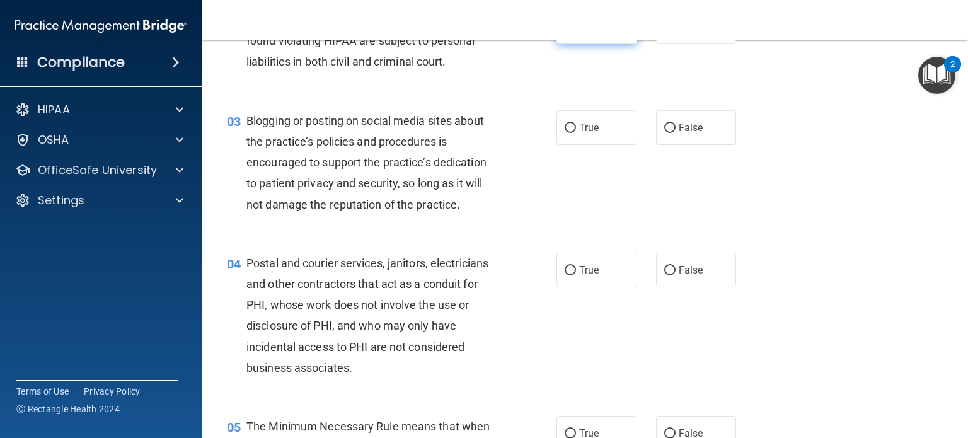
scroll to position [194, 0]
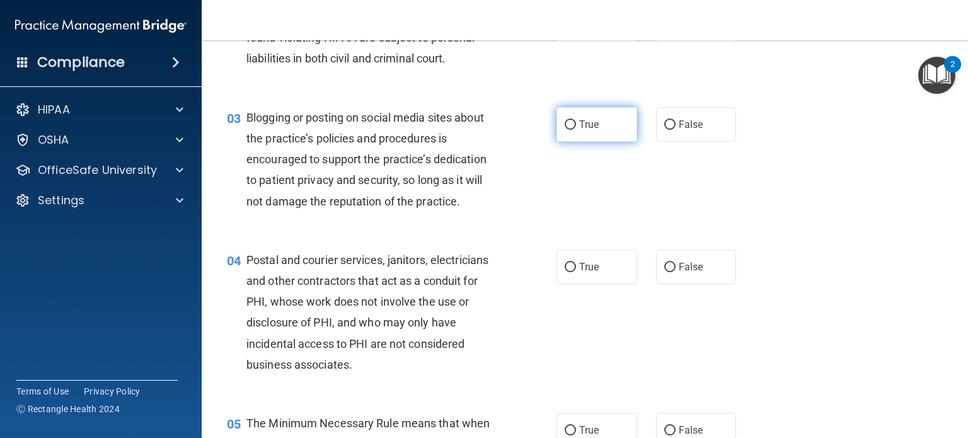
click at [587, 131] on span "True" at bounding box center [589, 125] width 20 height 12
click at [576, 130] on input "True" at bounding box center [570, 124] width 11 height 9
radio input "true"
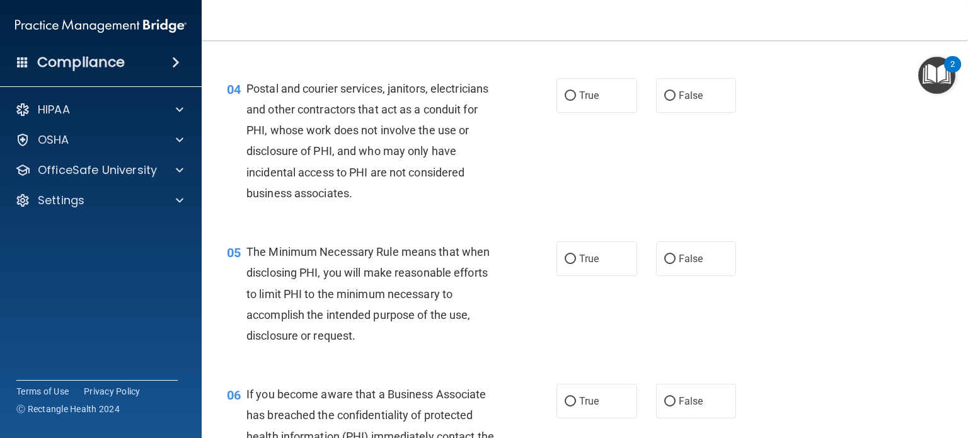
scroll to position [367, 0]
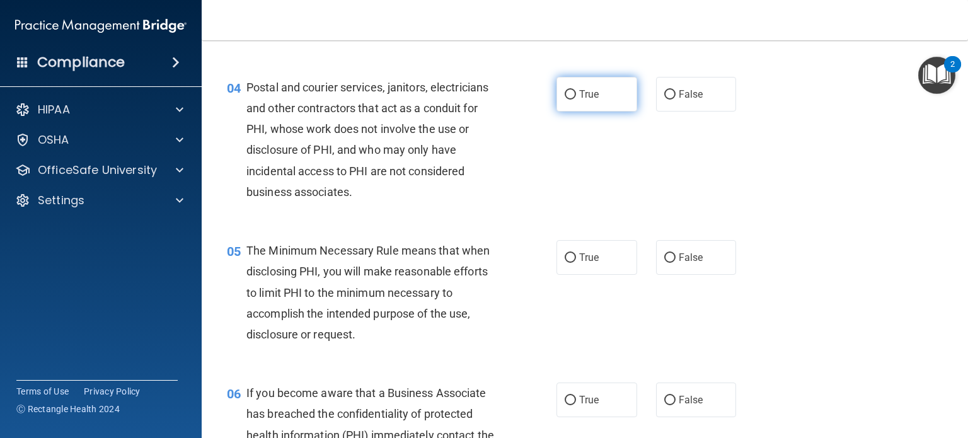
click at [565, 100] on input "True" at bounding box center [570, 94] width 11 height 9
radio input "true"
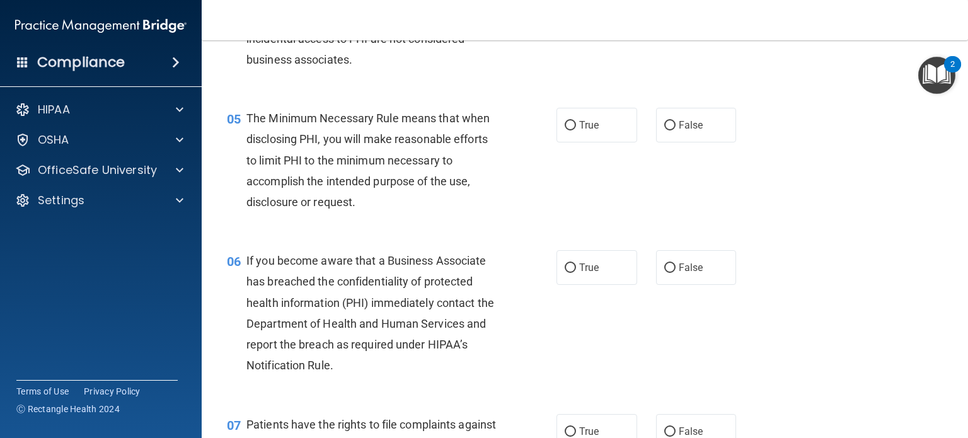
scroll to position [502, 0]
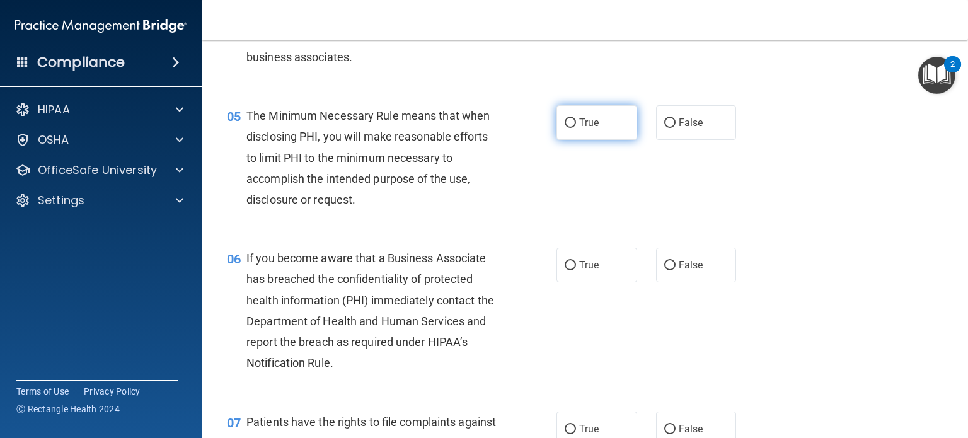
click at [580, 129] on span "True" at bounding box center [589, 123] width 20 height 12
click at [576, 128] on input "True" at bounding box center [570, 123] width 11 height 9
radio input "true"
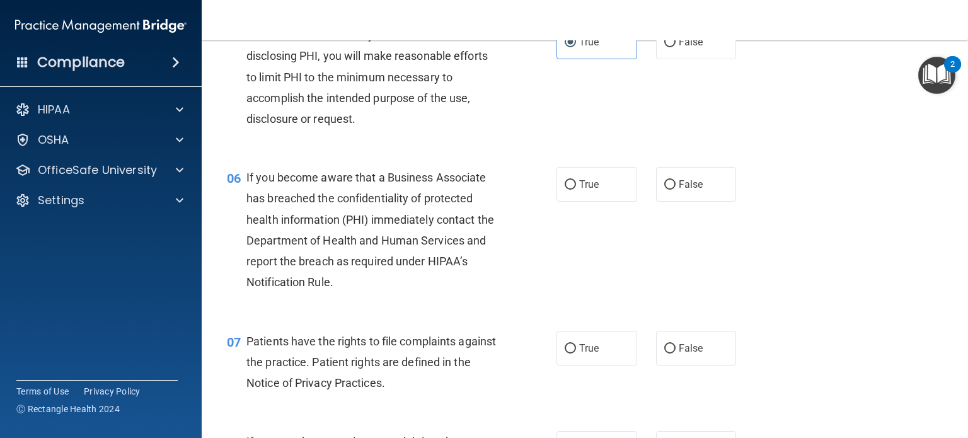
scroll to position [653, 0]
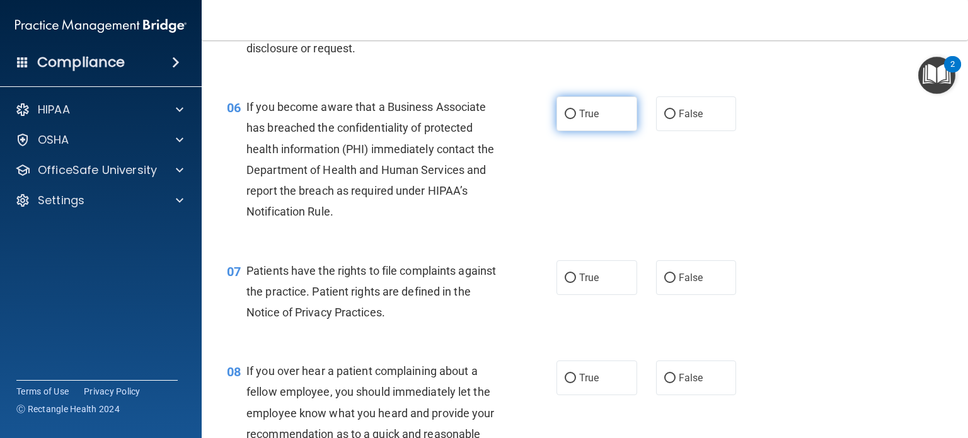
click at [565, 119] on input "True" at bounding box center [570, 114] width 11 height 9
radio input "true"
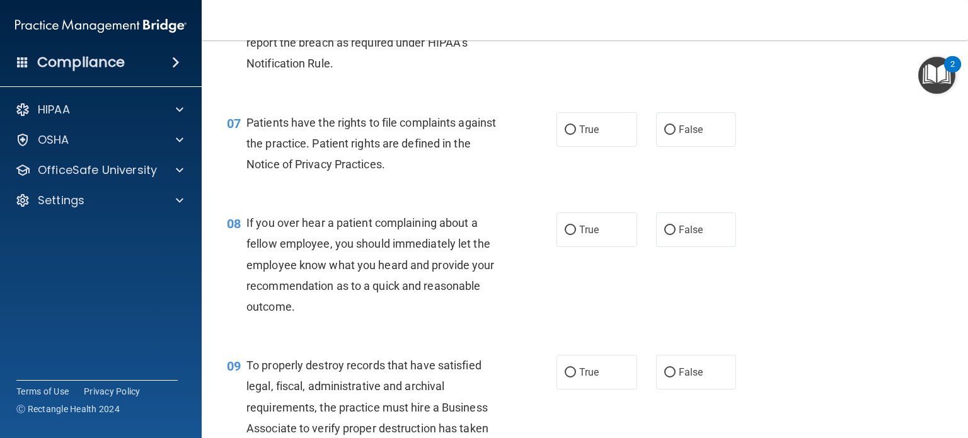
scroll to position [802, 0]
click at [565, 134] on input "True" at bounding box center [570, 129] width 11 height 9
radio input "true"
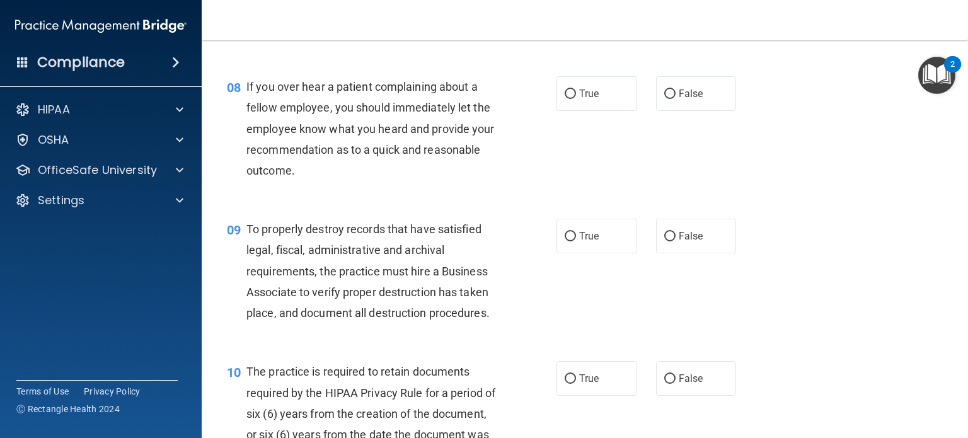
scroll to position [938, 0]
click at [347, 146] on span "If you over hear a patient complaining about a fellow employee, you should imme…" at bounding box center [371, 127] width 248 height 97
click at [665, 98] on input "False" at bounding box center [670, 93] width 11 height 9
radio input "true"
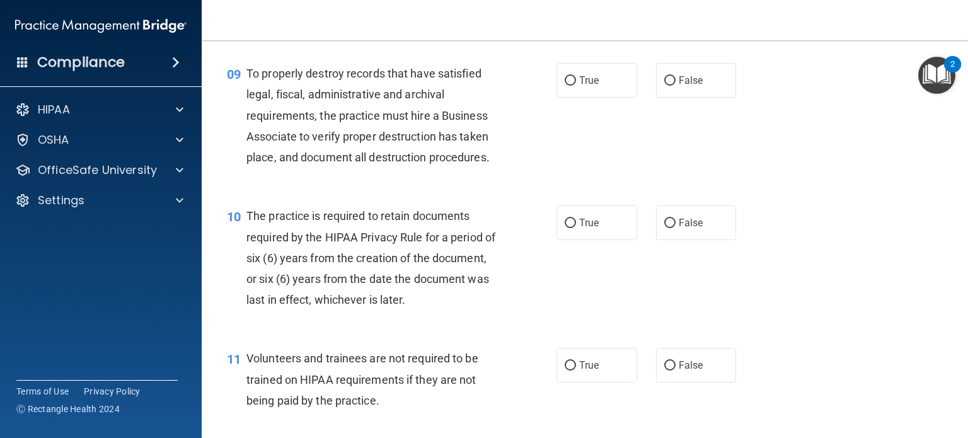
scroll to position [1095, 0]
click at [665, 84] on input "False" at bounding box center [670, 79] width 11 height 9
radio input "true"
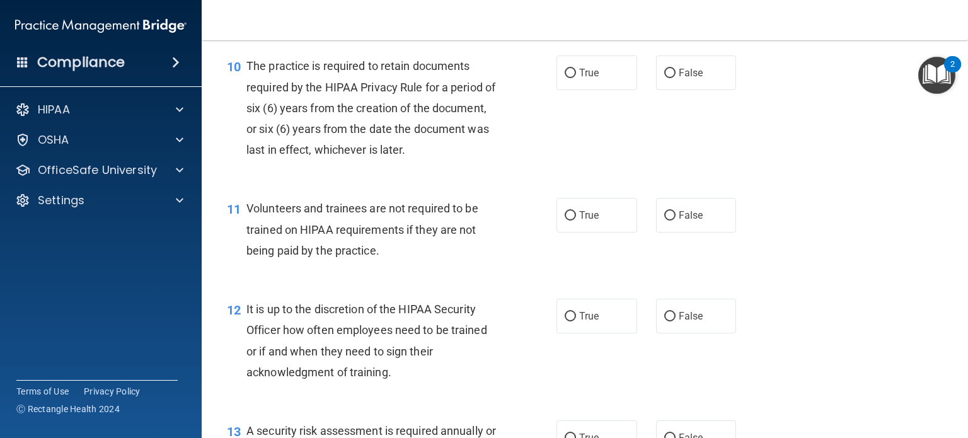
scroll to position [1243, 0]
click at [665, 78] on input "False" at bounding box center [670, 73] width 11 height 9
radio input "true"
click at [665, 221] on input "False" at bounding box center [670, 215] width 11 height 9
radio input "true"
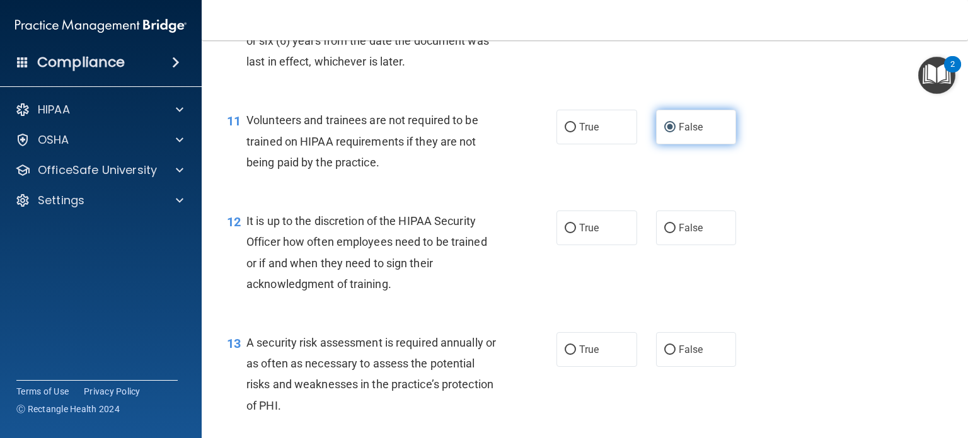
scroll to position [1364, 0]
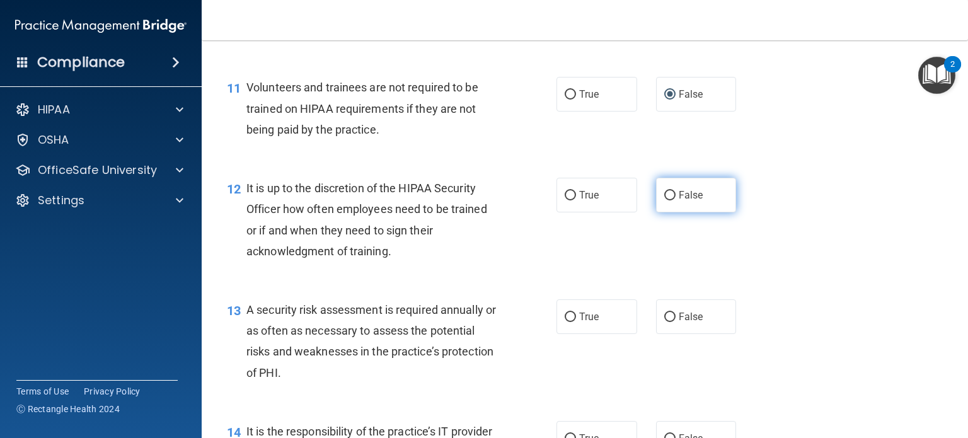
click at [665, 201] on input "False" at bounding box center [670, 195] width 11 height 9
radio input "true"
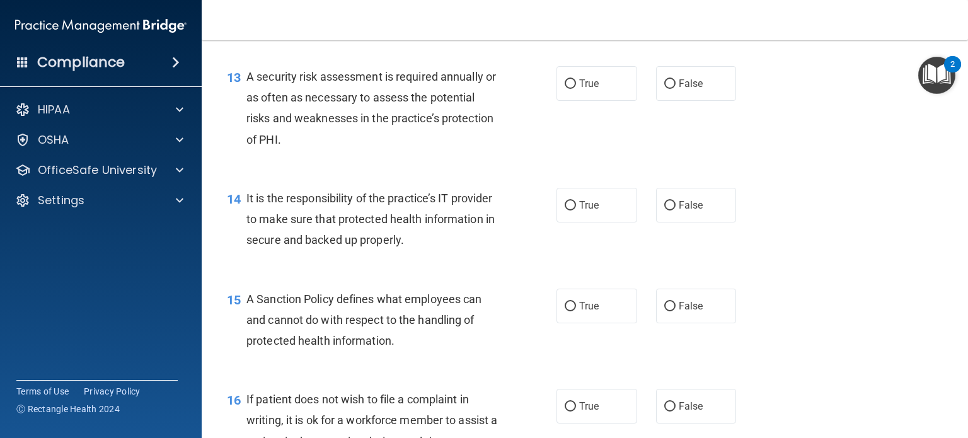
scroll to position [1599, 0]
click at [565, 88] on input "True" at bounding box center [570, 82] width 11 height 9
radio input "true"
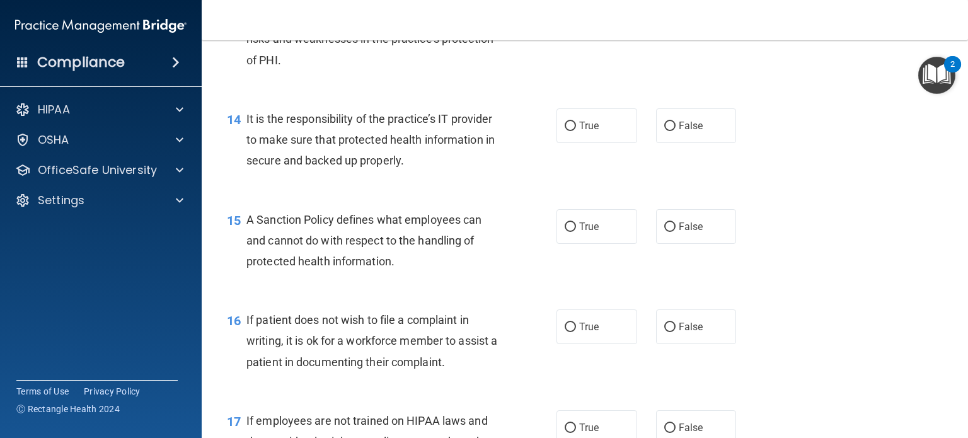
scroll to position [1679, 0]
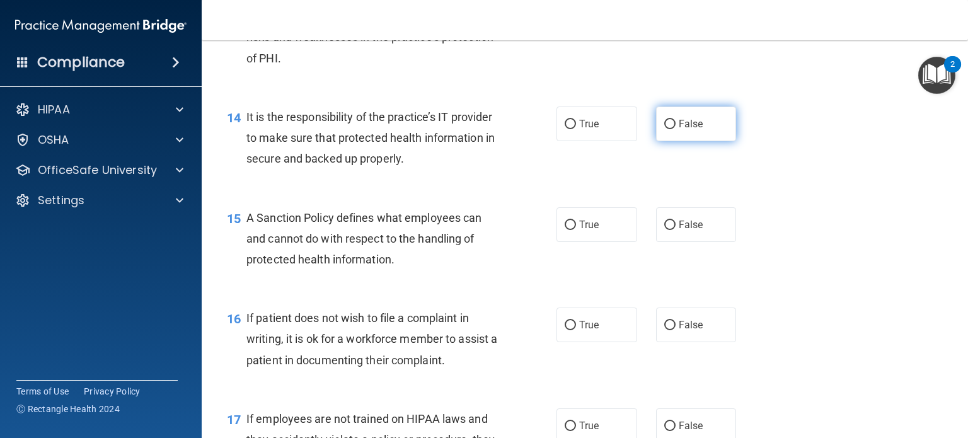
click at [665, 129] on input "False" at bounding box center [670, 124] width 11 height 9
radio input "true"
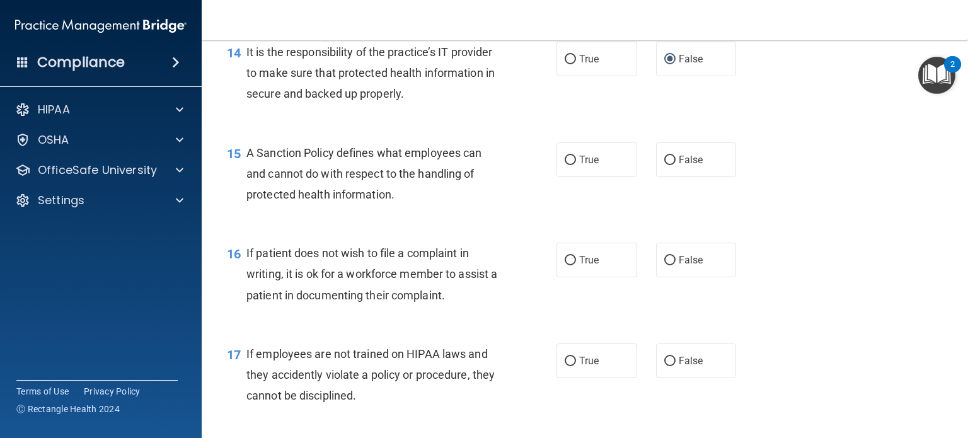
scroll to position [1745, 0]
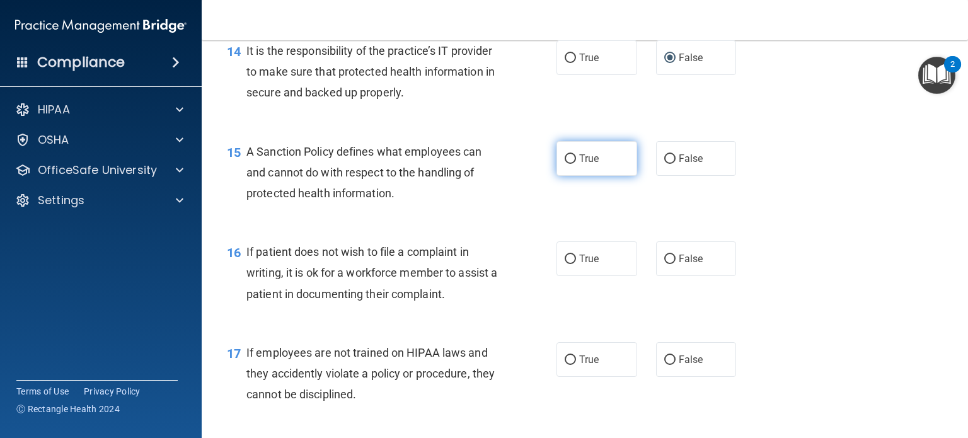
click at [565, 164] on input "True" at bounding box center [570, 158] width 11 height 9
radio input "true"
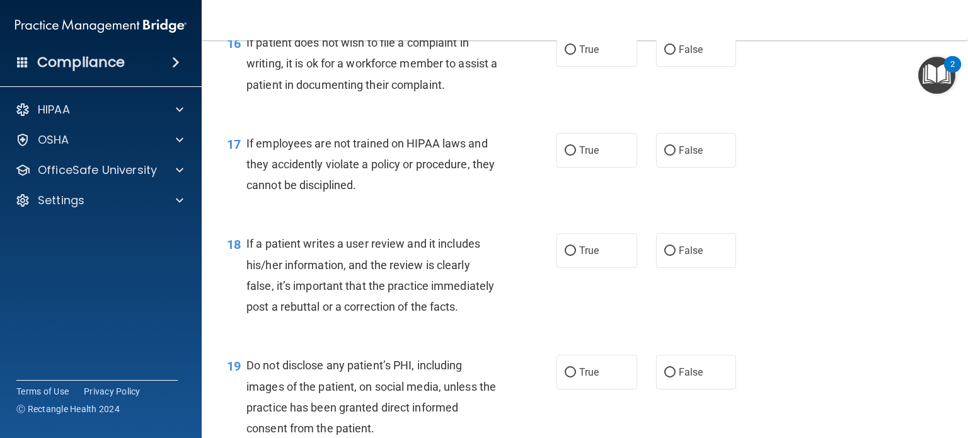
scroll to position [1956, 0]
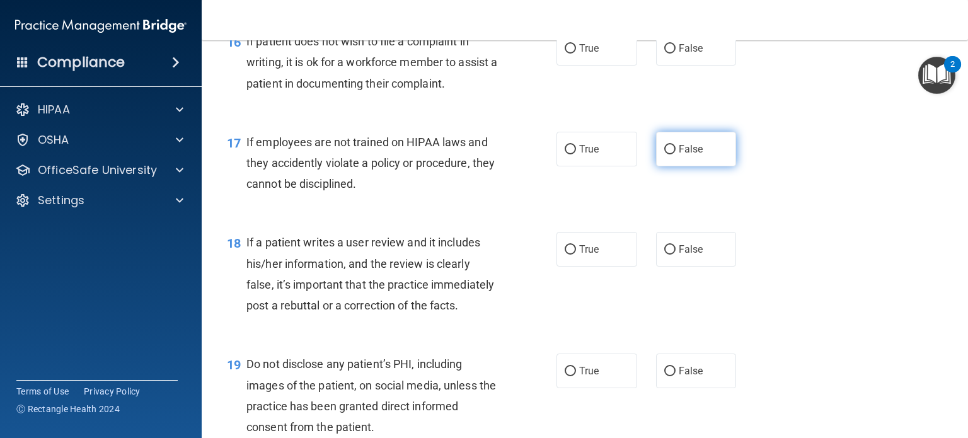
click at [668, 154] on input "False" at bounding box center [670, 149] width 11 height 9
radio input "true"
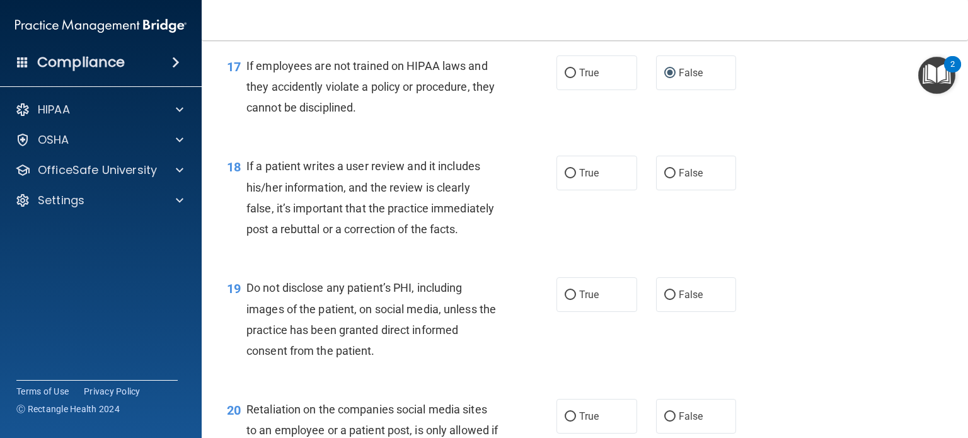
scroll to position [2033, 0]
click at [565, 299] on input "True" at bounding box center [570, 294] width 11 height 9
radio input "true"
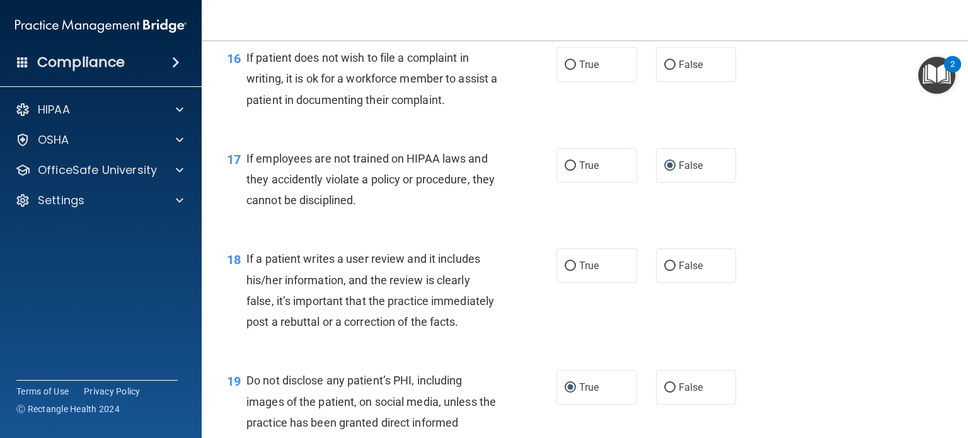
scroll to position [1938, 0]
click at [565, 71] on input "True" at bounding box center [570, 66] width 11 height 9
radio input "true"
click at [665, 272] on input "False" at bounding box center [670, 267] width 11 height 9
radio input "true"
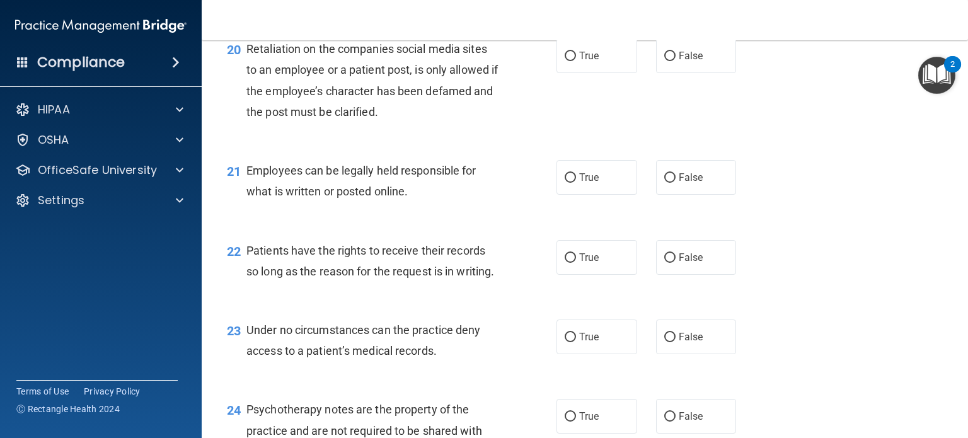
scroll to position [2393, 0]
click at [666, 61] on input "False" at bounding box center [670, 55] width 11 height 9
radio input "true"
click at [565, 182] on input "True" at bounding box center [570, 177] width 11 height 9
radio input "true"
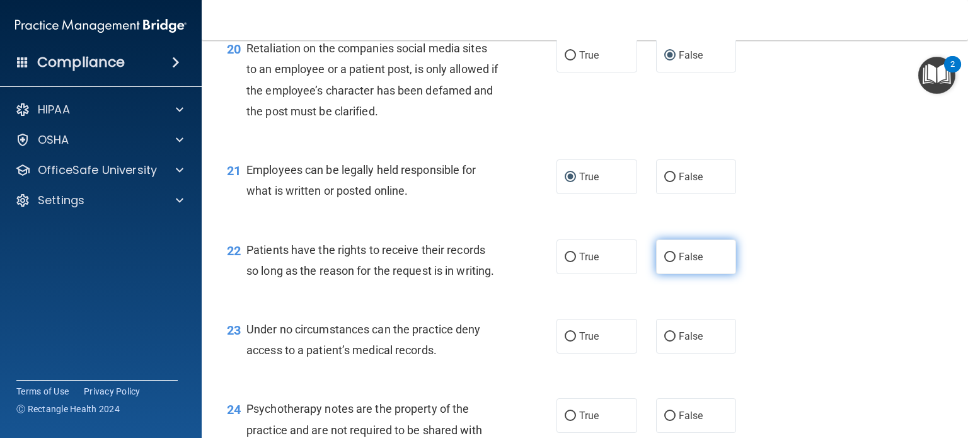
click at [665, 262] on input "False" at bounding box center [670, 257] width 11 height 9
radio input "true"
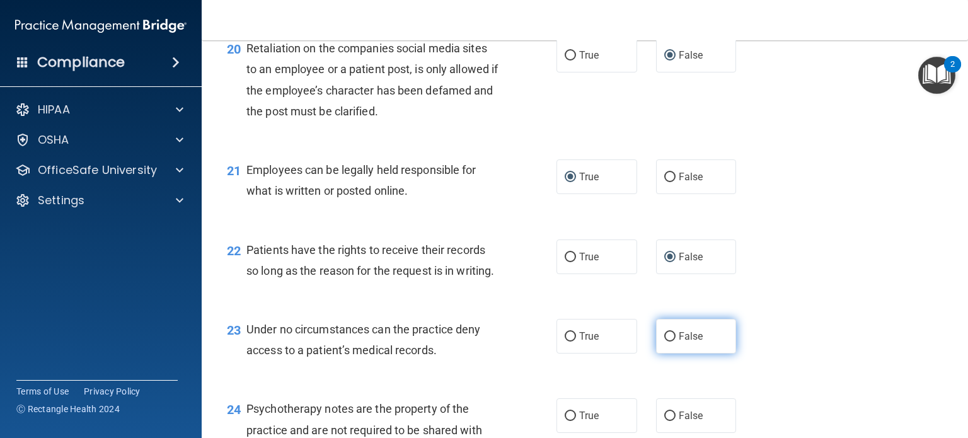
click at [665, 342] on input "False" at bounding box center [670, 336] width 11 height 9
radio input "true"
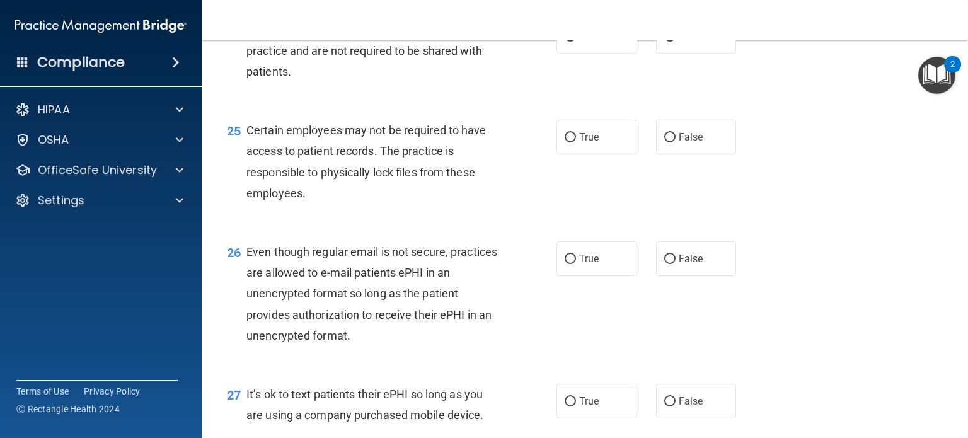
scroll to position [2772, 0]
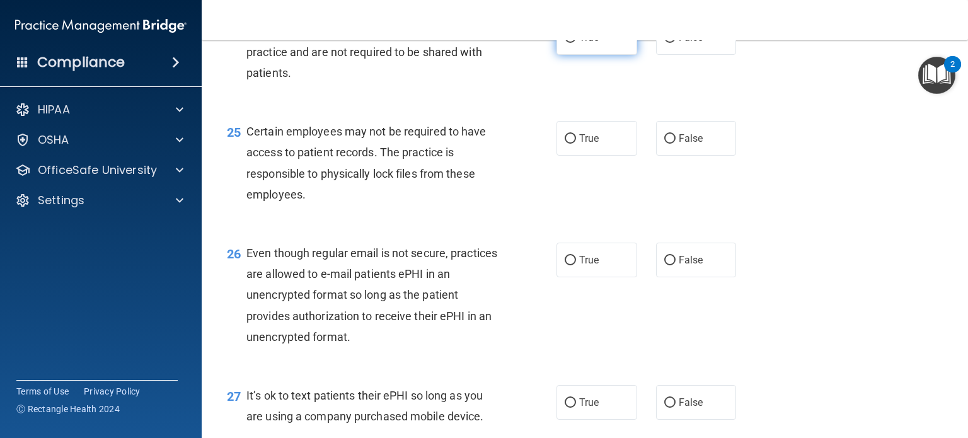
click at [566, 43] on input "True" at bounding box center [570, 37] width 11 height 9
radio input "true"
click at [565, 144] on input "True" at bounding box center [570, 138] width 11 height 9
radio input "true"
click at [565, 265] on input "True" at bounding box center [570, 260] width 11 height 9
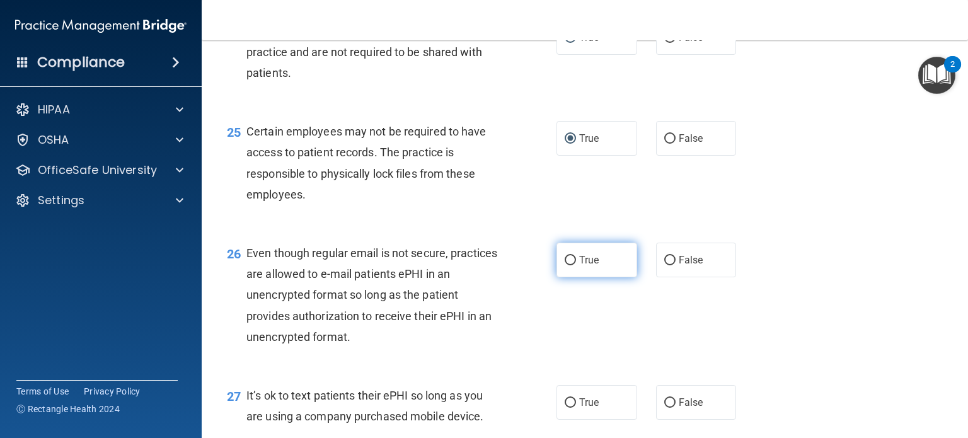
radio input "true"
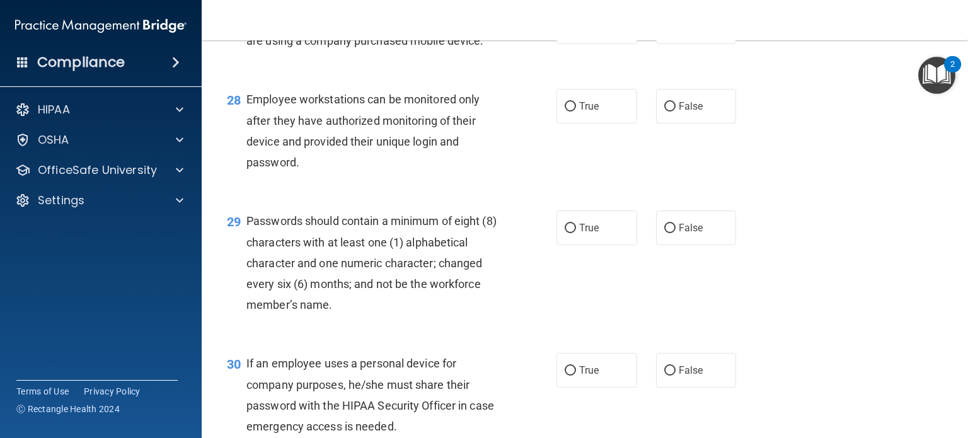
scroll to position [3149, 0]
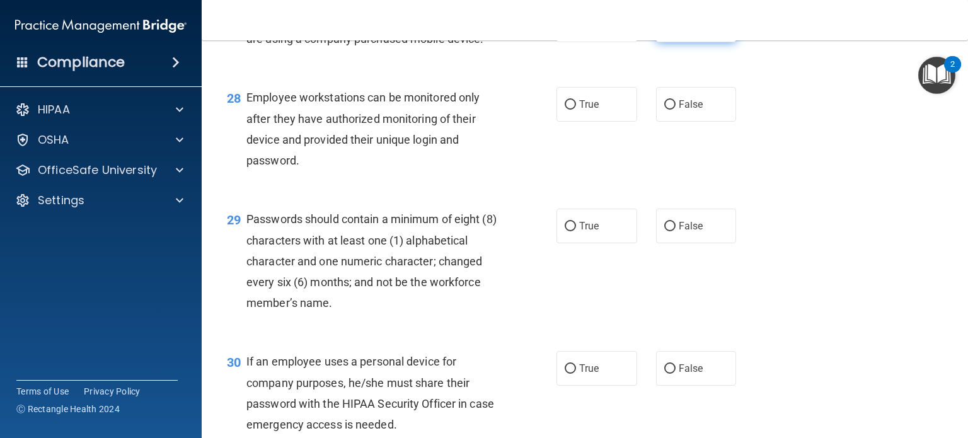
click at [665, 30] on input "False" at bounding box center [670, 25] width 11 height 9
radio input "true"
click at [665, 110] on input "False" at bounding box center [670, 104] width 11 height 9
radio input "true"
click at [566, 231] on input "True" at bounding box center [570, 226] width 11 height 9
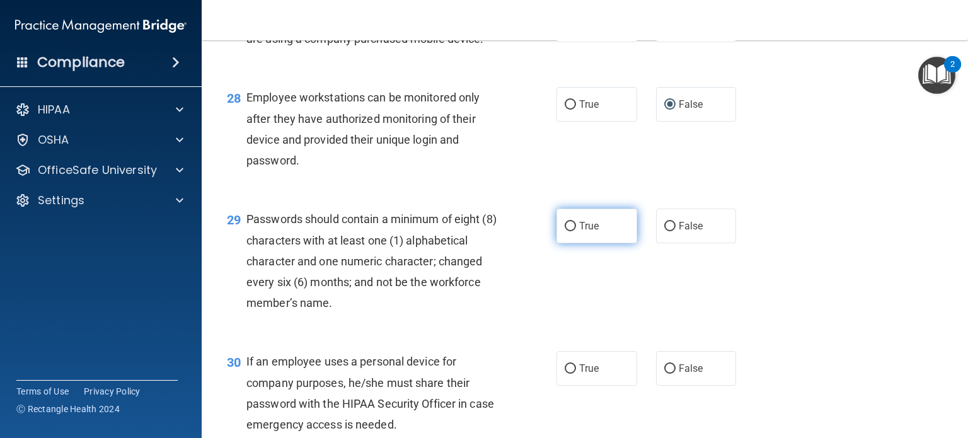
radio input "true"
click at [566, 231] on input "True" at bounding box center [570, 226] width 11 height 9
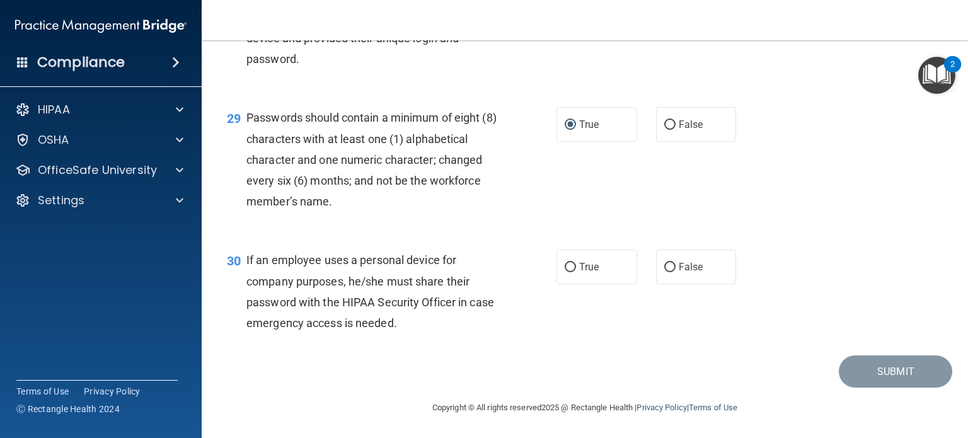
scroll to position [3294, 0]
click at [565, 272] on input "True" at bounding box center [570, 267] width 11 height 9
radio input "true"
click at [853, 388] on button "Submit" at bounding box center [895, 372] width 113 height 32
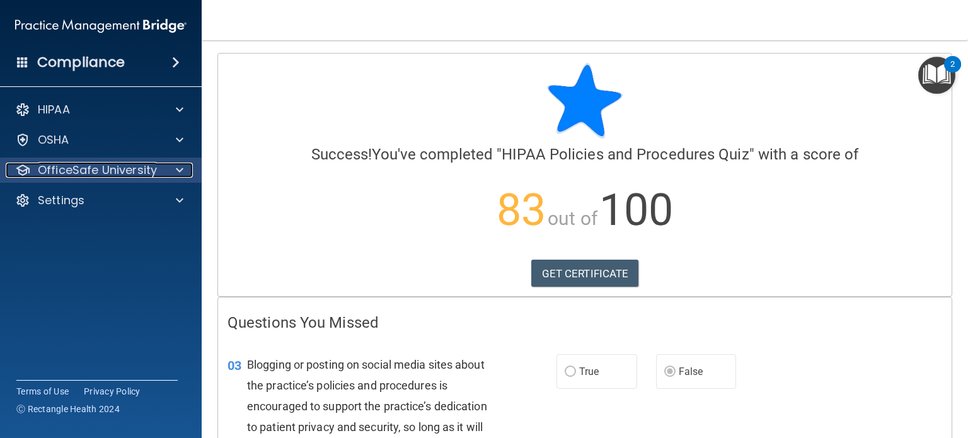
click at [131, 170] on p "OfficeSafe University" at bounding box center [97, 170] width 119 height 15
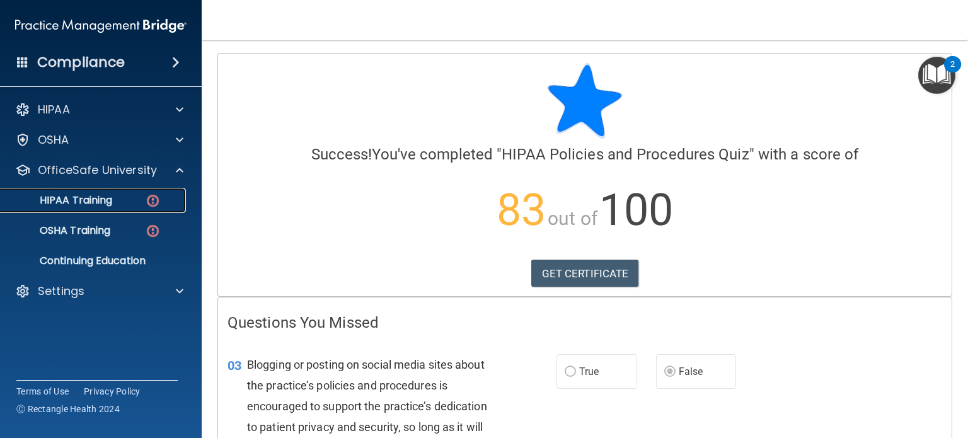
click at [122, 195] on div "HIPAA Training" at bounding box center [94, 200] width 172 height 13
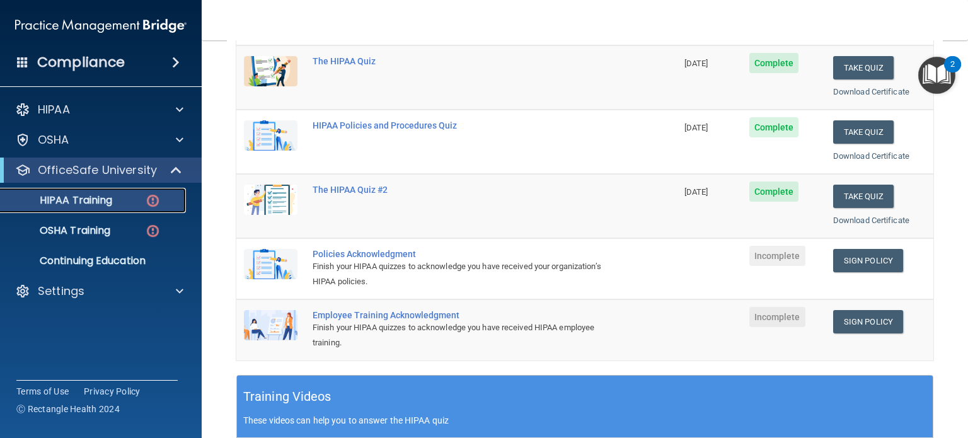
scroll to position [180, 0]
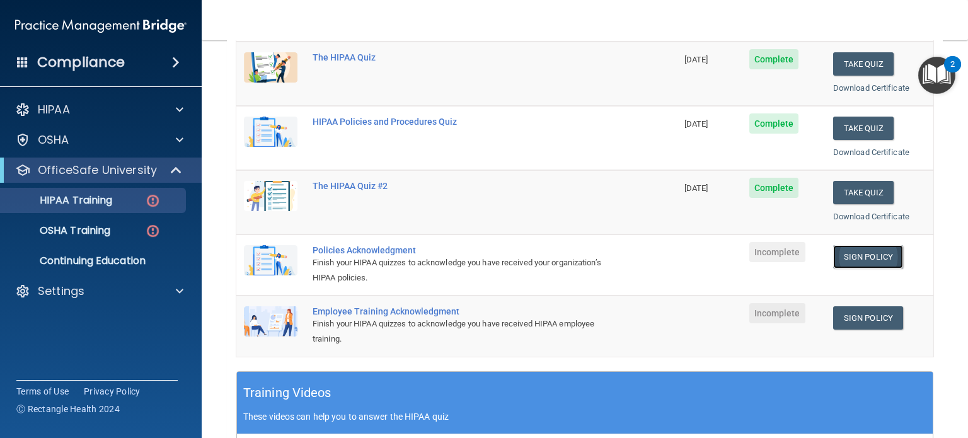
click at [847, 257] on link "Sign Policy" at bounding box center [869, 256] width 70 height 23
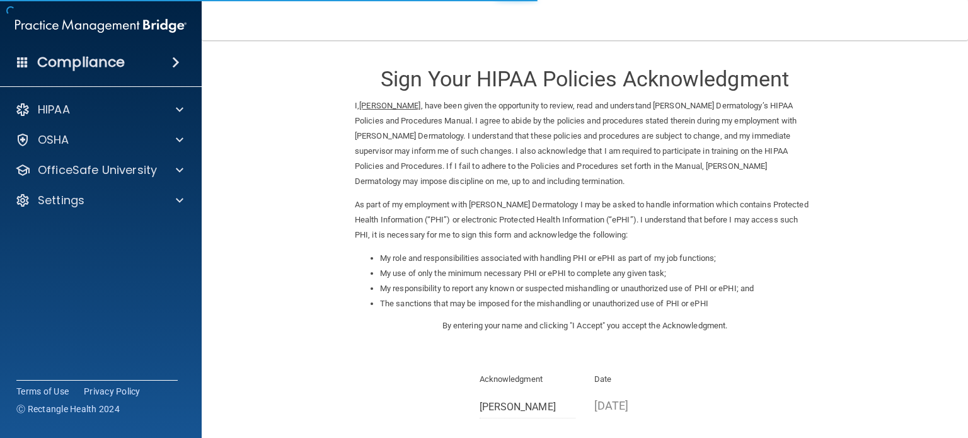
scroll to position [139, 0]
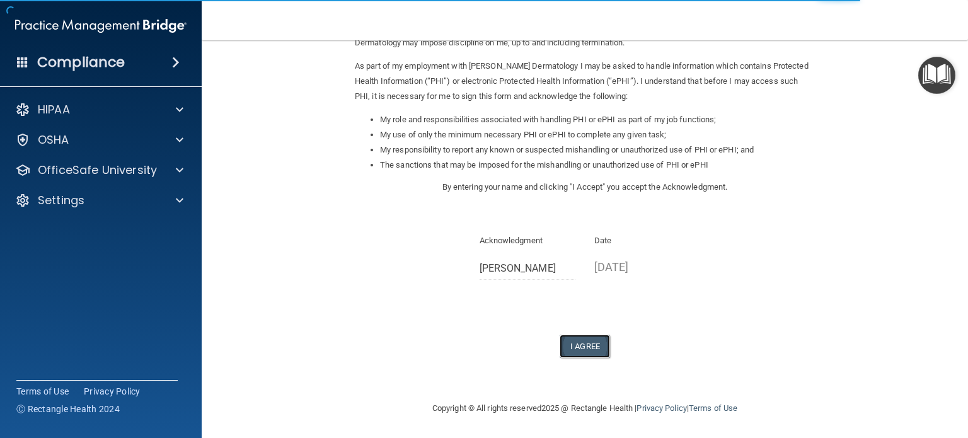
click at [577, 348] on button "I Agree" at bounding box center [585, 346] width 50 height 23
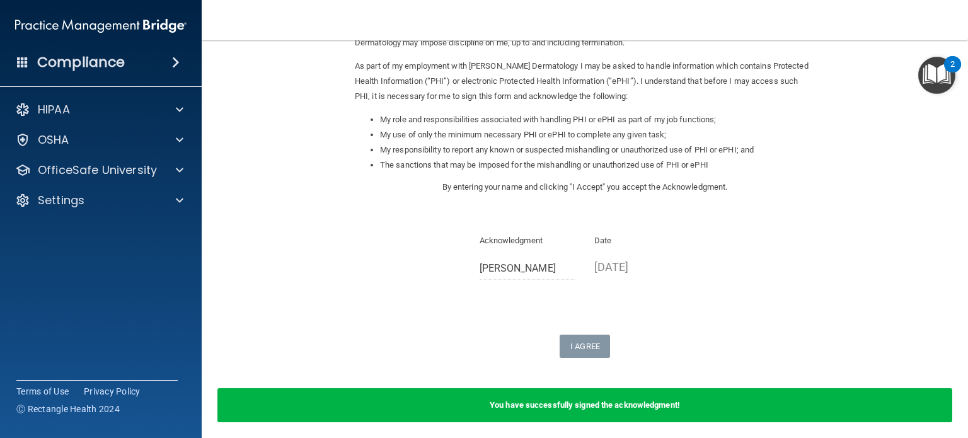
drag, startPoint x: 412, startPoint y: 277, endPoint x: 301, endPoint y: 215, distance: 127.0
click at [301, 215] on form "Sign Your HIPAA Policies Acknowledgment I, Emily Shores , have been given the o…" at bounding box center [585, 175] width 716 height 523
click at [151, 176] on p "OfficeSafe University" at bounding box center [97, 170] width 119 height 15
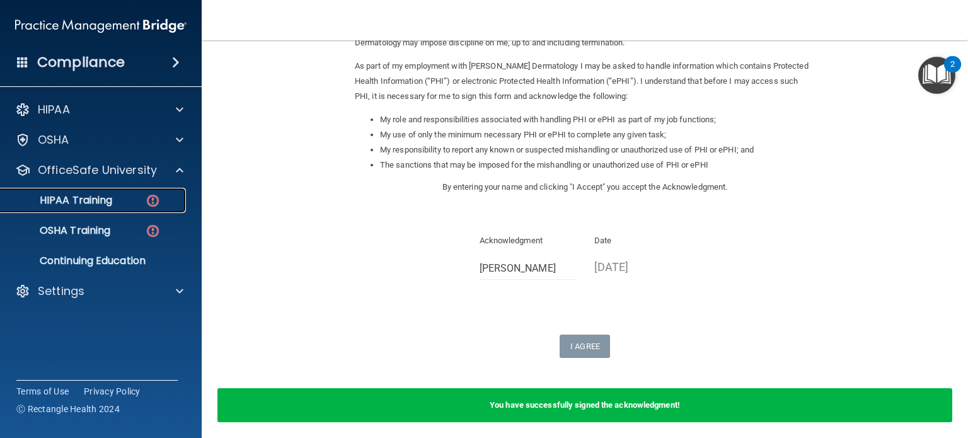
click at [135, 199] on div "HIPAA Training" at bounding box center [94, 200] width 172 height 13
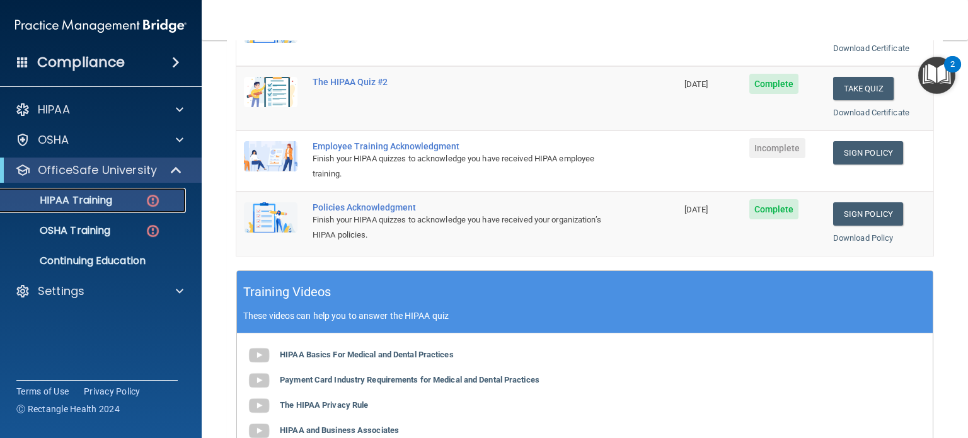
scroll to position [279, 0]
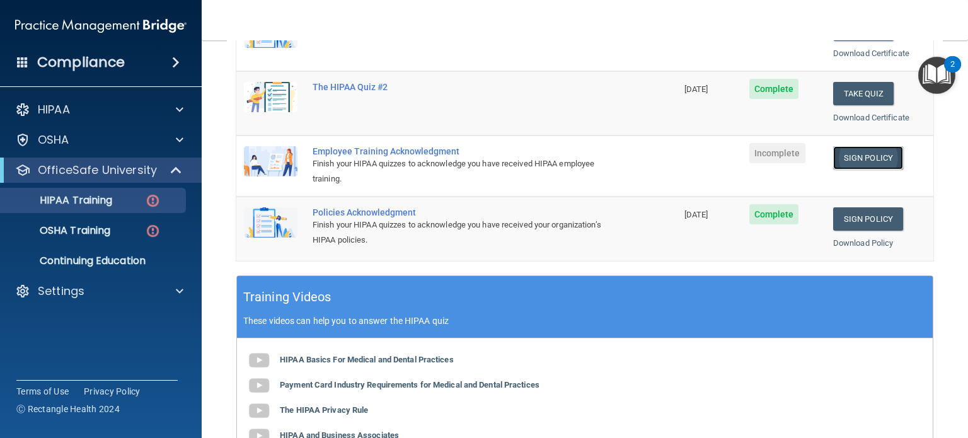
click at [849, 157] on link "Sign Policy" at bounding box center [869, 157] width 70 height 23
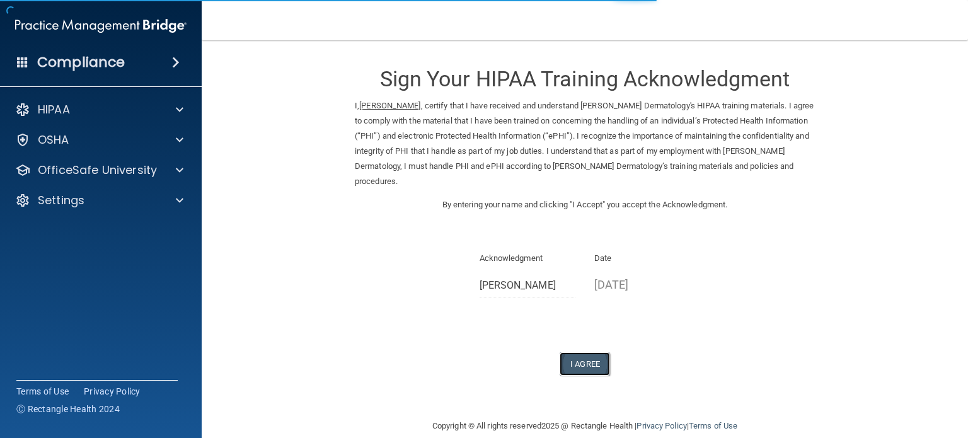
click at [567, 352] on button "I Agree" at bounding box center [585, 363] width 50 height 23
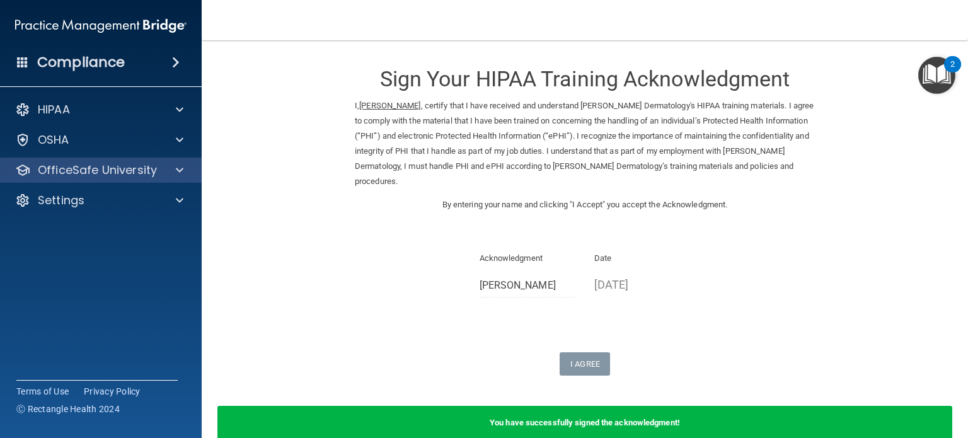
click at [119, 159] on div "OfficeSafe University" at bounding box center [101, 170] width 202 height 25
click at [180, 171] on span at bounding box center [180, 170] width 8 height 15
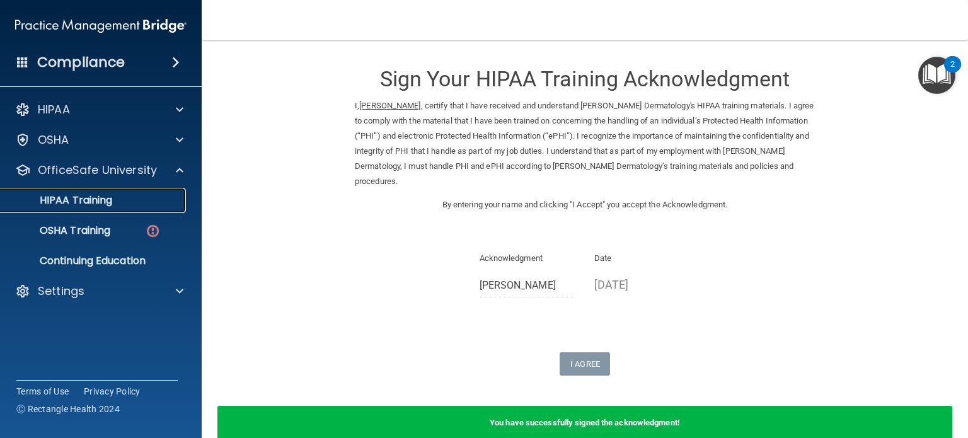
click at [129, 201] on div "HIPAA Training" at bounding box center [94, 200] width 172 height 13
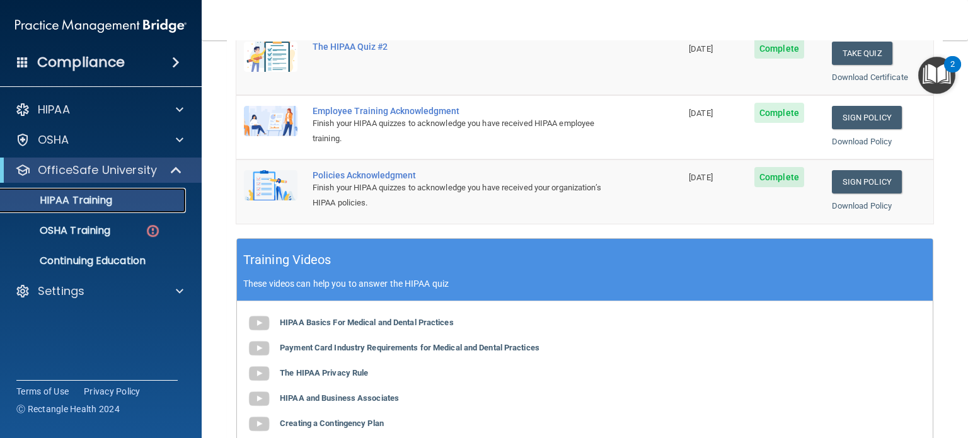
scroll to position [320, 0]
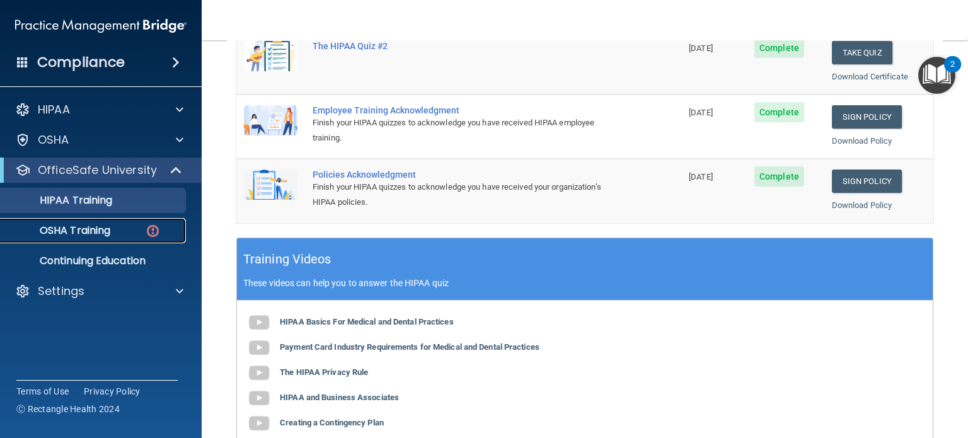
click at [91, 236] on p "OSHA Training" at bounding box center [59, 230] width 102 height 13
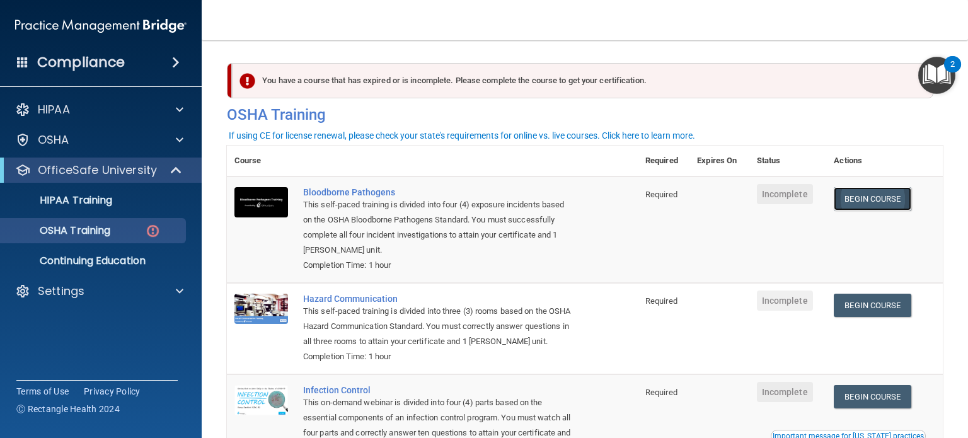
click at [875, 194] on link "Begin Course" at bounding box center [872, 198] width 77 height 23
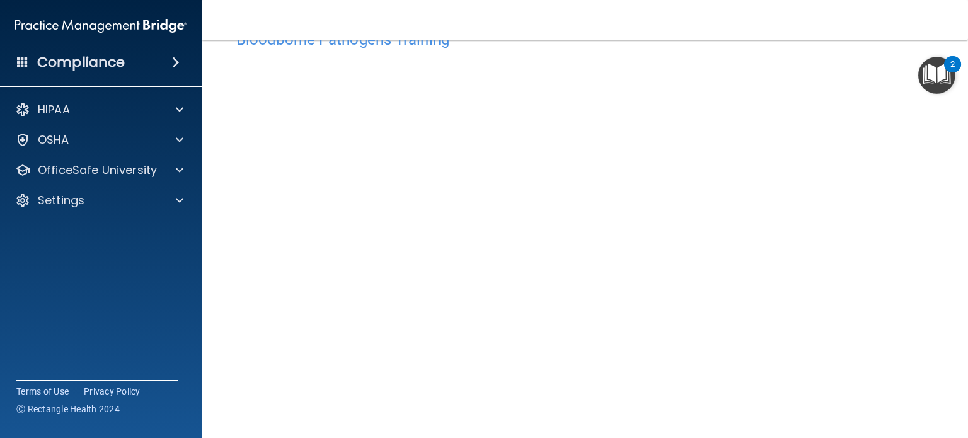
scroll to position [42, 0]
click at [185, 138] on div at bounding box center [178, 139] width 32 height 15
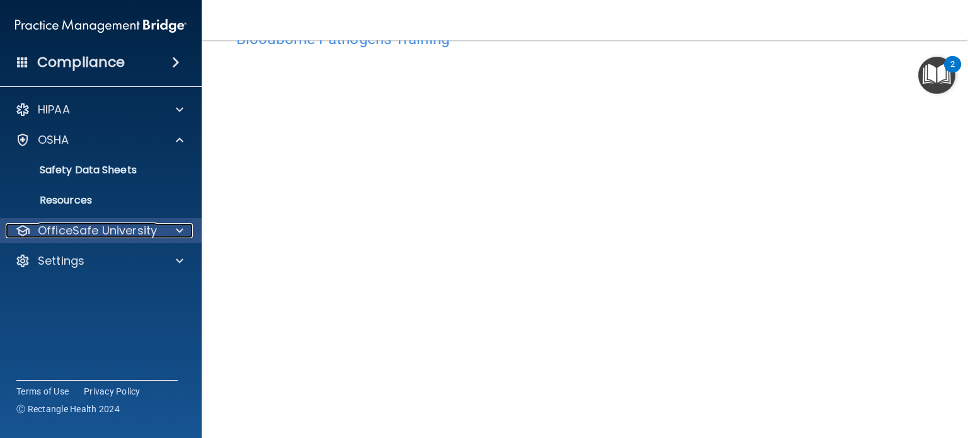
click at [178, 230] on span at bounding box center [180, 230] width 8 height 15
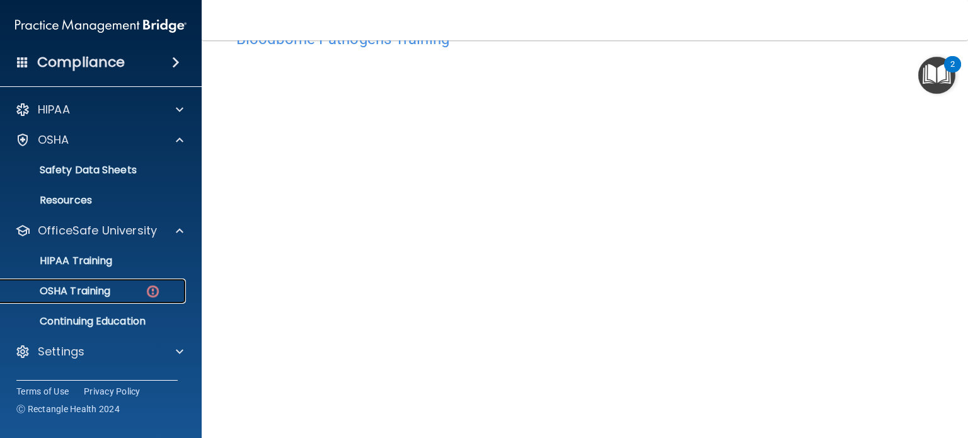
click at [126, 288] on div "OSHA Training" at bounding box center [94, 291] width 172 height 13
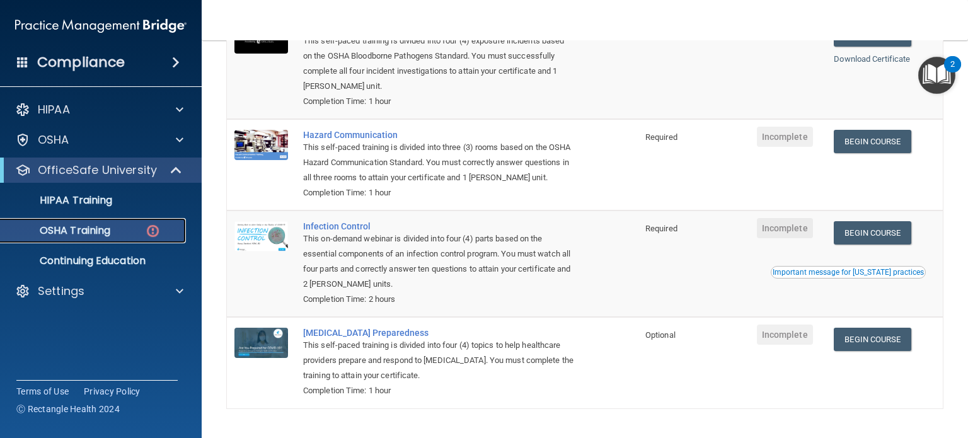
scroll to position [166, 0]
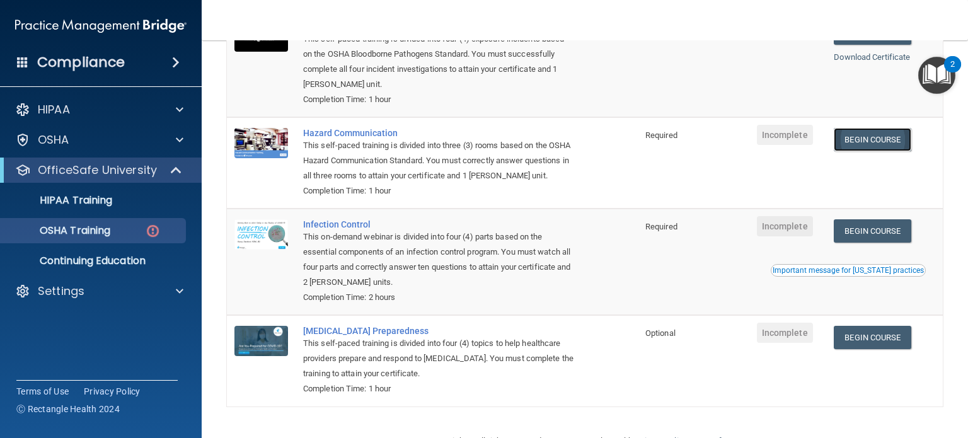
click at [863, 133] on link "Begin Course" at bounding box center [872, 139] width 77 height 23
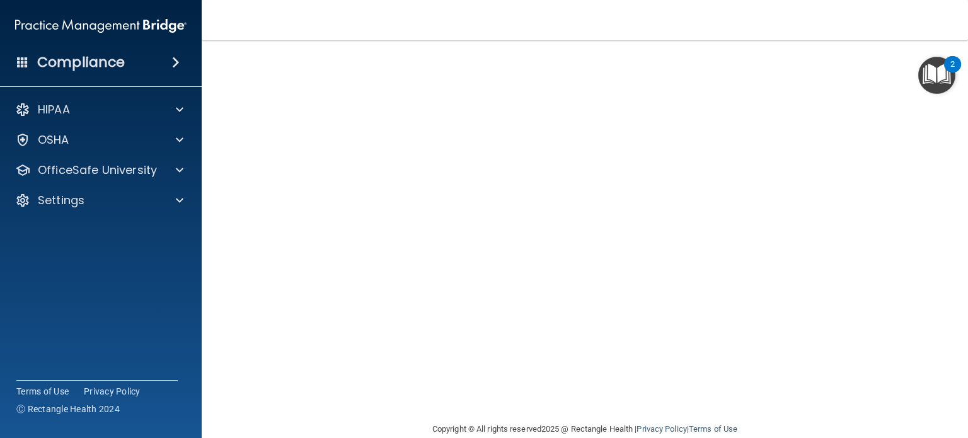
scroll to position [35, 0]
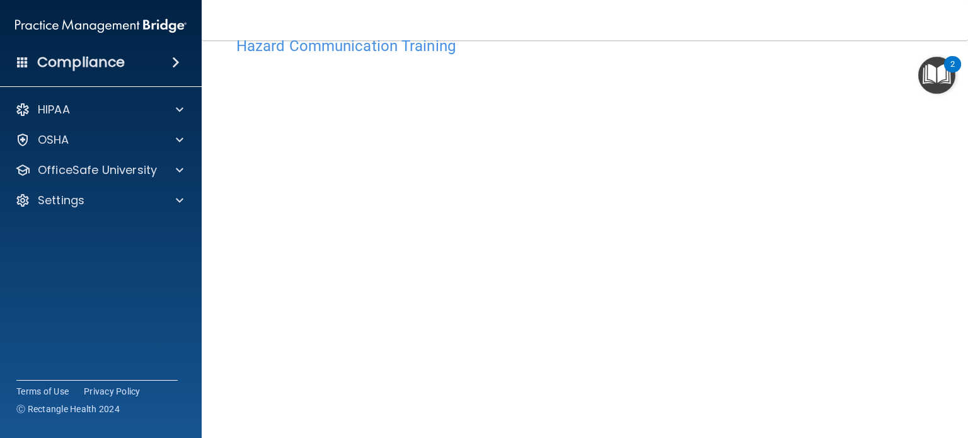
drag, startPoint x: 945, startPoint y: 229, endPoint x: 968, endPoint y: 192, distance: 43.9
click at [968, 192] on main "Hazard Communication Training This course doesn’t expire until . Are you sure y…" at bounding box center [585, 239] width 767 height 398
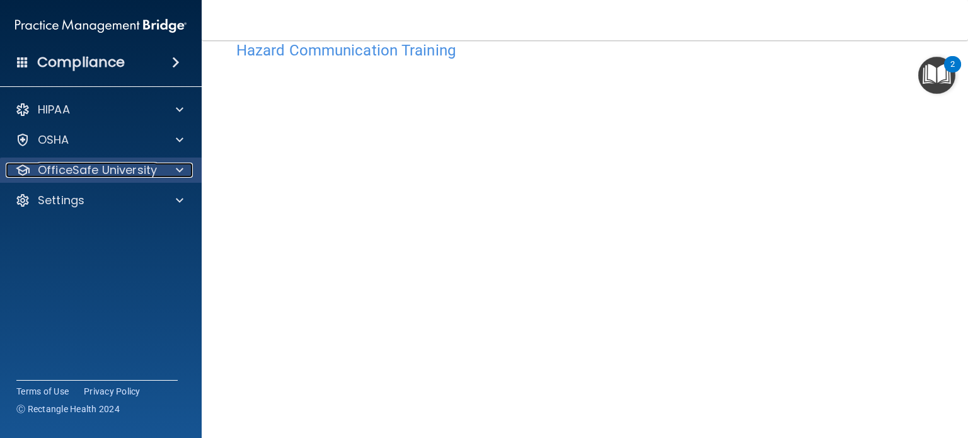
click at [125, 173] on p "OfficeSafe University" at bounding box center [97, 170] width 119 height 15
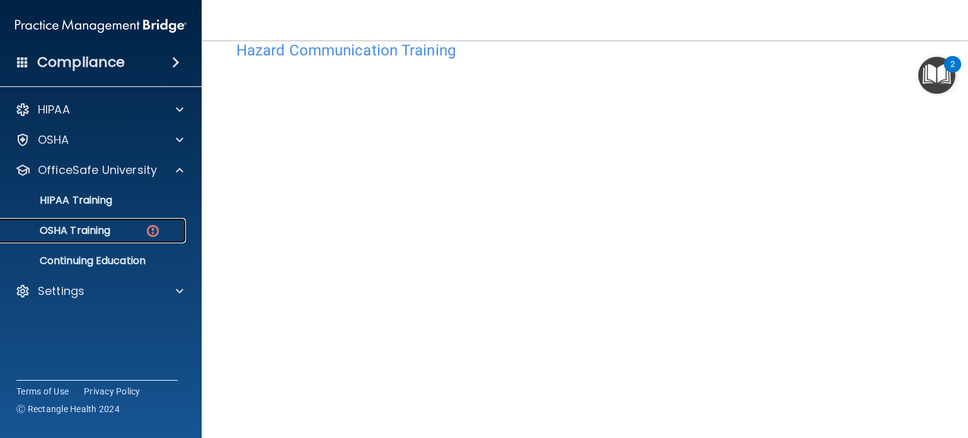
click at [113, 233] on div "OSHA Training" at bounding box center [94, 230] width 172 height 13
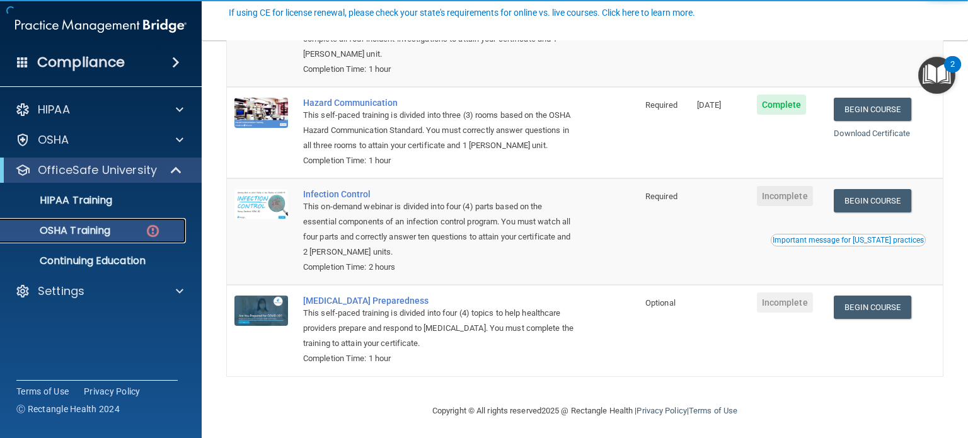
scroll to position [197, 0]
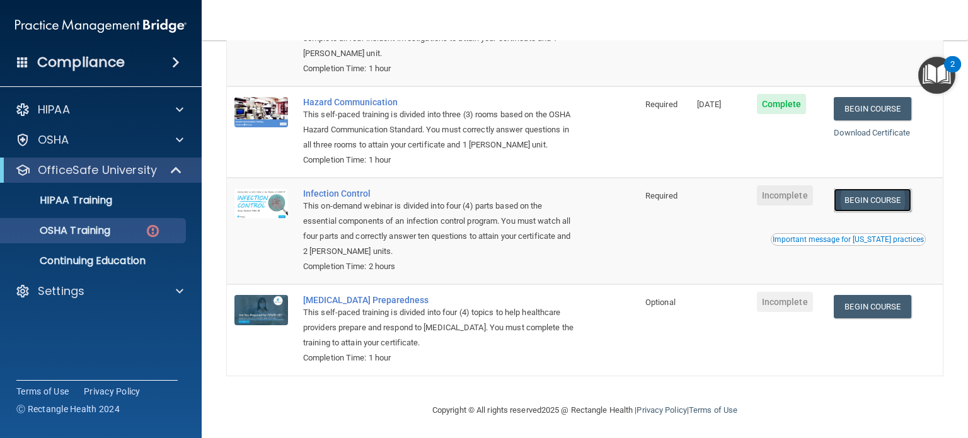
click at [851, 212] on link "Begin Course" at bounding box center [872, 200] width 77 height 23
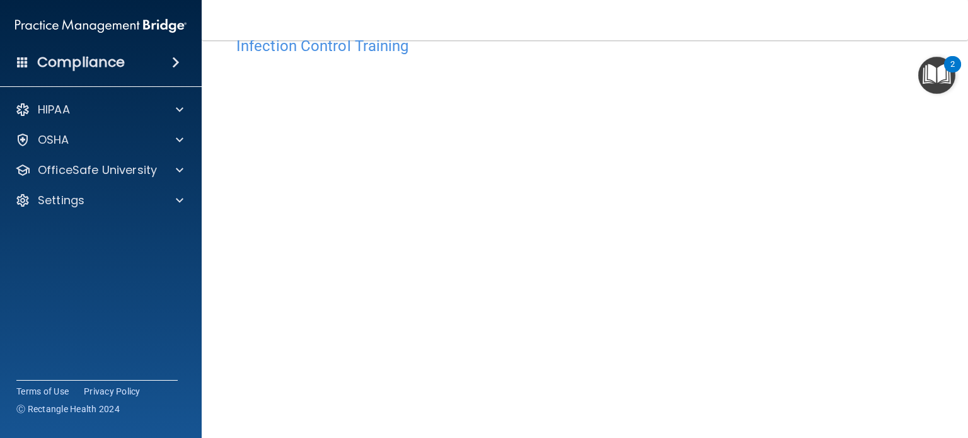
scroll to position [35, 0]
click at [103, 171] on p "OfficeSafe University" at bounding box center [97, 170] width 119 height 15
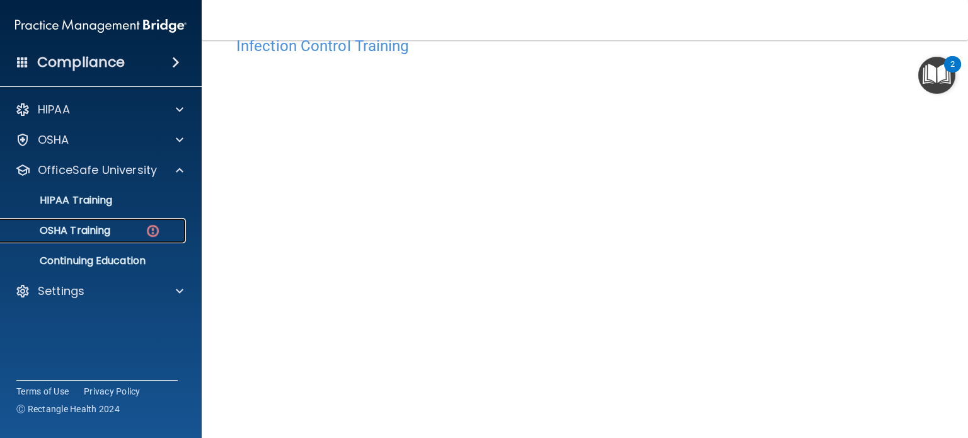
click at [121, 227] on div "OSHA Training" at bounding box center [94, 230] width 172 height 13
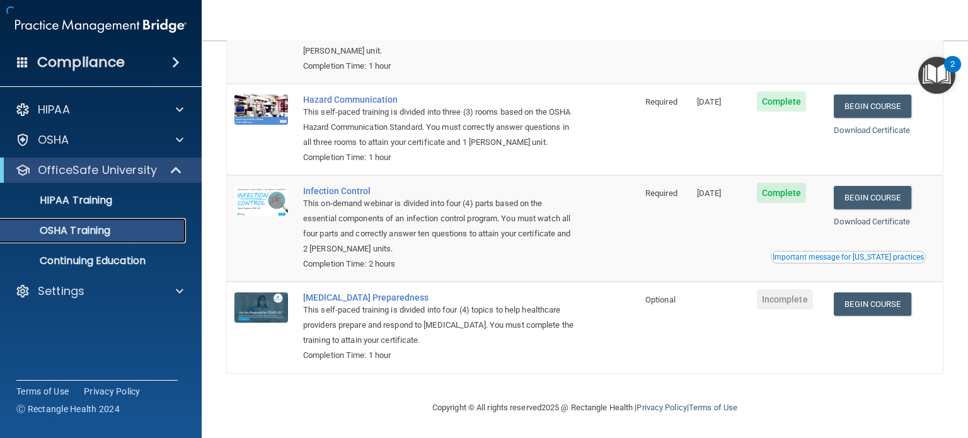
scroll to position [181, 0]
click at [875, 307] on link "Begin Course" at bounding box center [872, 304] width 77 height 23
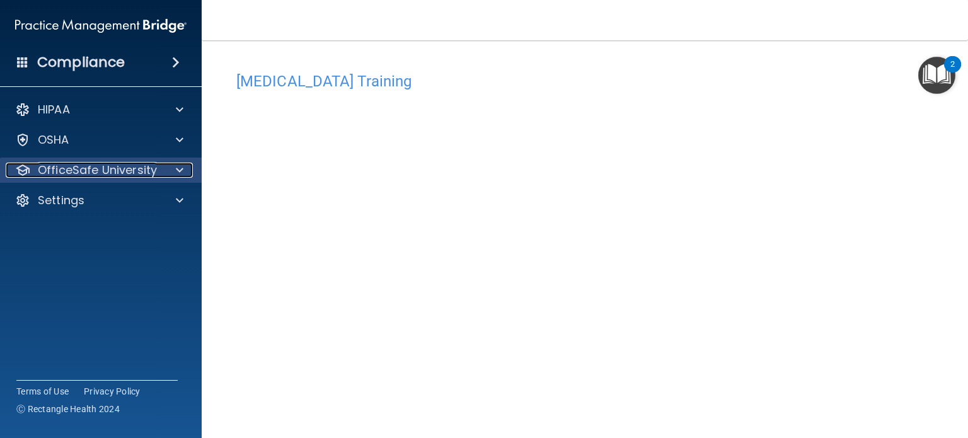
click at [147, 175] on p "OfficeSafe University" at bounding box center [97, 170] width 119 height 15
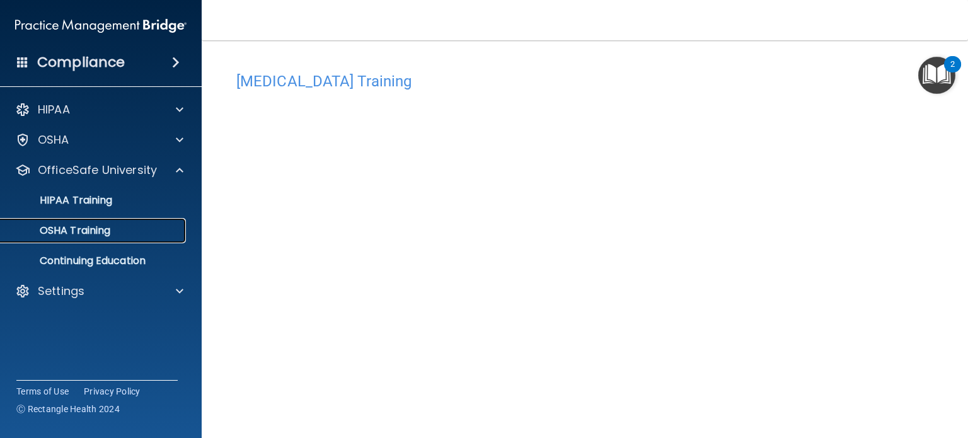
click at [119, 227] on div "OSHA Training" at bounding box center [94, 230] width 172 height 13
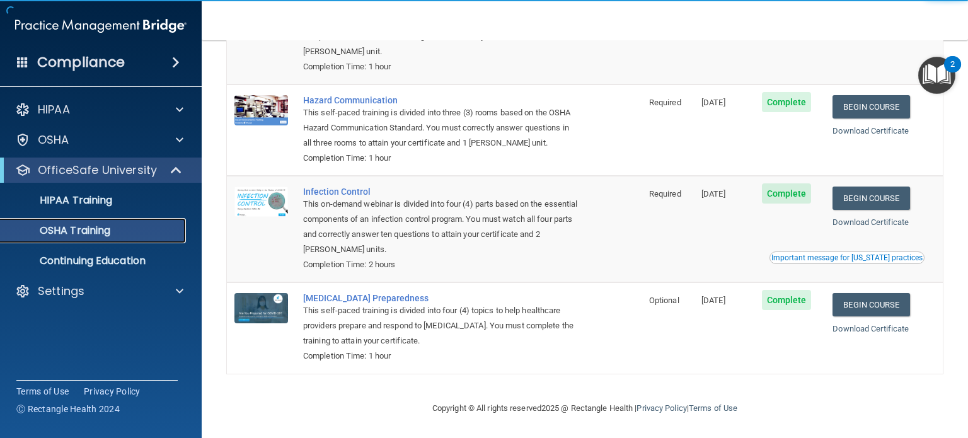
scroll to position [166, 0]
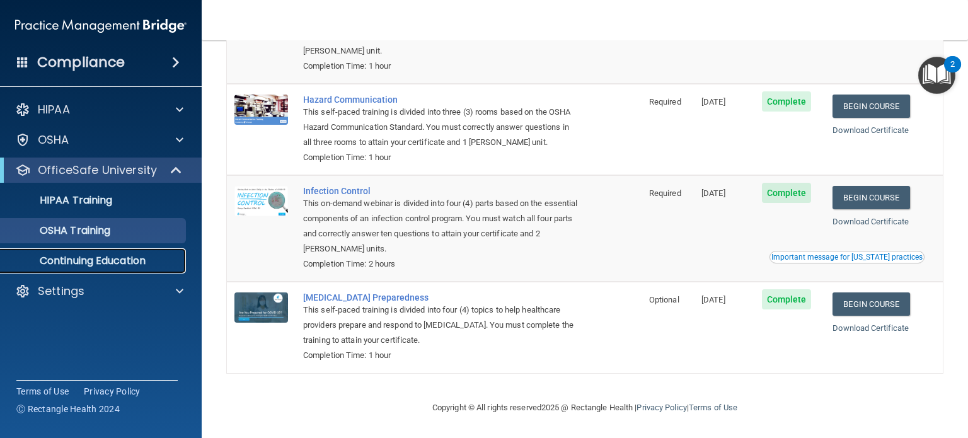
click at [129, 257] on p "Continuing Education" at bounding box center [94, 261] width 172 height 13
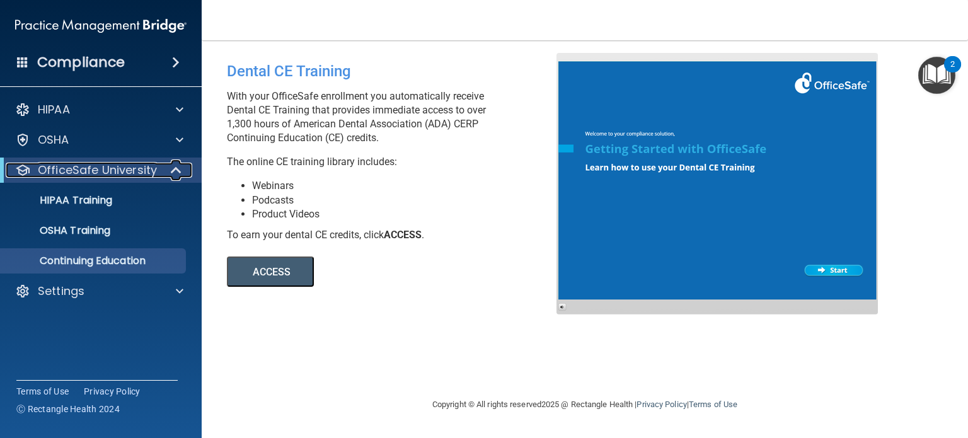
click at [107, 163] on p "OfficeSafe University" at bounding box center [97, 170] width 119 height 15
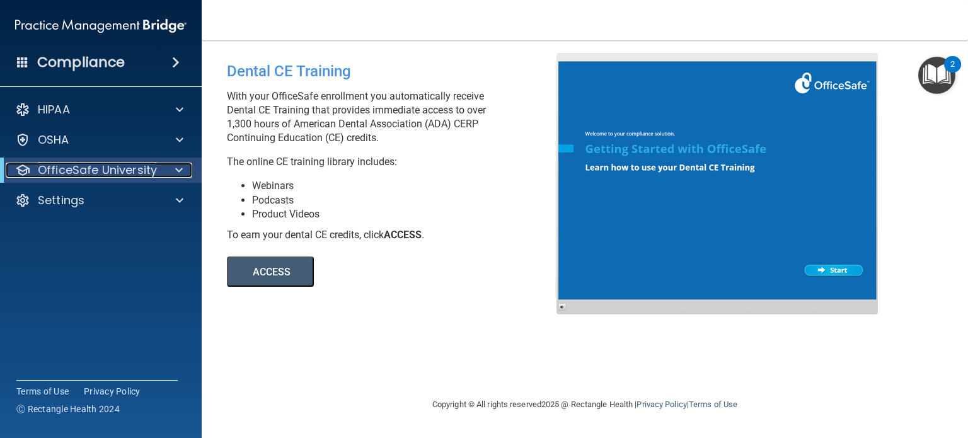
click at [107, 163] on p "OfficeSafe University" at bounding box center [97, 170] width 119 height 15
